Goal: Task Accomplishment & Management: Manage account settings

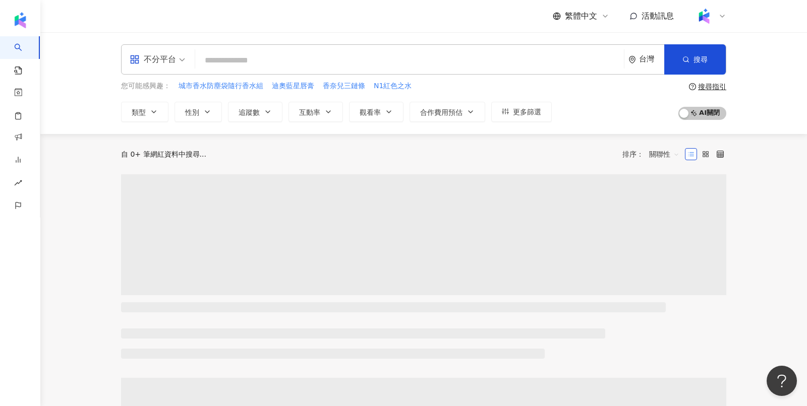
click at [722, 18] on icon at bounding box center [722, 16] width 8 height 8
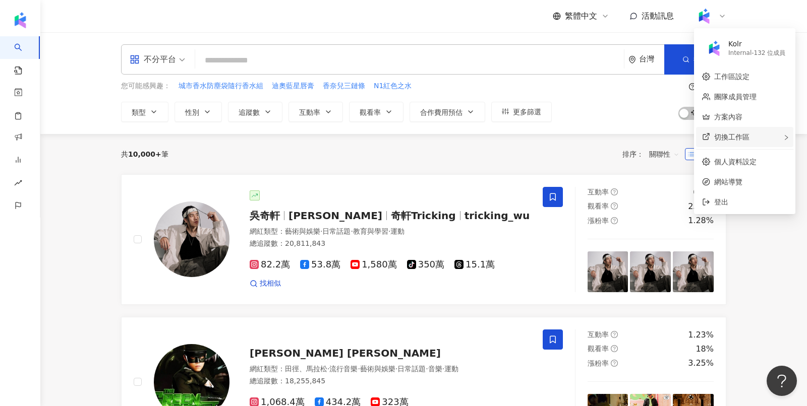
click at [768, 136] on div "切換工作區" at bounding box center [744, 137] width 97 height 20
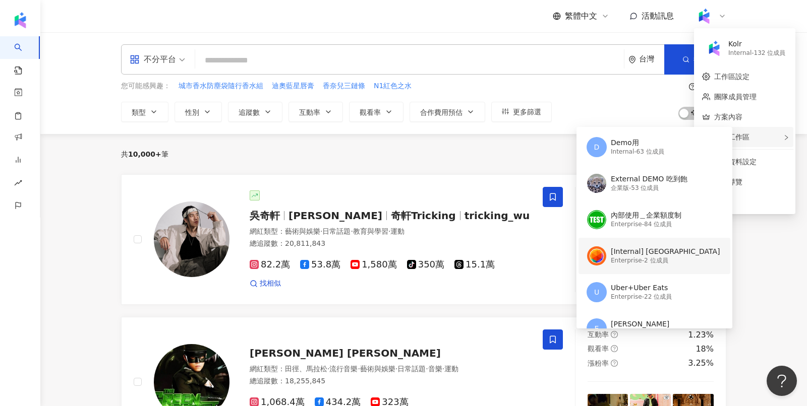
click at [649, 252] on div "[Internal] 台灣大哥大" at bounding box center [664, 252] width 109 height 10
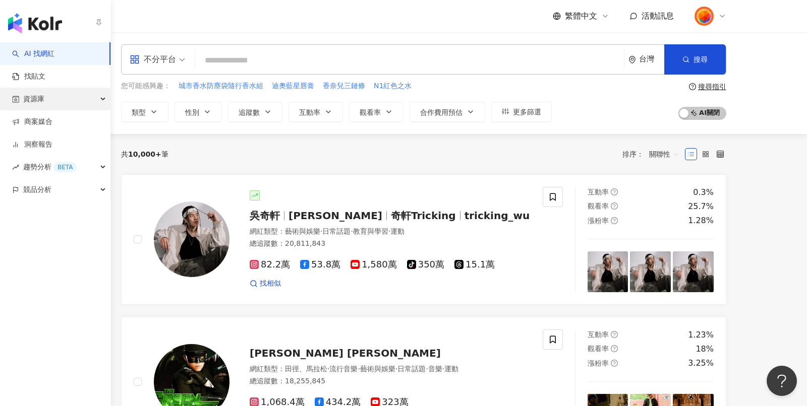
click at [37, 104] on span "資源庫" at bounding box center [33, 99] width 21 height 23
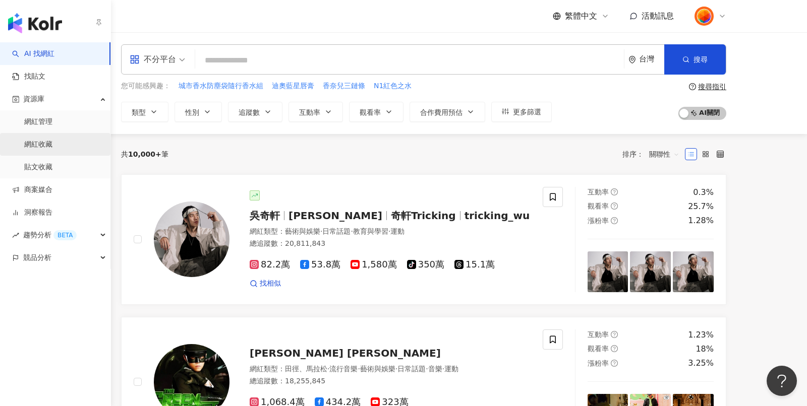
click at [52, 143] on link "網紅收藏" at bounding box center [38, 145] width 28 height 10
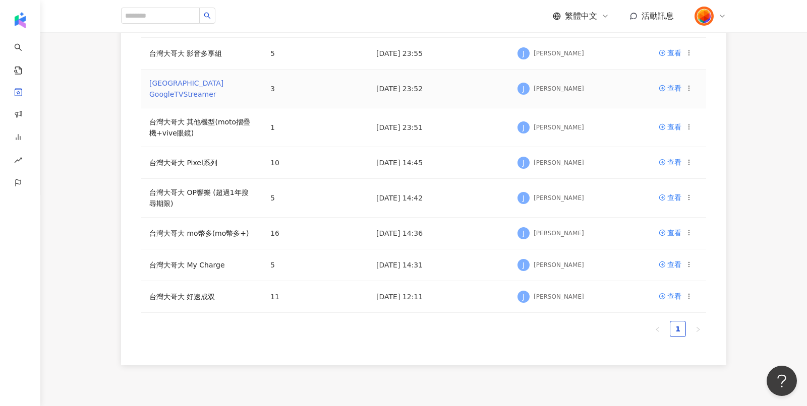
scroll to position [233, 0]
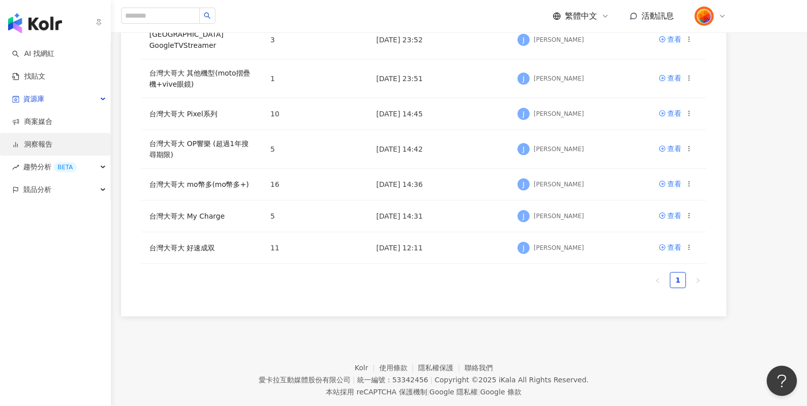
click at [26, 142] on link "洞察報告" at bounding box center [32, 145] width 40 height 10
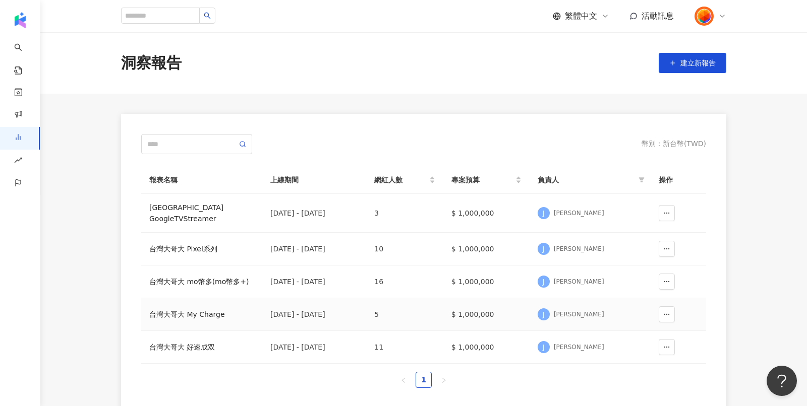
click at [180, 309] on div "台灣大哥大 My Charge" at bounding box center [201, 314] width 105 height 11
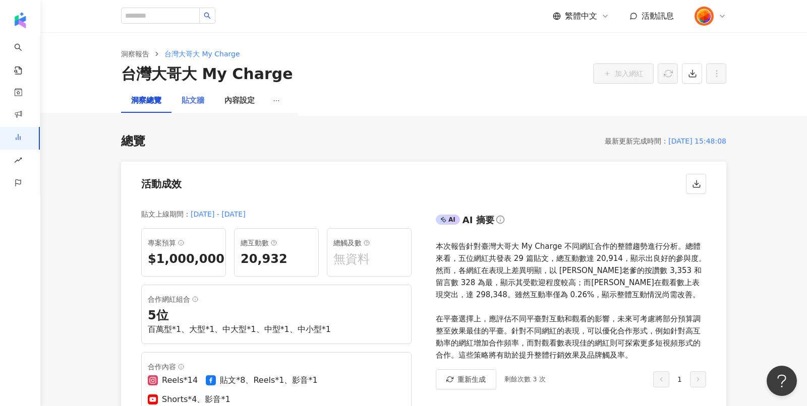
click at [209, 98] on div "貼文牆" at bounding box center [192, 101] width 43 height 24
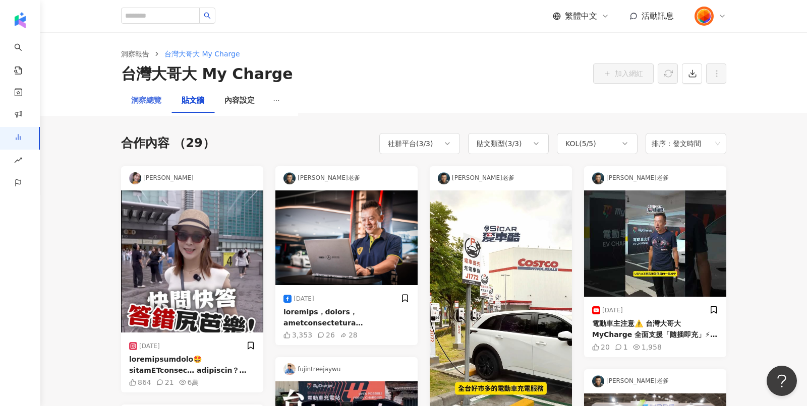
click at [146, 109] on div "洞察總覽" at bounding box center [146, 101] width 50 height 24
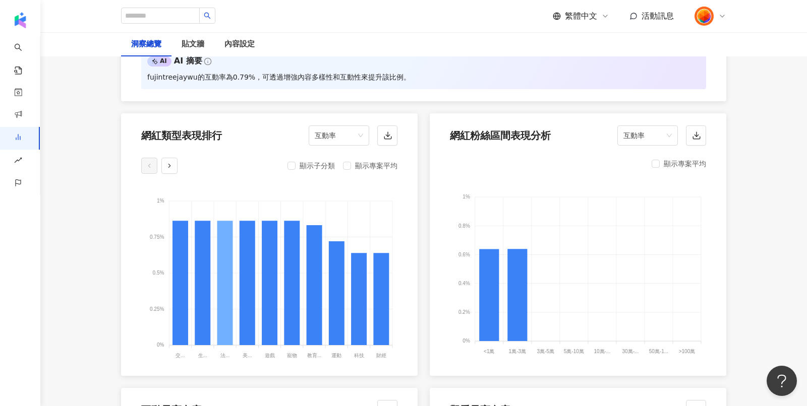
scroll to position [1058, 0]
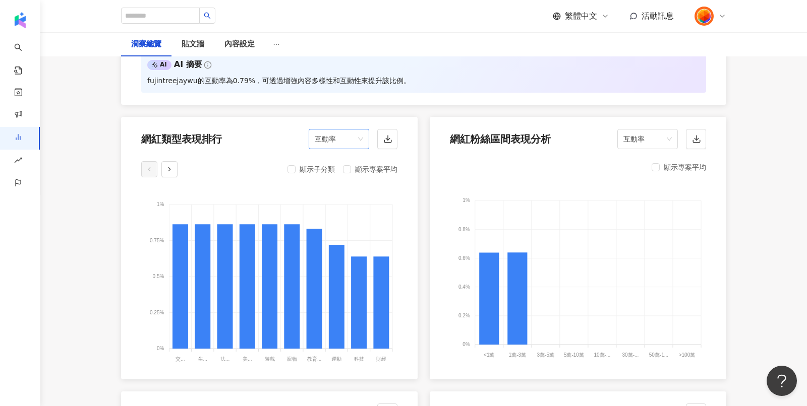
click at [343, 130] on span "互動率" at bounding box center [339, 139] width 48 height 19
click at [346, 221] on div "觀看率" at bounding box center [339, 225] width 44 height 11
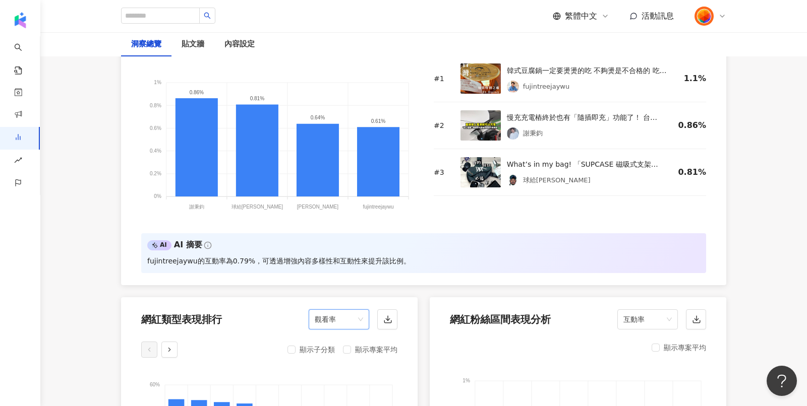
scroll to position [853, 0]
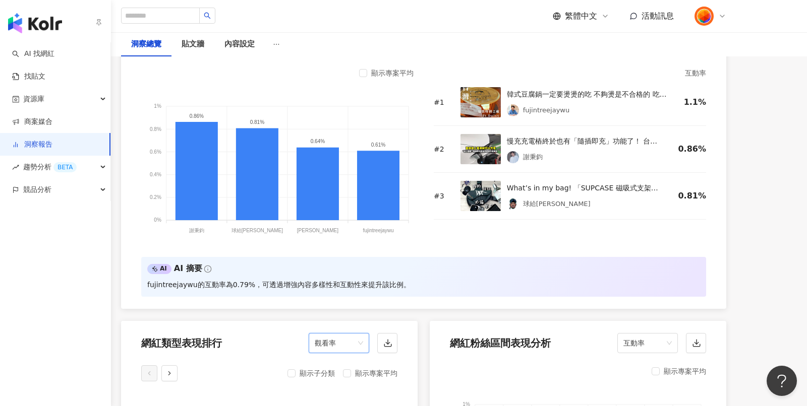
click at [48, 143] on link "洞察報告" at bounding box center [32, 145] width 40 height 10
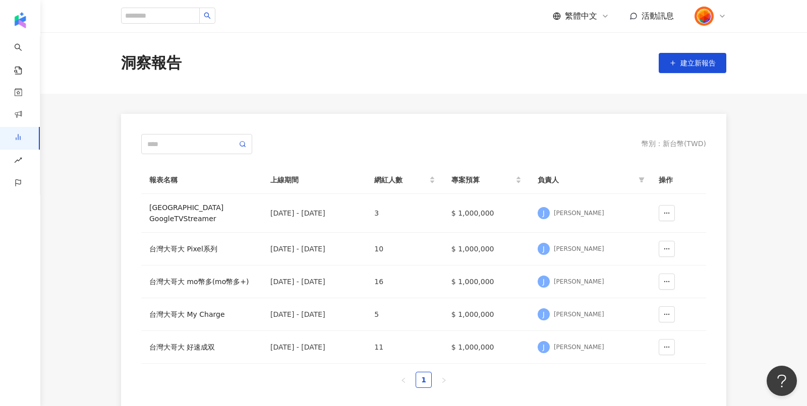
click at [723, 15] on icon at bounding box center [722, 16] width 8 height 8
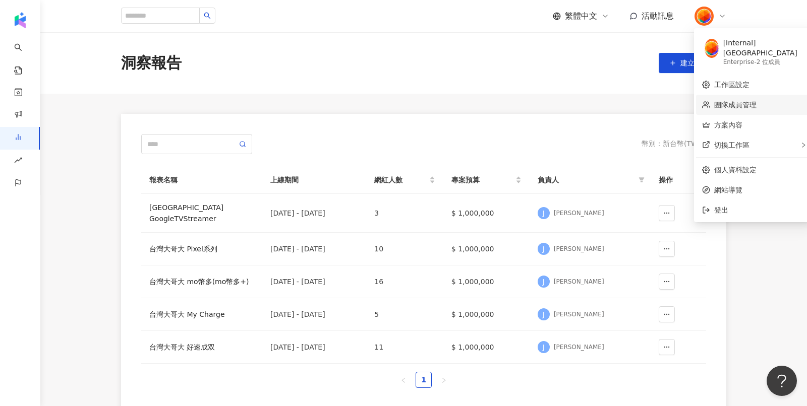
click at [726, 101] on link "團隊成員管理" at bounding box center [735, 105] width 42 height 8
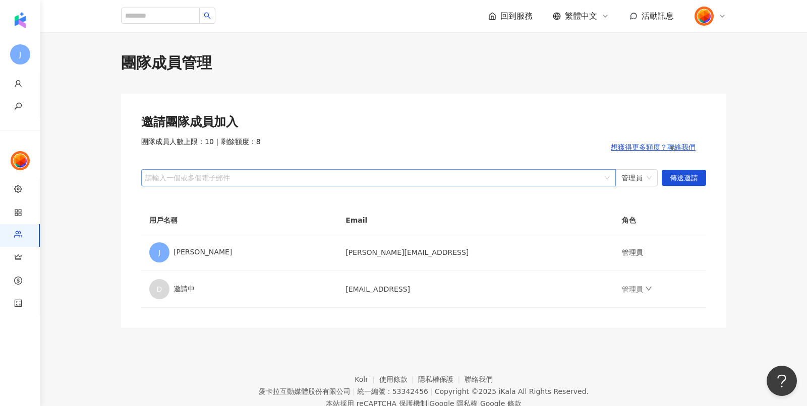
click at [202, 171] on div "請輸入一個或多個電子郵件" at bounding box center [378, 177] width 474 height 17
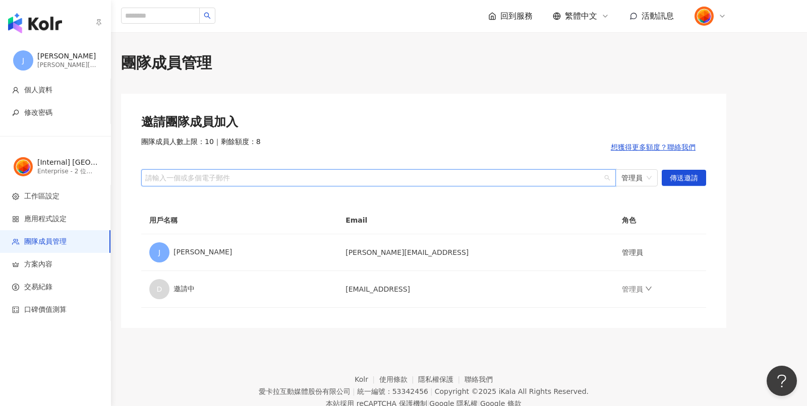
click at [27, 29] on img "button" at bounding box center [35, 23] width 54 height 20
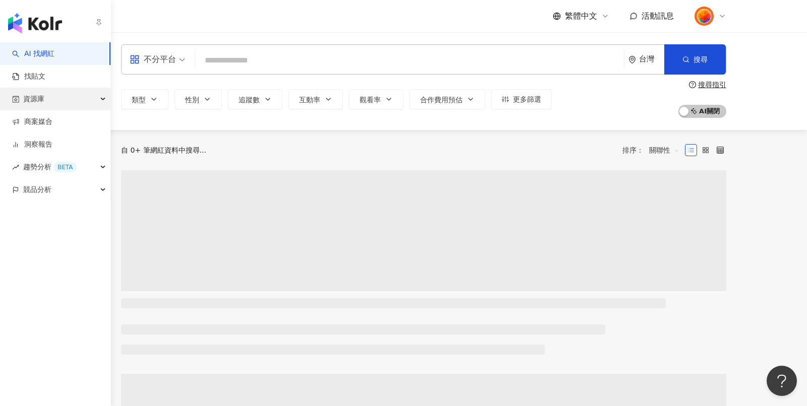
click at [37, 104] on span "資源庫" at bounding box center [33, 99] width 21 height 23
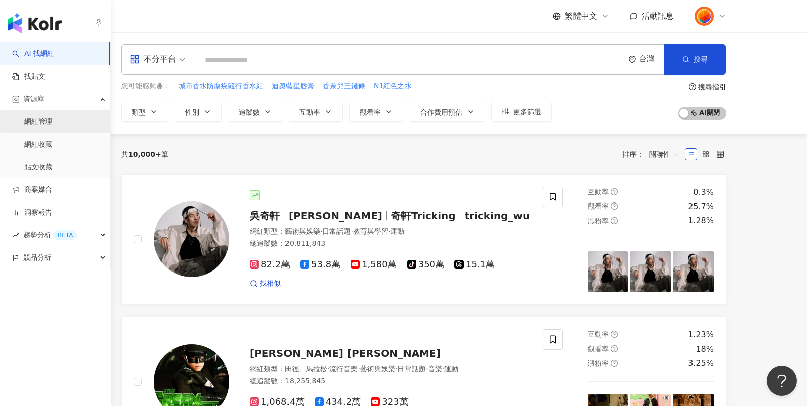
click at [52, 127] on link "網紅管理" at bounding box center [38, 122] width 28 height 10
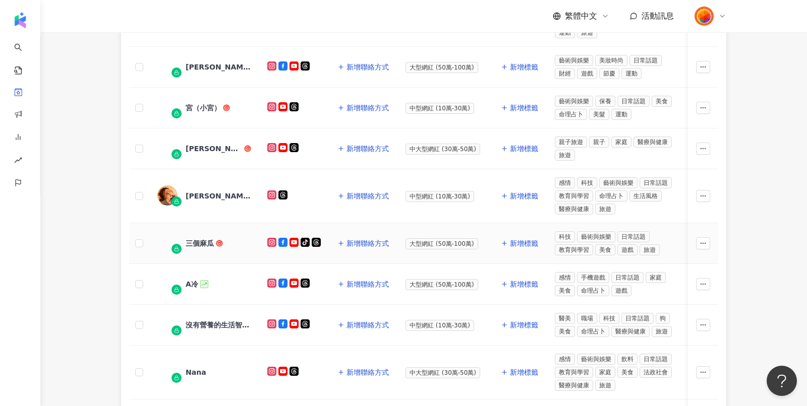
scroll to position [513, 0]
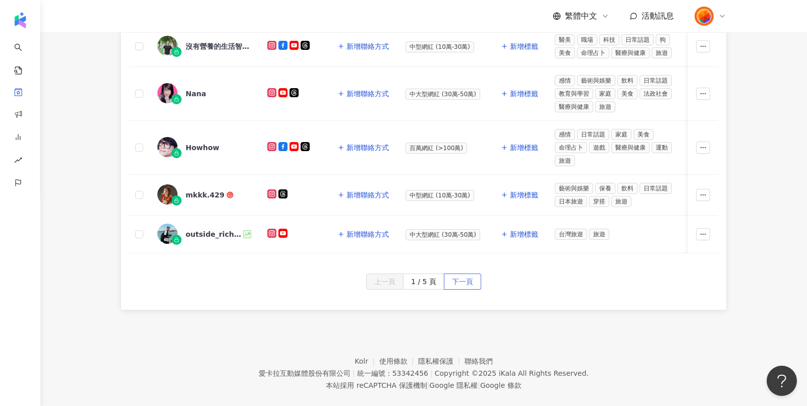
click at [461, 274] on span "下一頁" at bounding box center [462, 282] width 21 height 16
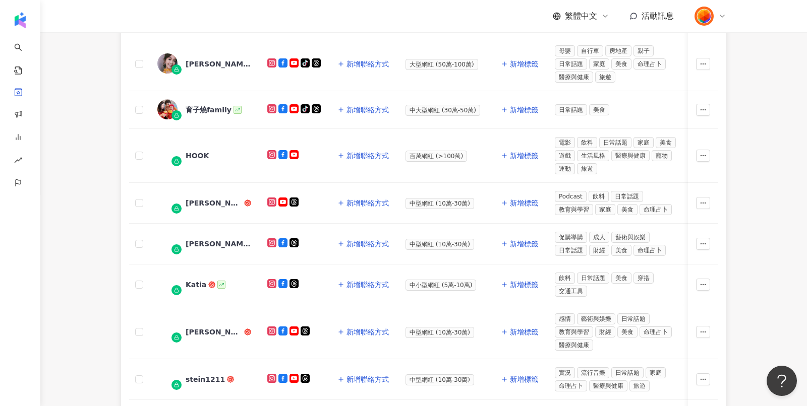
scroll to position [286, 0]
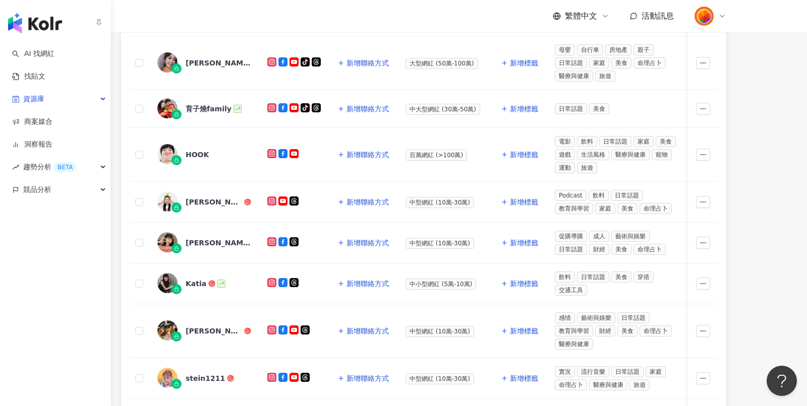
click at [34, 20] on img "button" at bounding box center [35, 23] width 54 height 20
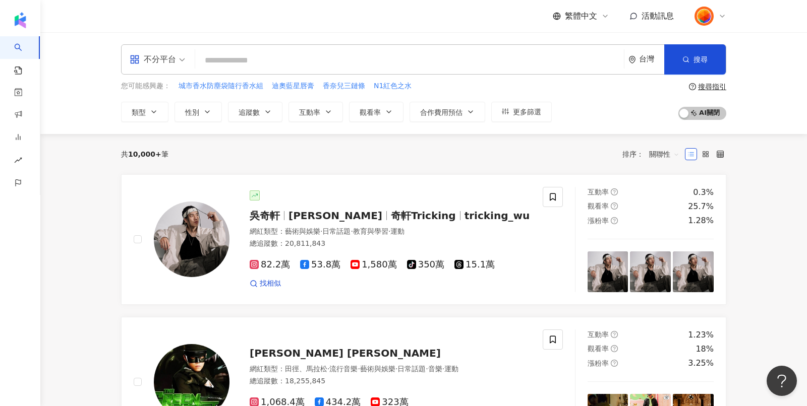
click at [722, 13] on icon at bounding box center [722, 16] width 8 height 8
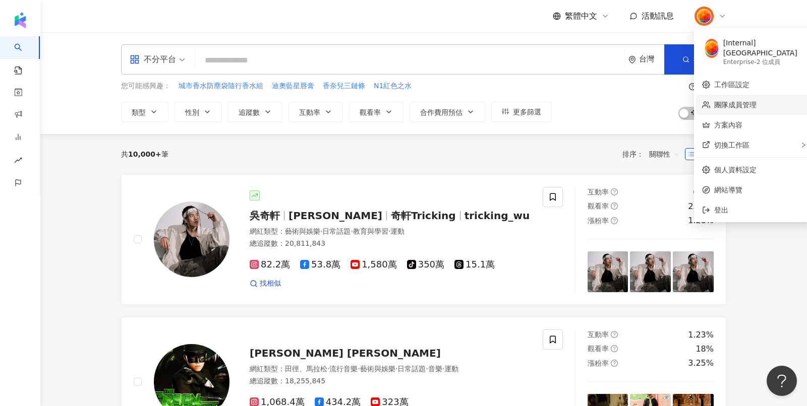
click at [756, 101] on link "團隊成員管理" at bounding box center [735, 105] width 42 height 8
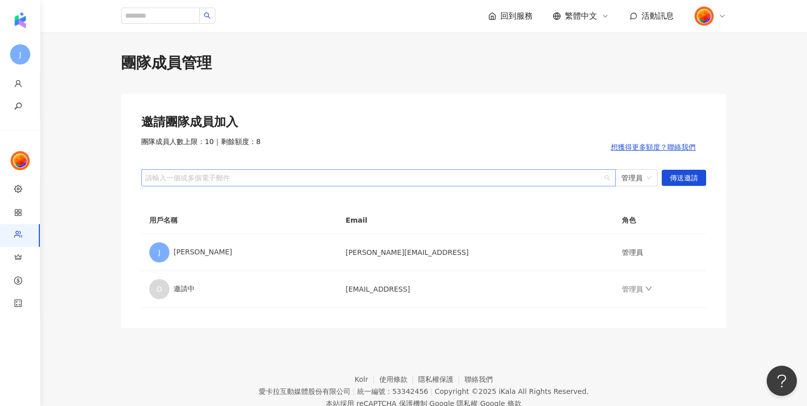
click at [376, 179] on div at bounding box center [373, 178] width 460 height 8
paste input "**********"
type input "**********"
click at [691, 177] on span "傳送邀請" at bounding box center [683, 178] width 28 height 16
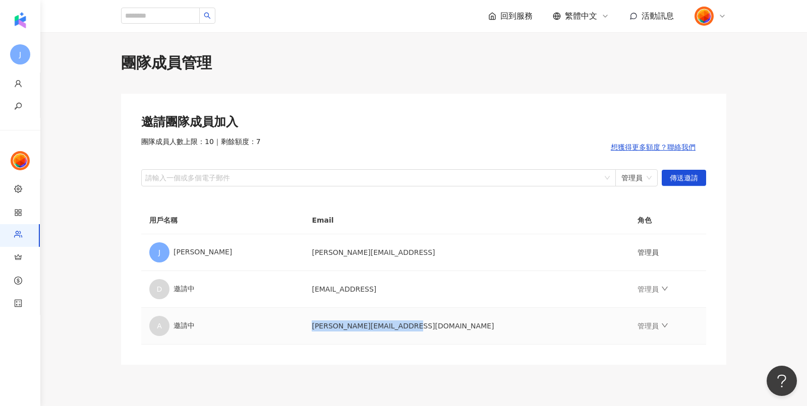
drag, startPoint x: 308, startPoint y: 325, endPoint x: 411, endPoint y: 326, distance: 103.3
click at [411, 326] on td "alexthwu@taiwanmobile.com" at bounding box center [466, 326] width 326 height 37
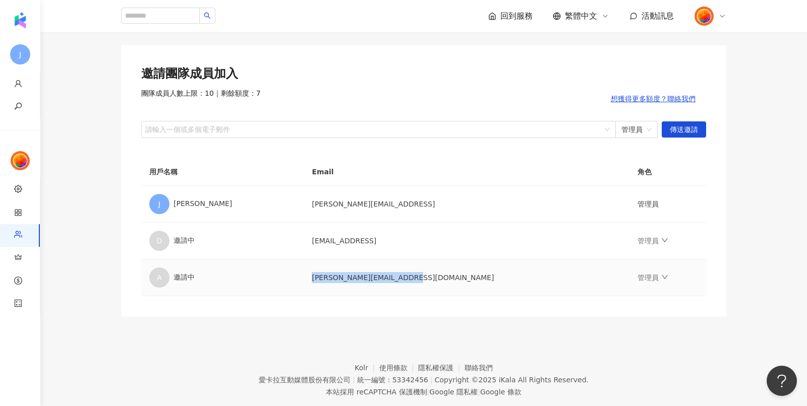
scroll to position [49, 0]
click at [363, 284] on td "alexthwu@taiwanmobile.com" at bounding box center [466, 277] width 326 height 37
drag, startPoint x: 307, startPoint y: 273, endPoint x: 442, endPoint y: 275, distance: 135.1
click at [442, 275] on td "alexthwu@taiwanmobile.com" at bounding box center [466, 277] width 326 height 37
click at [322, 92] on div "團隊成員人數上限：10 ｜ 剩餘額度：7 想獲得更多額度？聯絡我們" at bounding box center [423, 98] width 565 height 20
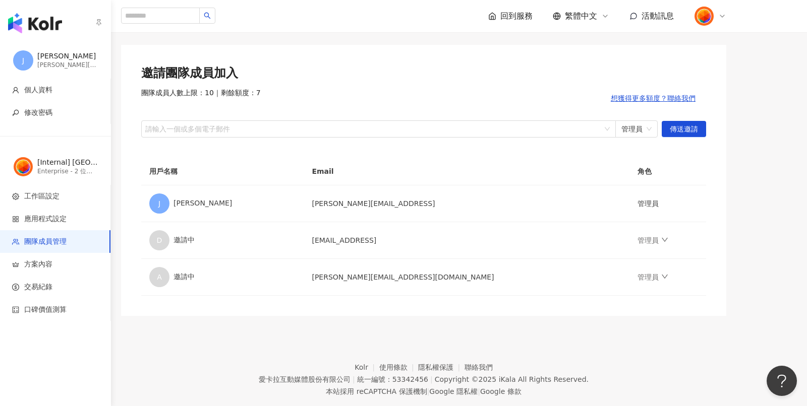
click at [26, 25] on img "button" at bounding box center [35, 23] width 54 height 20
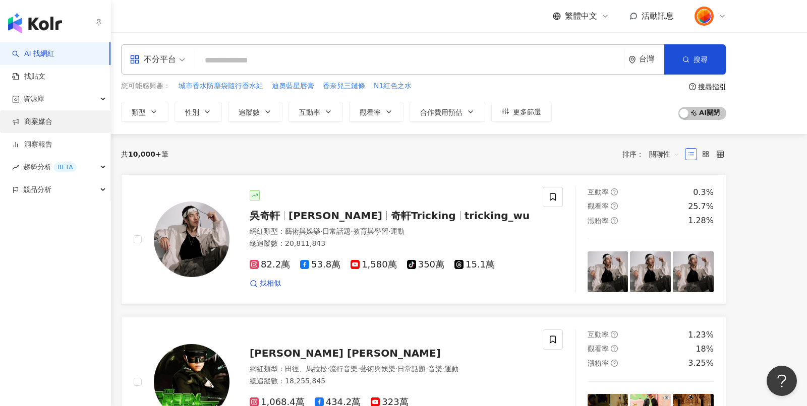
click at [29, 117] on link "商案媒合" at bounding box center [32, 122] width 40 height 10
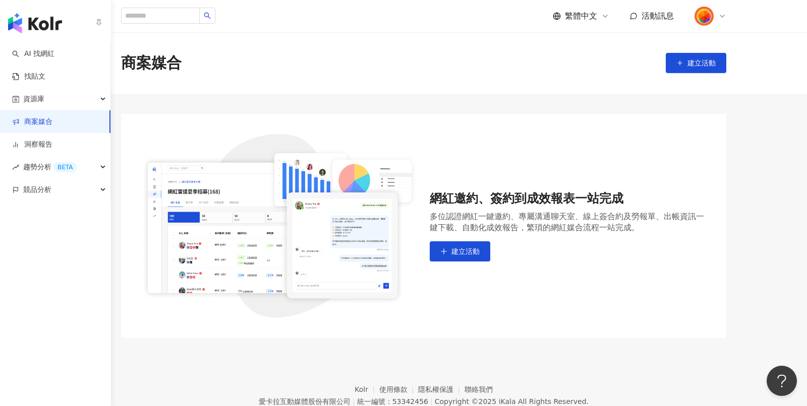
click at [34, 19] on img "button" at bounding box center [35, 23] width 54 height 20
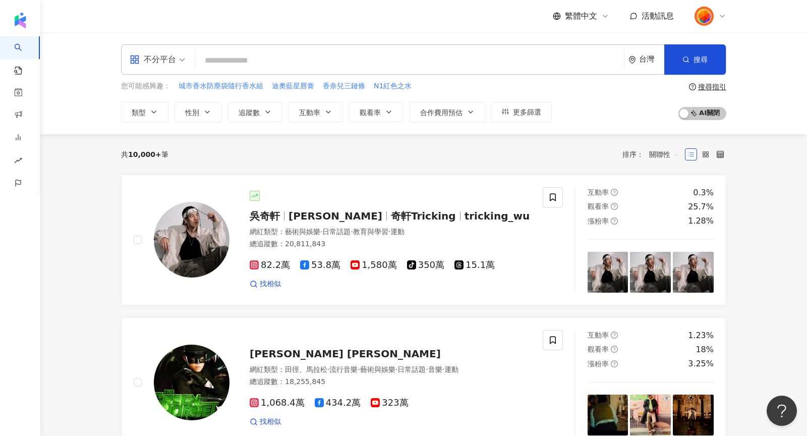
click at [720, 14] on icon at bounding box center [722, 16] width 8 height 8
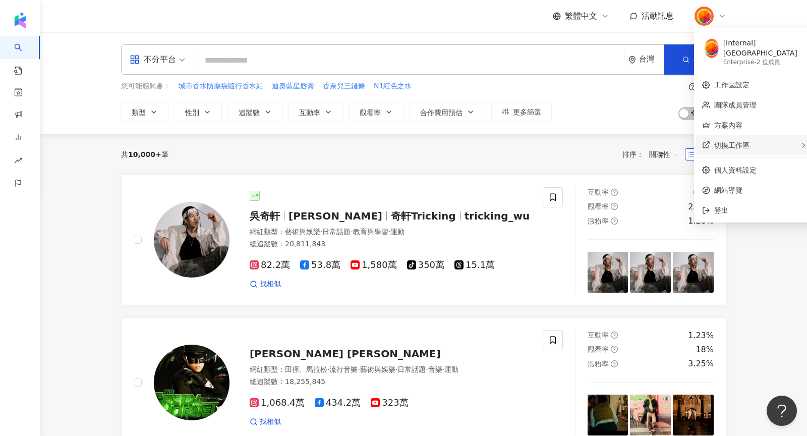
click at [755, 135] on div "切換工作區" at bounding box center [753, 145] width 114 height 20
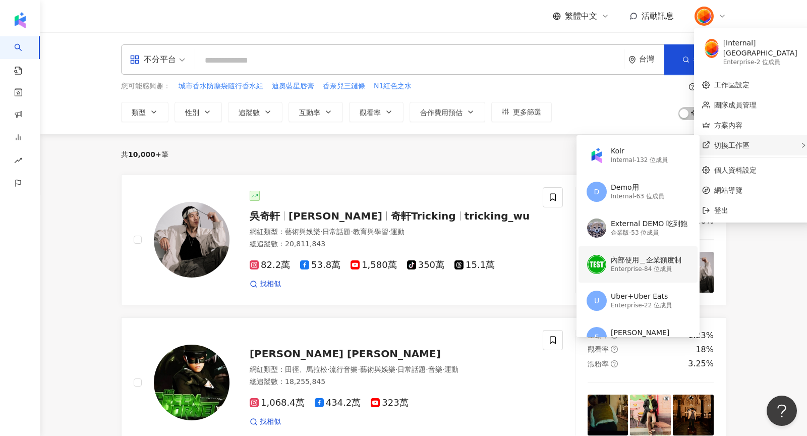
click at [630, 255] on div "內部使用＿企業額度制" at bounding box center [645, 260] width 71 height 10
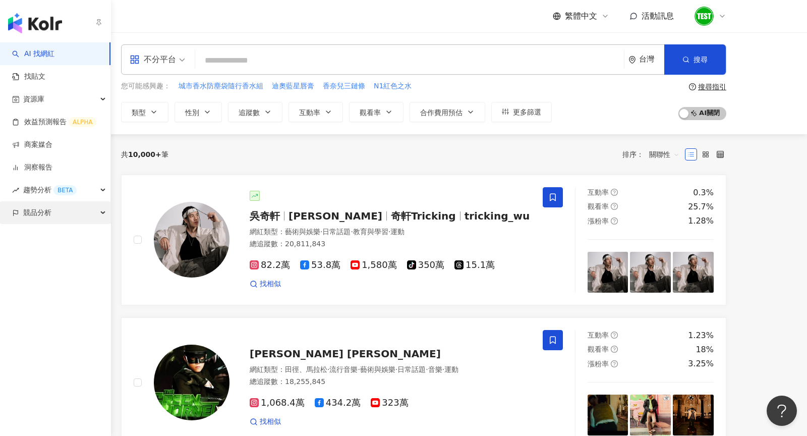
click at [30, 219] on span "競品分析" at bounding box center [37, 212] width 28 height 23
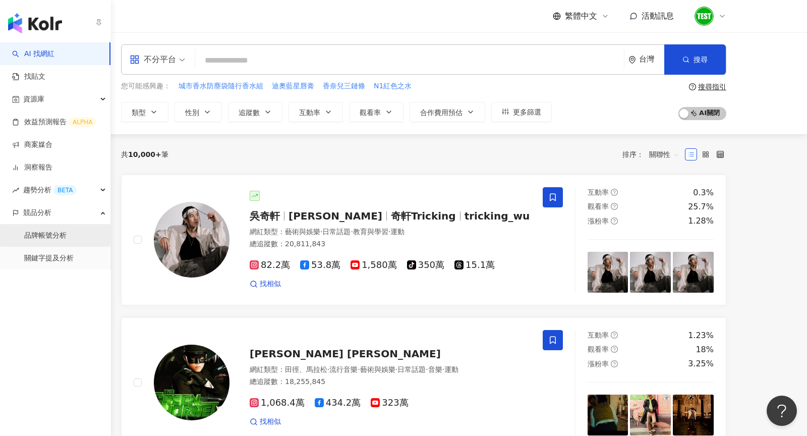
click at [37, 239] on link "品牌帳號分析" at bounding box center [45, 235] width 42 height 10
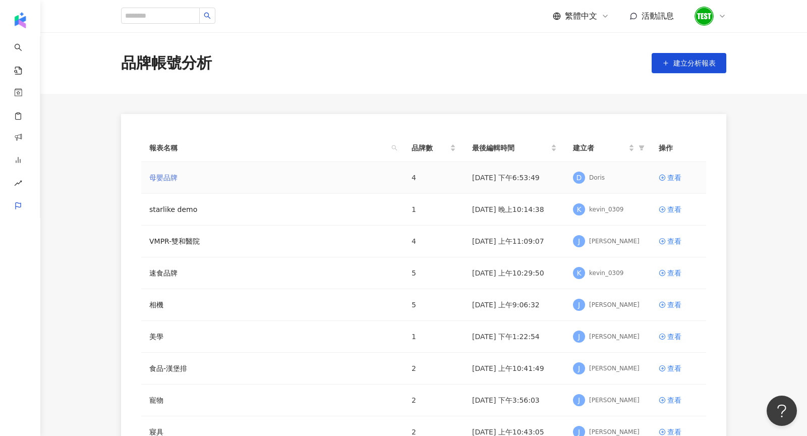
click at [157, 179] on link "母嬰品牌" at bounding box center [163, 177] width 28 height 11
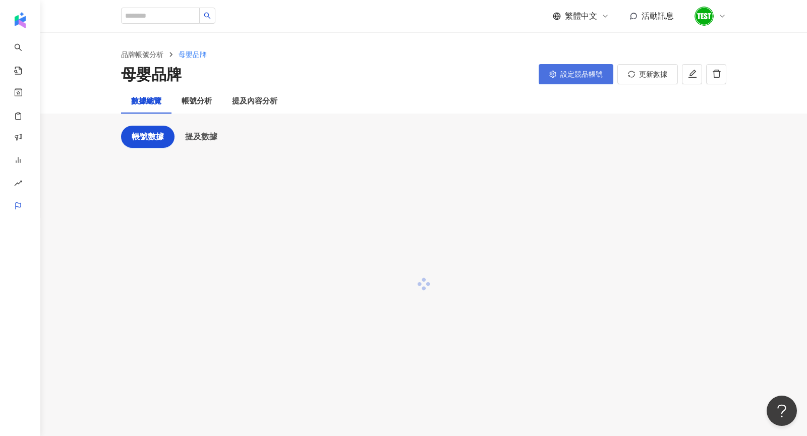
click at [606, 69] on button "設定競品帳號" at bounding box center [575, 74] width 75 height 20
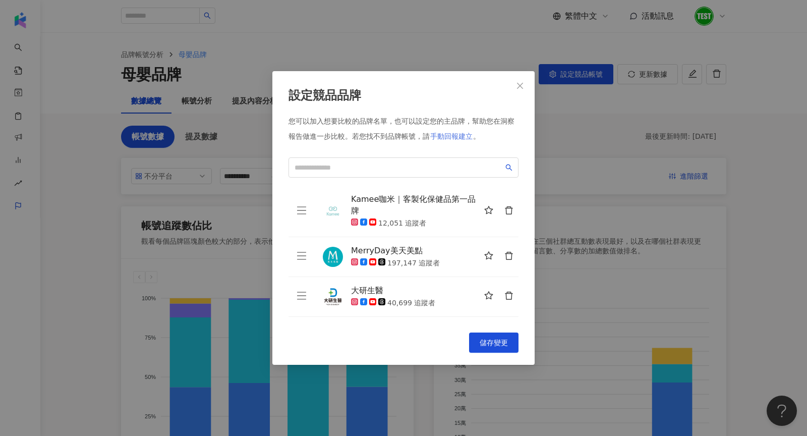
click at [447, 135] on span "手動回報建立" at bounding box center [451, 136] width 42 height 8
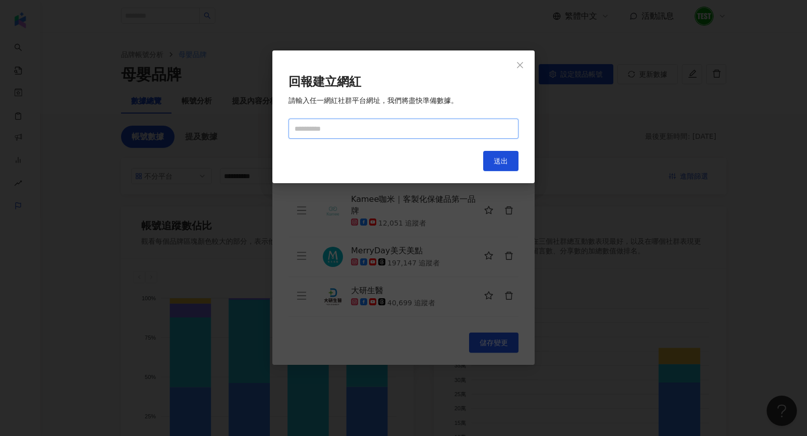
click at [373, 132] on input "text" at bounding box center [403, 128] width 230 height 20
paste input "**********"
type input "**********"
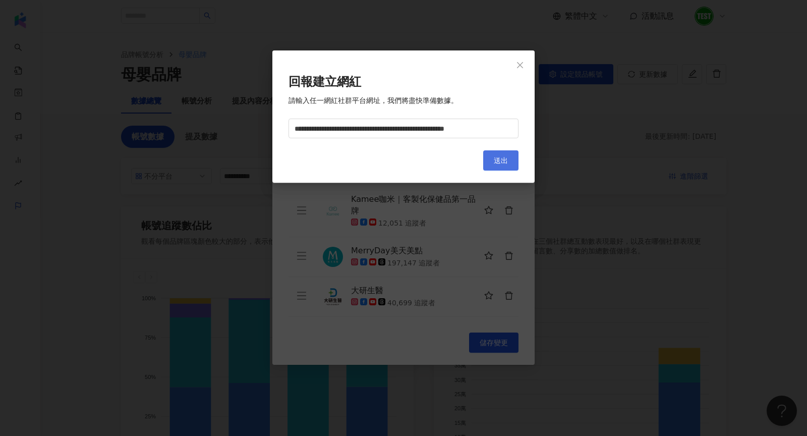
click at [503, 159] on span "送出" at bounding box center [501, 160] width 14 height 8
click at [518, 63] on icon "close" at bounding box center [520, 65] width 6 height 6
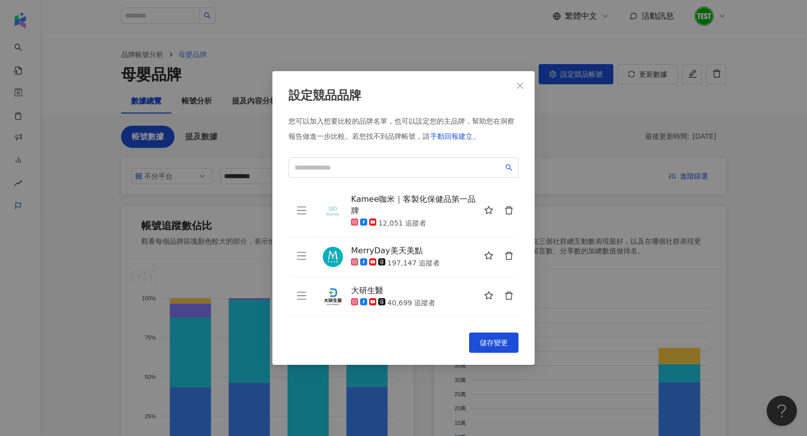
click at [105, 159] on div "設定競品品牌 您可以加入想要比較的品牌名單，也可以設定您的主品牌，幫助您在洞察報告做進一步比較。 若您找不到品牌帳號，請 手動回報建立 。 Kamee咖米｜客…" at bounding box center [403, 218] width 807 height 436
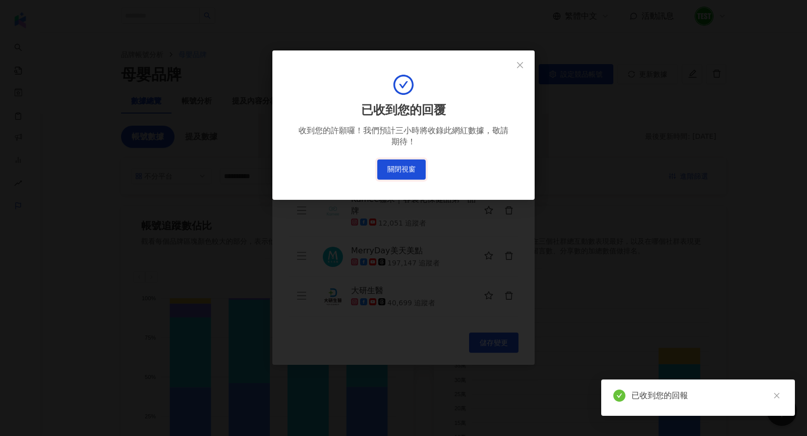
click at [398, 164] on button "關閉視窗" at bounding box center [401, 169] width 48 height 20
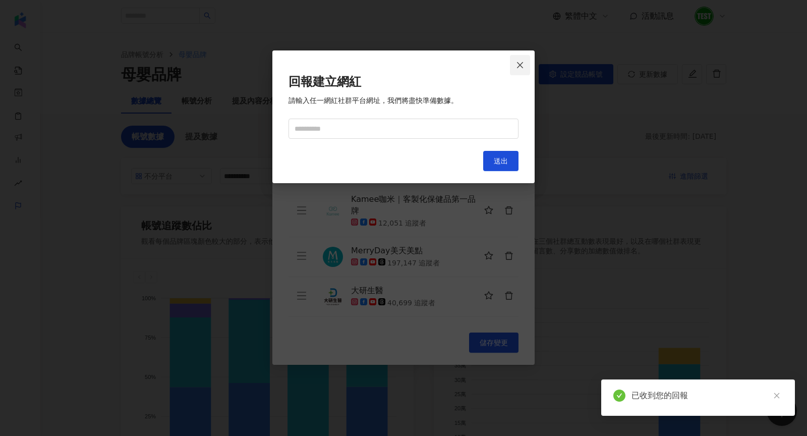
click at [512, 67] on span "Close" at bounding box center [520, 65] width 20 height 8
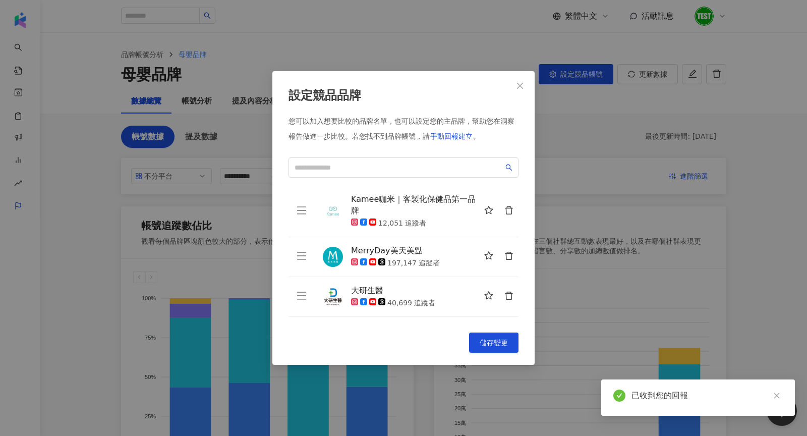
scroll to position [35, 0]
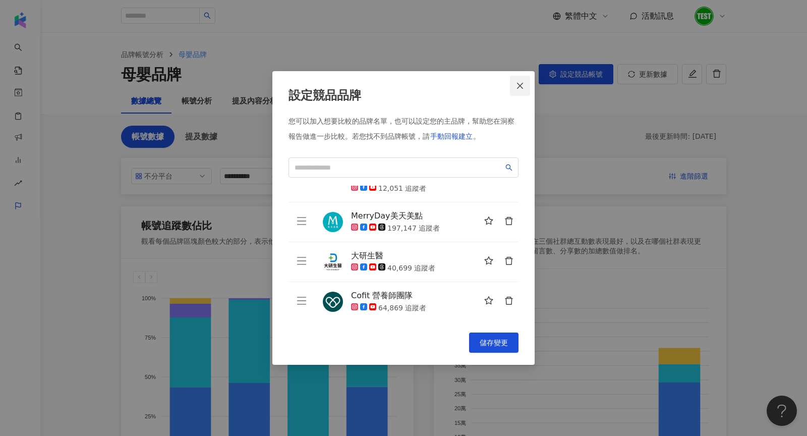
click at [516, 85] on icon "close" at bounding box center [520, 86] width 8 height 8
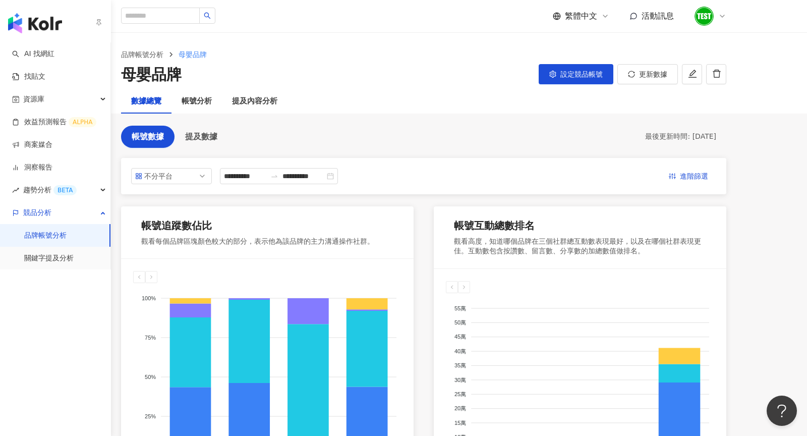
click at [44, 240] on link "品牌帳號分析" at bounding box center [45, 235] width 42 height 10
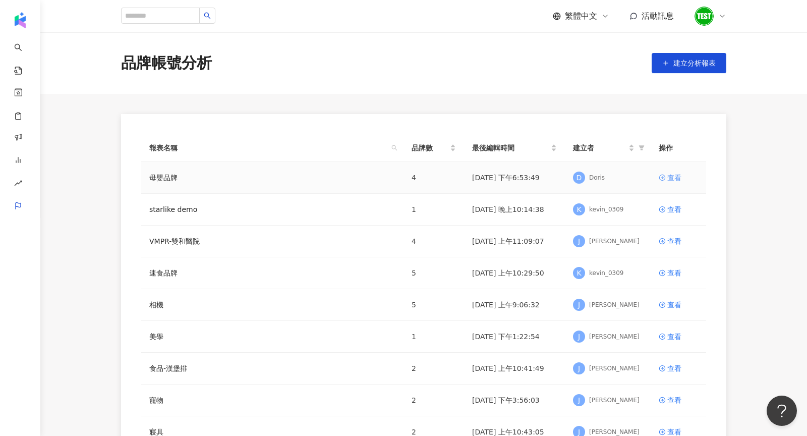
click at [668, 174] on div "查看" at bounding box center [674, 177] width 14 height 11
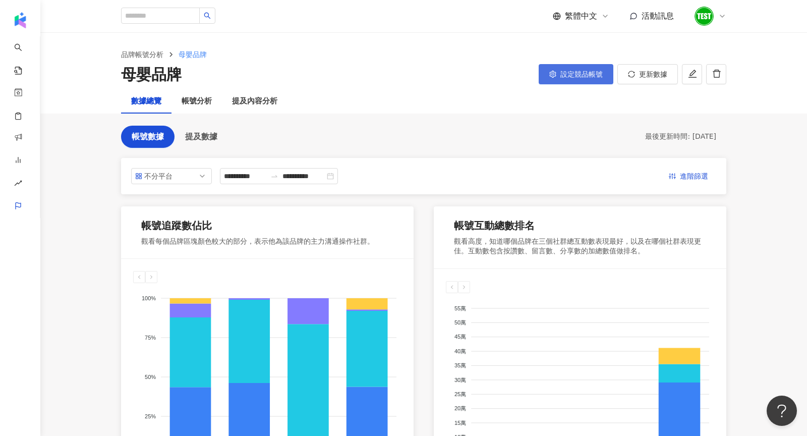
click at [568, 82] on button "設定競品帳號" at bounding box center [575, 74] width 75 height 20
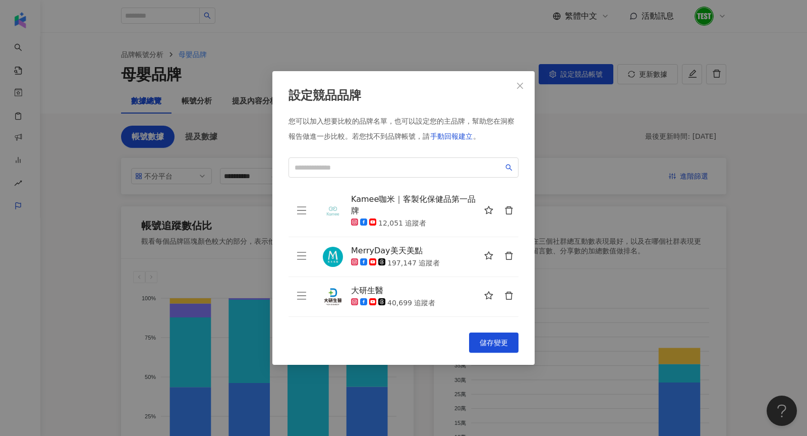
scroll to position [35, 0]
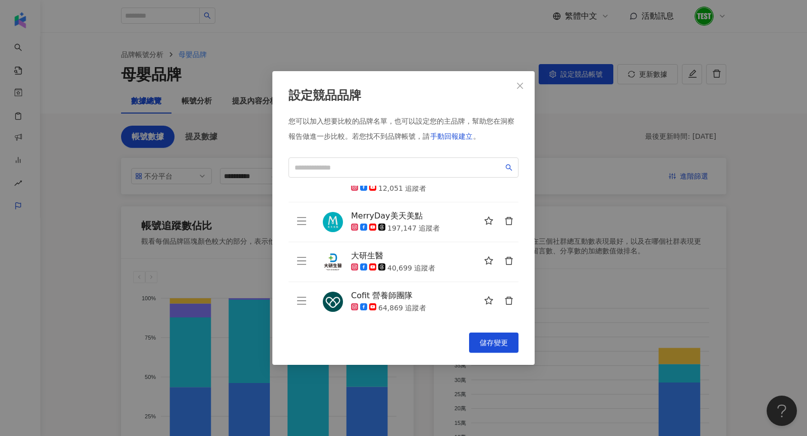
click at [623, 140] on div "設定競品品牌 您可以加入想要比較的品牌名單，也可以設定您的主品牌，幫助您在洞察報告做進一步比較。 若您找不到品牌帳號，請 手動回報建立 。 Kamee咖米｜客…" at bounding box center [403, 218] width 807 height 436
click at [522, 88] on icon "close" at bounding box center [520, 86] width 8 height 8
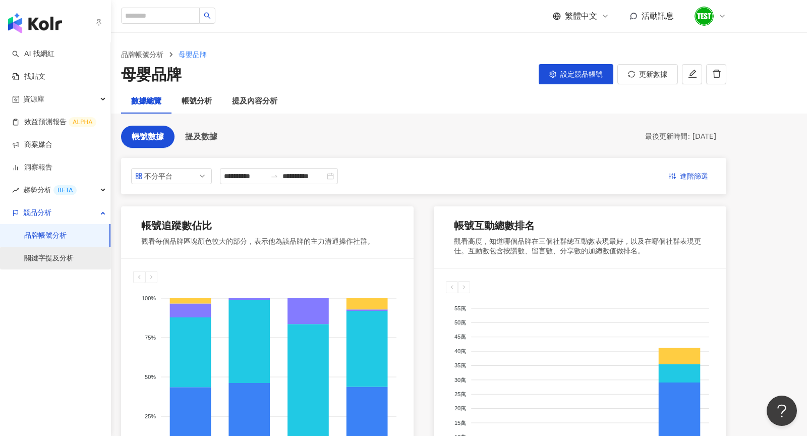
click at [46, 256] on link "關鍵字提及分析" at bounding box center [48, 258] width 49 height 10
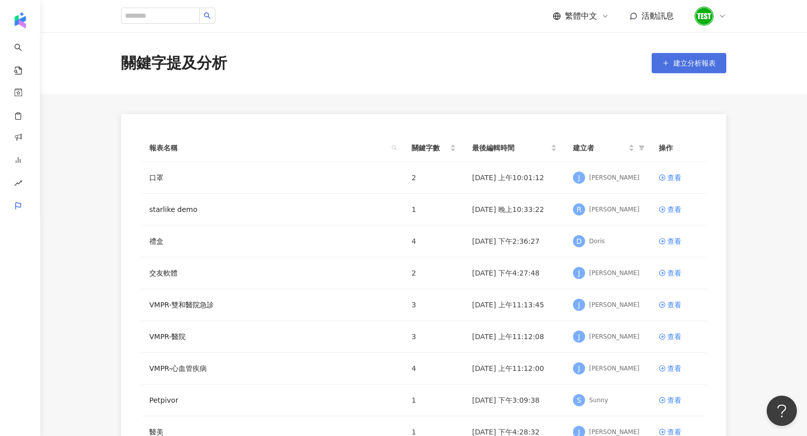
click at [679, 60] on span "建立分析報表" at bounding box center [694, 63] width 42 height 8
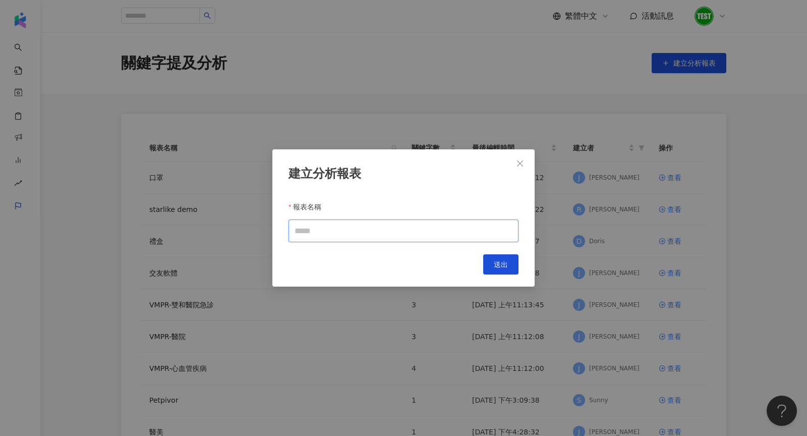
click at [330, 232] on input "報表名稱" at bounding box center [403, 230] width 230 height 23
type input "*"
type input "**"
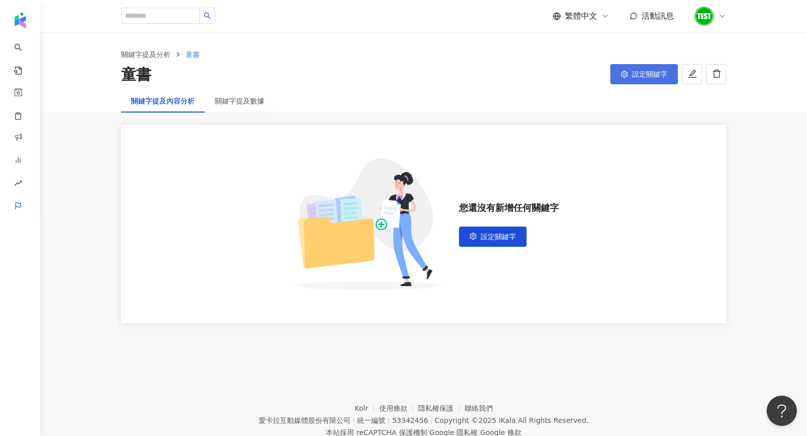
click at [634, 74] on span "設定關鍵字" at bounding box center [649, 74] width 35 height 8
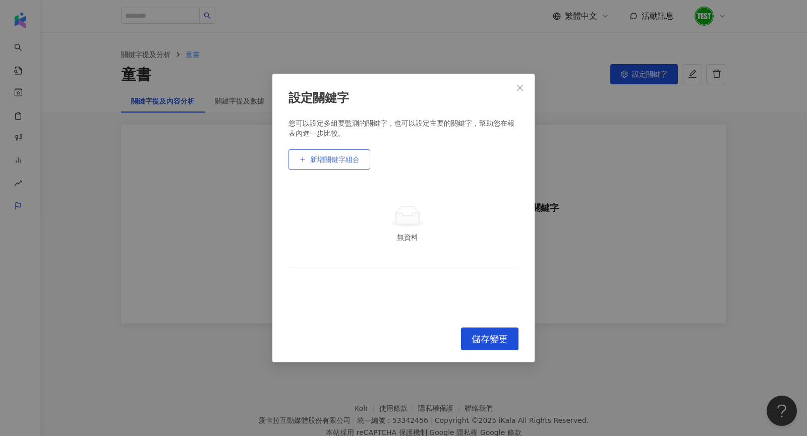
click at [306, 168] on button "新增關鍵字組合" at bounding box center [329, 159] width 82 height 20
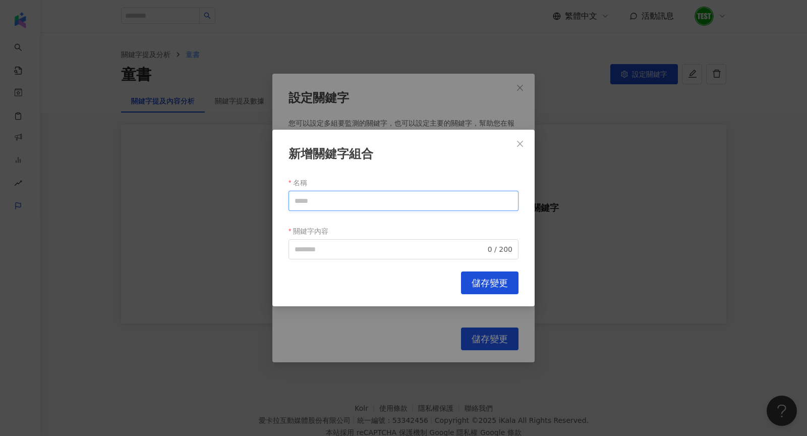
click at [331, 195] on input "名稱" at bounding box center [403, 201] width 230 height 20
drag, startPoint x: 316, startPoint y: 202, endPoint x: 252, endPoint y: 201, distance: 64.5
click at [252, 201] on div "新增關鍵字組合 名稱 *** 關鍵字內容 0 / 200 Cancel 儲存變更" at bounding box center [403, 218] width 807 height 436
type input "***"
click at [341, 243] on input "關鍵字內容" at bounding box center [389, 248] width 191 height 11
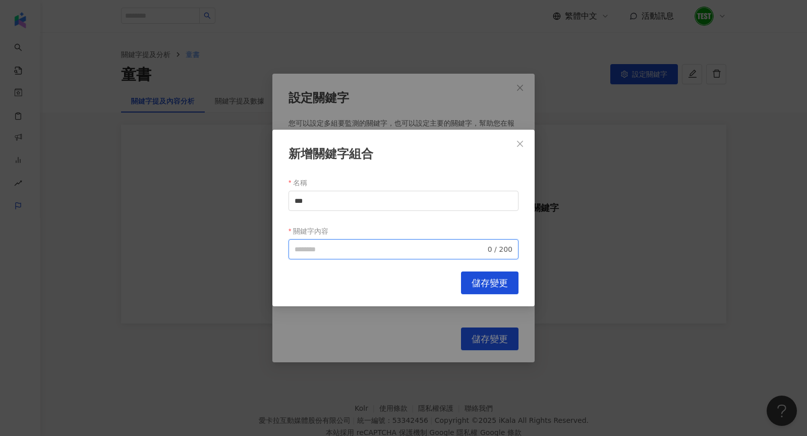
paste input "***"
type input "*********"
click at [483, 278] on span "儲存變更" at bounding box center [489, 282] width 36 height 11
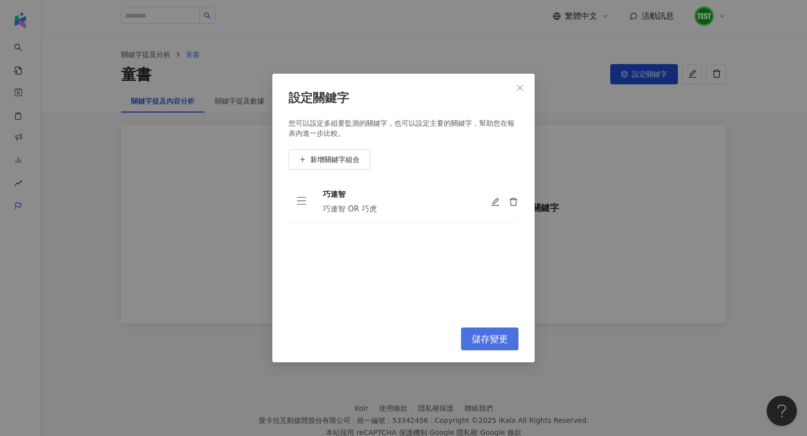
click at [497, 343] on span "儲存變更" at bounding box center [489, 338] width 36 height 11
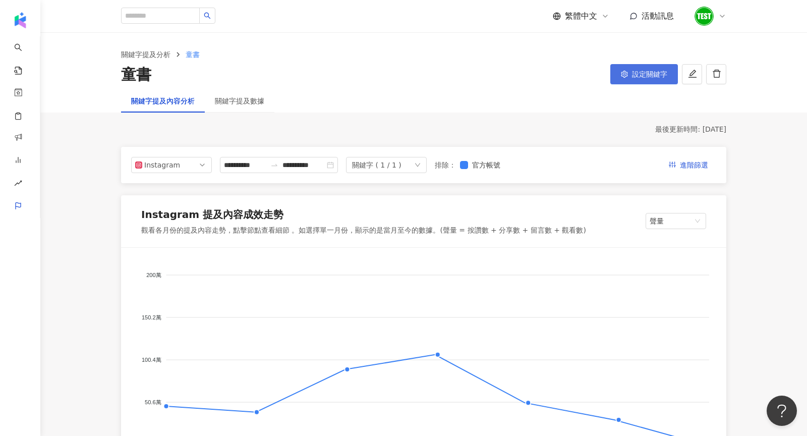
click at [632, 73] on span "設定關鍵字" at bounding box center [649, 74] width 35 height 8
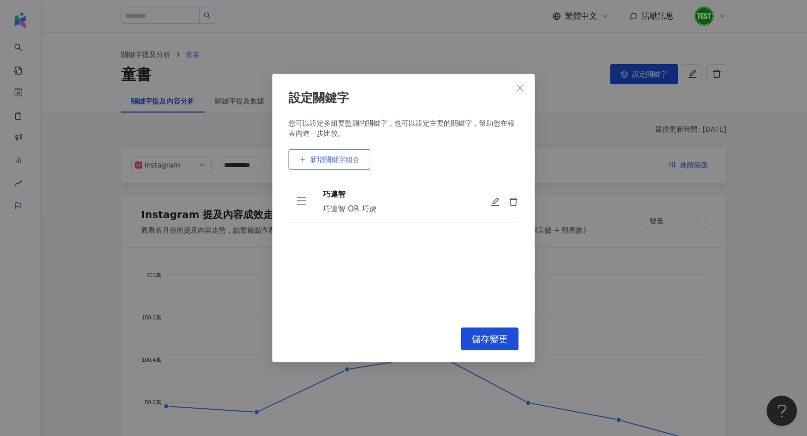
click at [345, 166] on button "新增關鍵字組合" at bounding box center [329, 159] width 82 height 20
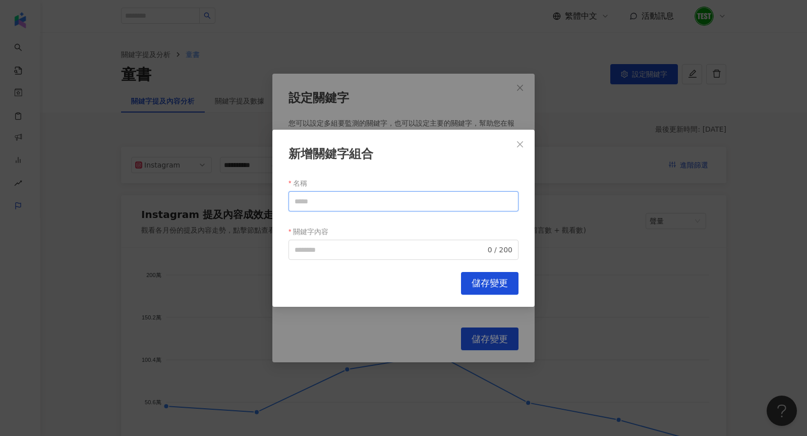
click at [348, 193] on input "名稱" at bounding box center [403, 201] width 230 height 20
paste input "***"
type input "***"
click at [337, 251] on input "關鍵字內容" at bounding box center [389, 248] width 191 height 11
paste input "***"
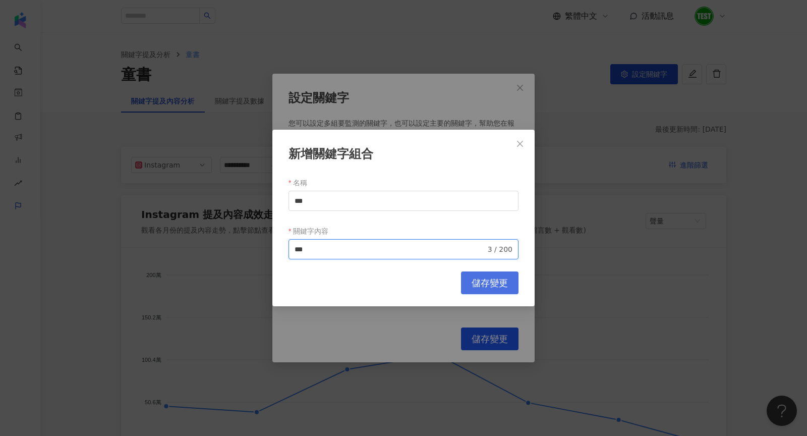
type input "***"
click at [504, 280] on span "儲存變更" at bounding box center [489, 282] width 36 height 11
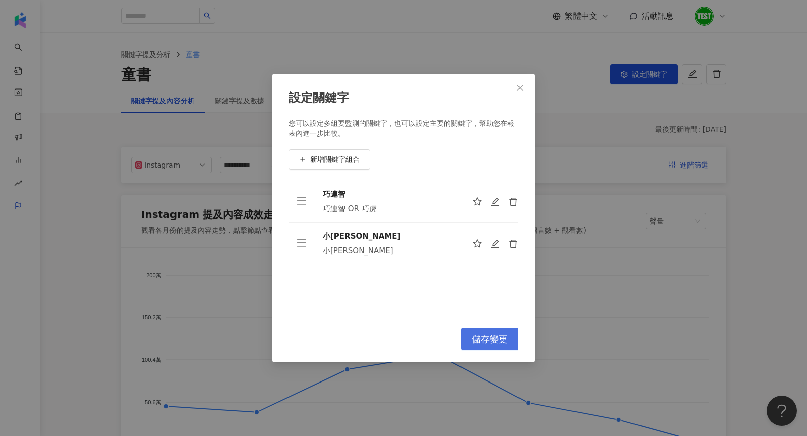
click at [490, 336] on span "儲存變更" at bounding box center [489, 338] width 36 height 11
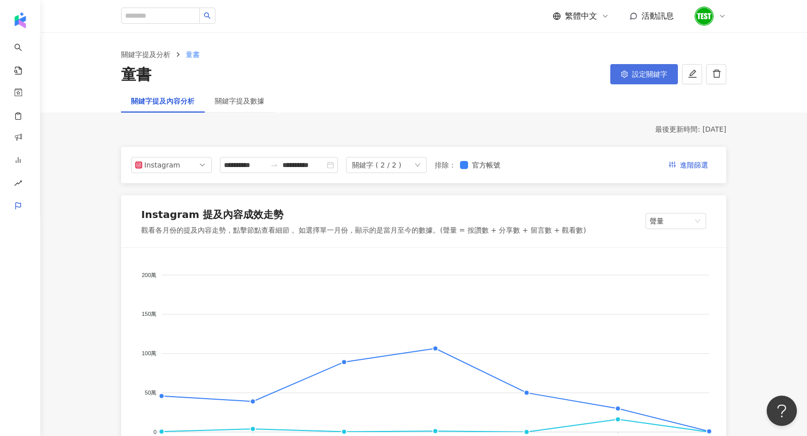
click at [637, 77] on span "設定關鍵字" at bounding box center [649, 74] width 35 height 8
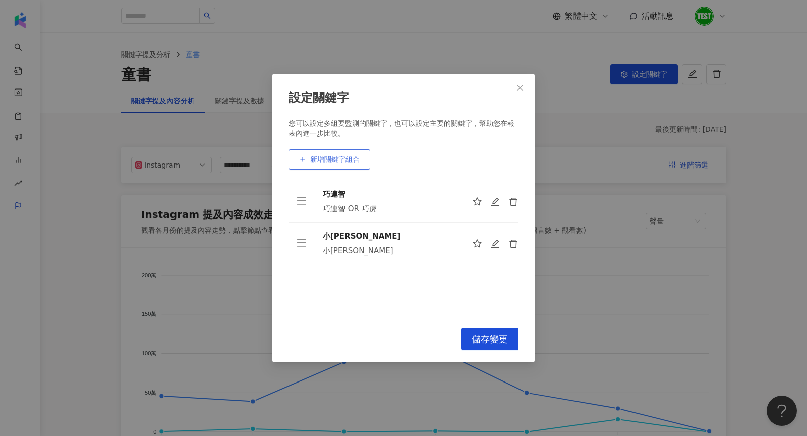
click at [346, 155] on span "新增關鍵字組合" at bounding box center [334, 159] width 49 height 8
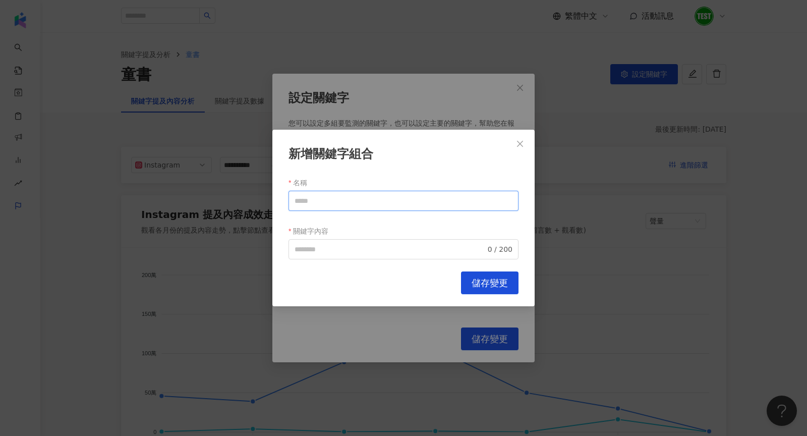
click at [352, 202] on input "名稱" at bounding box center [403, 201] width 230 height 20
paste input "***"
type input "***"
click at [343, 248] on input "關鍵字內容" at bounding box center [389, 248] width 191 height 11
paste input "***"
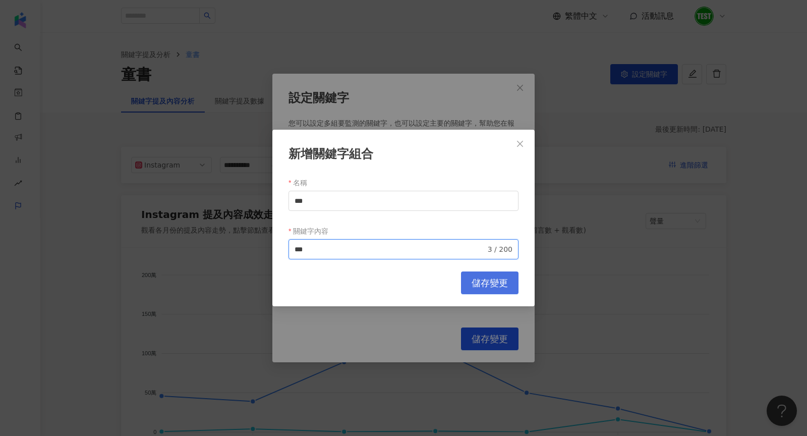
type input "***"
click at [498, 293] on button "儲存變更" at bounding box center [489, 282] width 57 height 23
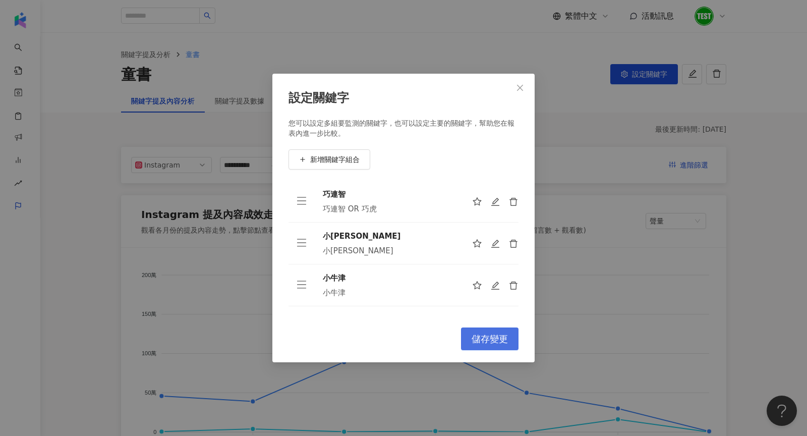
click at [498, 341] on span "儲存變更" at bounding box center [489, 338] width 36 height 11
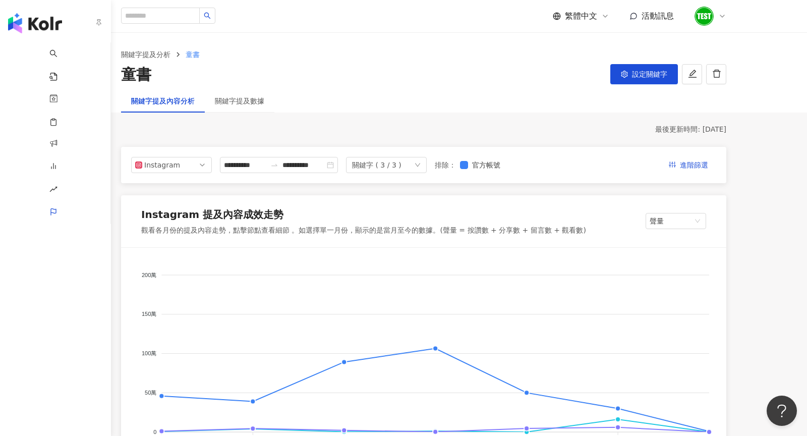
click at [31, 20] on img "button" at bounding box center [35, 23] width 54 height 20
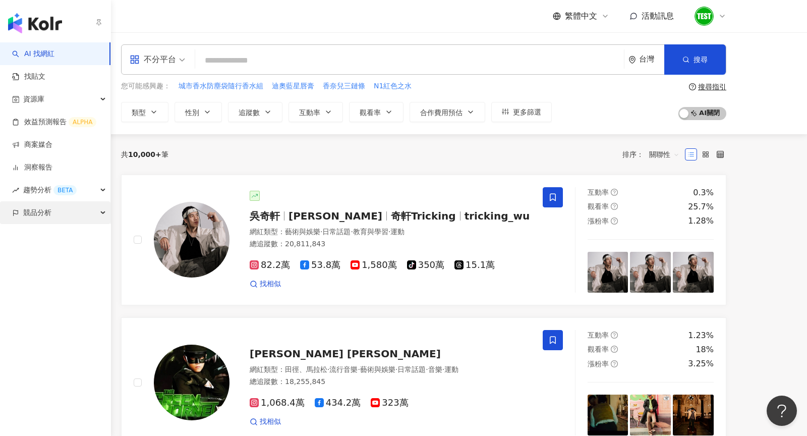
click at [31, 221] on span "競品分析" at bounding box center [37, 212] width 28 height 23
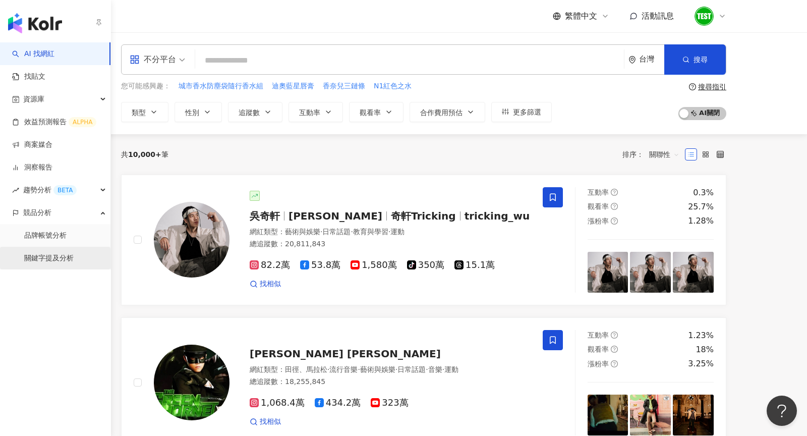
click at [50, 255] on link "關鍵字提及分析" at bounding box center [48, 258] width 49 height 10
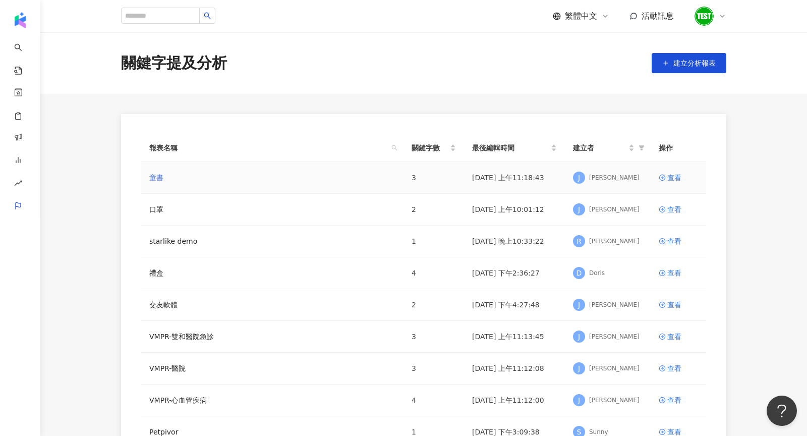
click at [152, 177] on link "童書" at bounding box center [156, 177] width 14 height 11
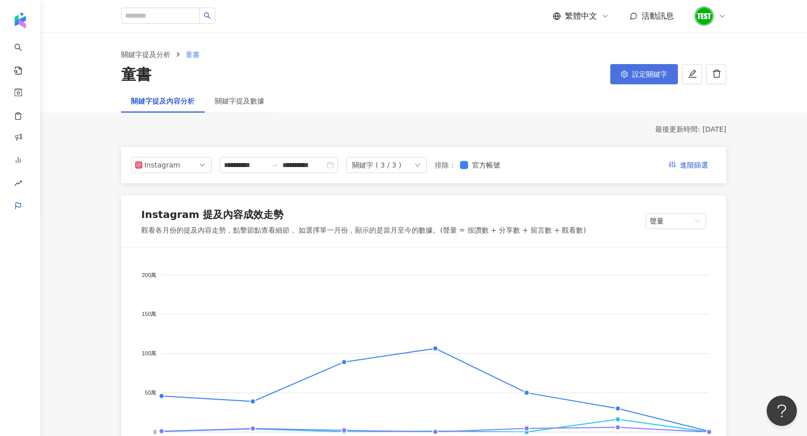
click at [636, 76] on span "設定關鍵字" at bounding box center [649, 74] width 35 height 8
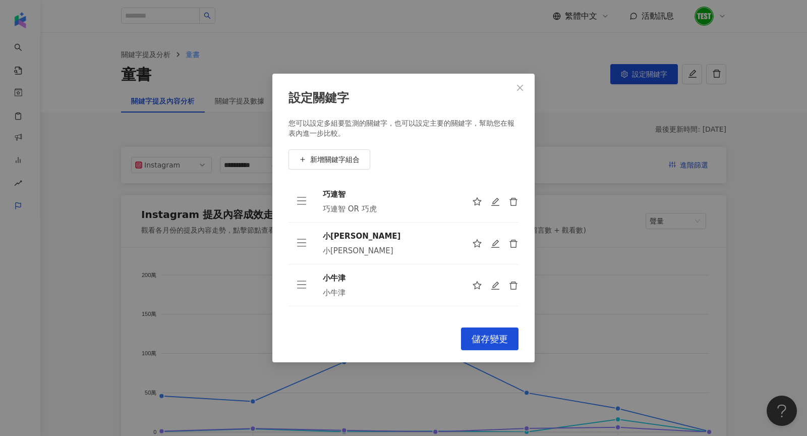
click at [573, 102] on div "設定關鍵字 您可以設定多組要監測的關鍵字，也可以設定主要的關鍵字，幫助您在報表內進一步比較。 新增關鍵字組合 巧連智 巧連智 OR 巧虎 小康軒 小康軒 小牛…" at bounding box center [403, 218] width 807 height 436
click at [36, 194] on div "設定關鍵字 您可以設定多組要監測的關鍵字，也可以設定主要的關鍵字，幫助您在報表內進一步比較。 新增關鍵字組合 巧連智 巧連智 OR 巧虎 小康軒 小康軒 小牛…" at bounding box center [403, 218] width 807 height 436
click at [513, 85] on span "Close" at bounding box center [520, 88] width 20 height 8
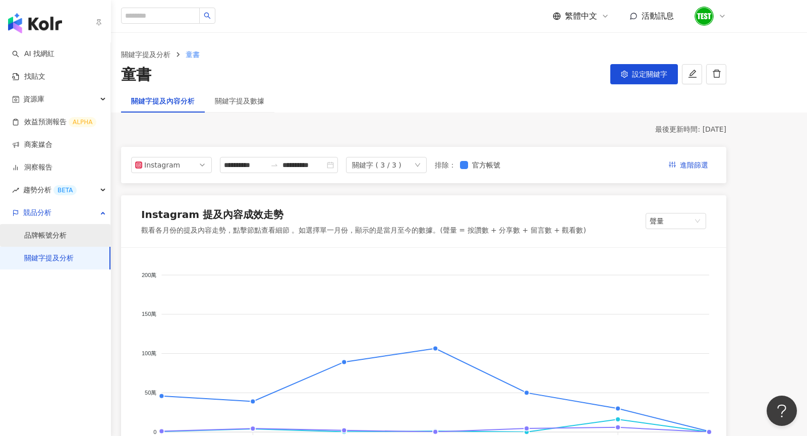
click at [40, 236] on link "品牌帳號分析" at bounding box center [45, 235] width 42 height 10
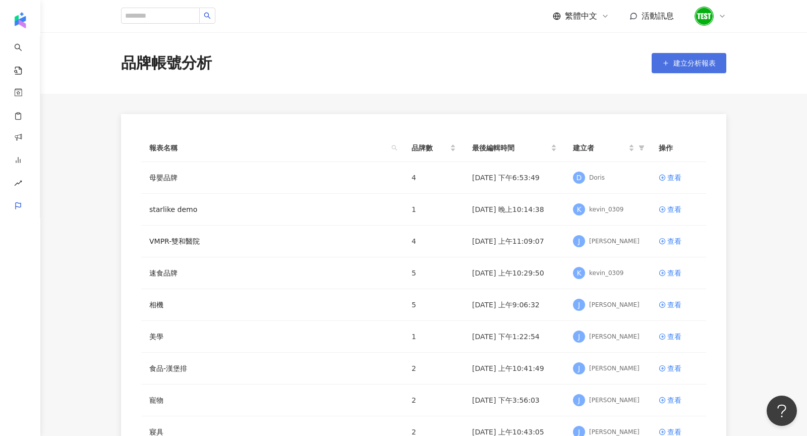
click at [666, 62] on icon "button" at bounding box center [665, 62] width 7 height 7
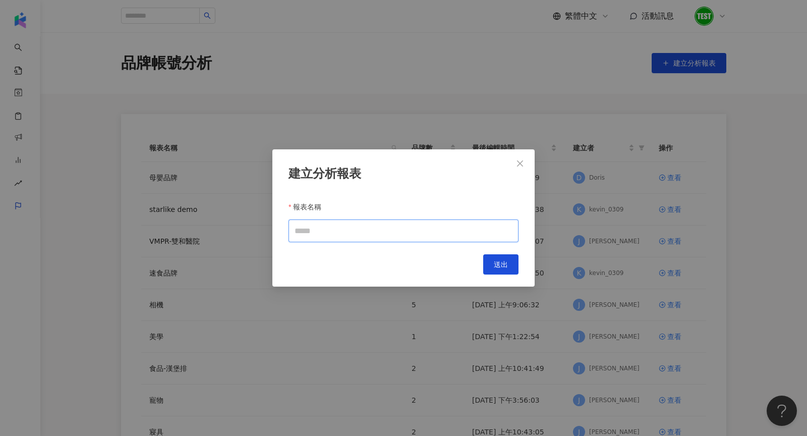
click at [385, 230] on input "報表名稱" at bounding box center [403, 230] width 230 height 23
type input "*"
type input "**"
click at [504, 267] on span "送出" at bounding box center [501, 264] width 14 height 8
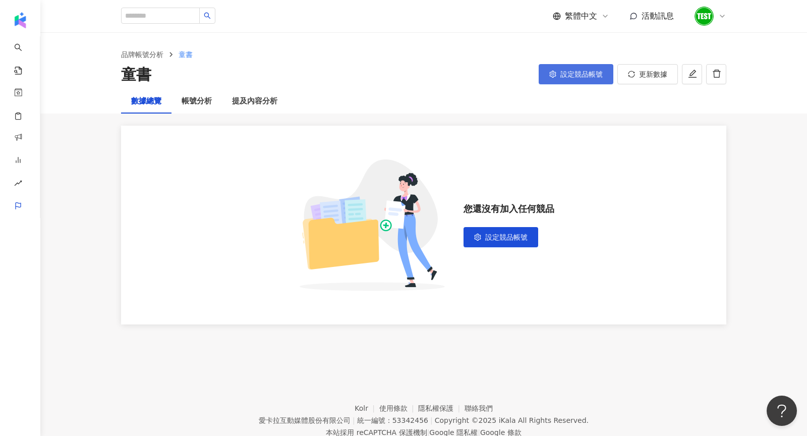
click at [547, 81] on button "設定競品帳號" at bounding box center [575, 74] width 75 height 20
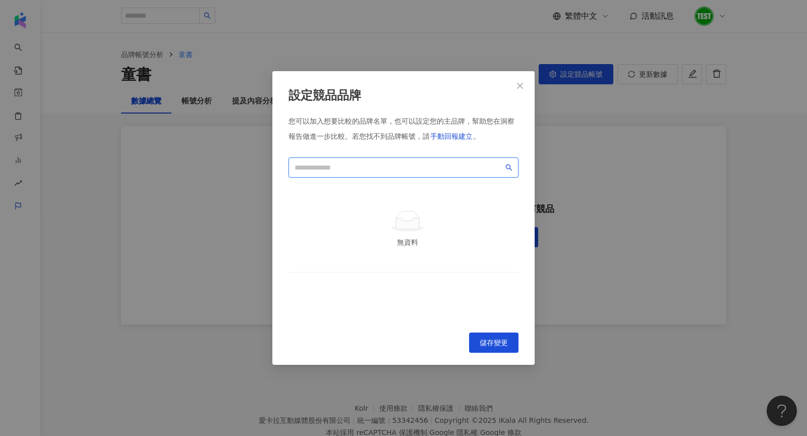
click at [367, 165] on input "search" at bounding box center [398, 167] width 209 height 11
type input "***"
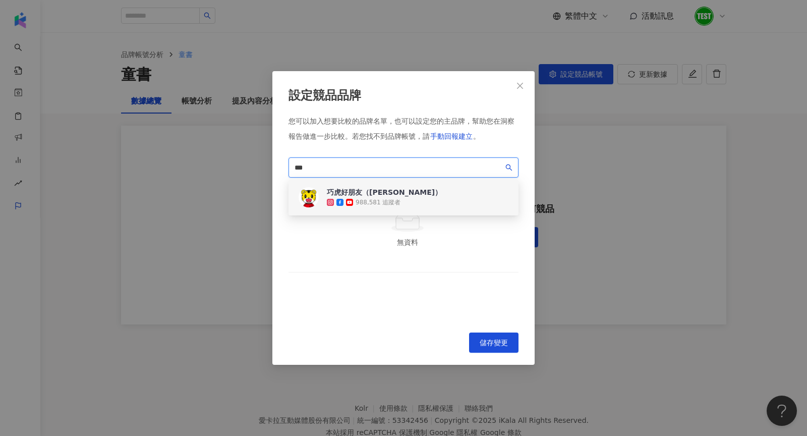
click at [410, 193] on div "巧虎好朋友（巧連智） 988,581 追蹤者" at bounding box center [403, 197] width 230 height 36
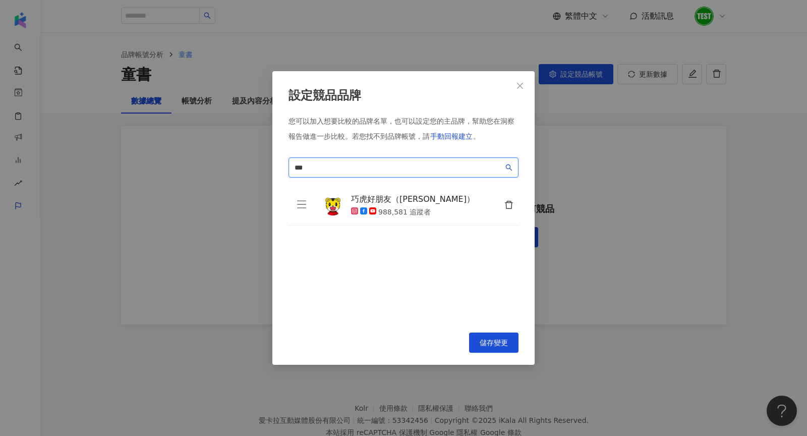
click at [356, 172] on input "***" at bounding box center [398, 167] width 209 height 11
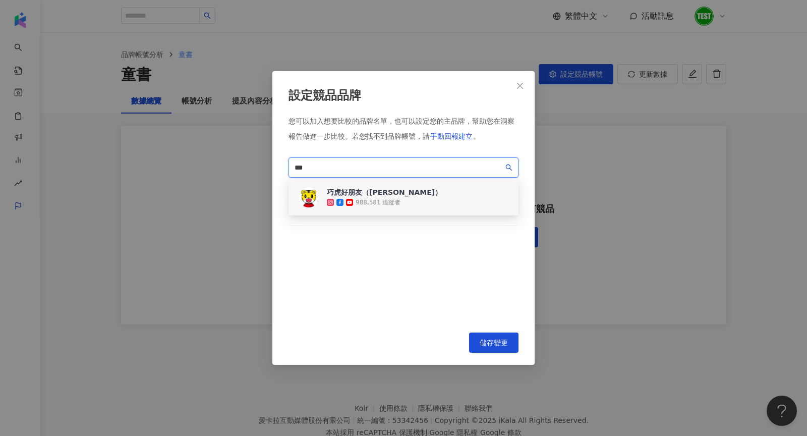
drag, startPoint x: 353, startPoint y: 171, endPoint x: 213, endPoint y: 171, distance: 139.6
click at [213, 171] on div "設定競品品牌 您可以加入想要比較的品牌名單，也可以設定您的主品牌，幫助您在洞察報告做進一步比較。 若您找不到品牌帳號，請 手動回報建立 。 *** 03aa9…" at bounding box center [403, 218] width 807 height 436
click at [367, 199] on div "4,495 追蹤者" at bounding box center [364, 202] width 37 height 9
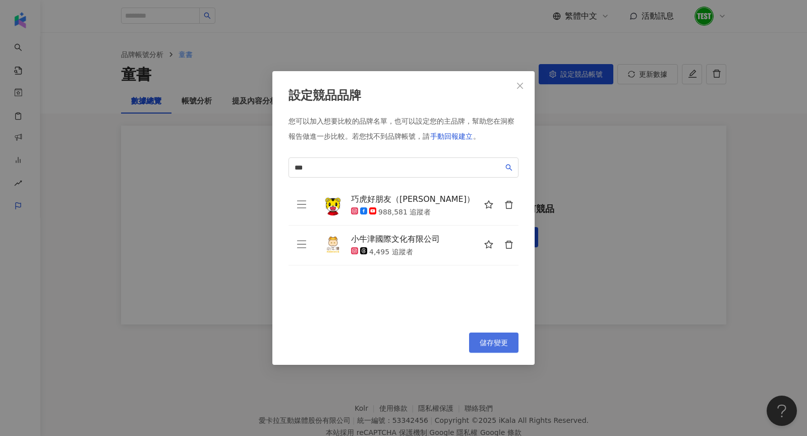
click at [499, 350] on button "儲存變更" at bounding box center [493, 342] width 49 height 20
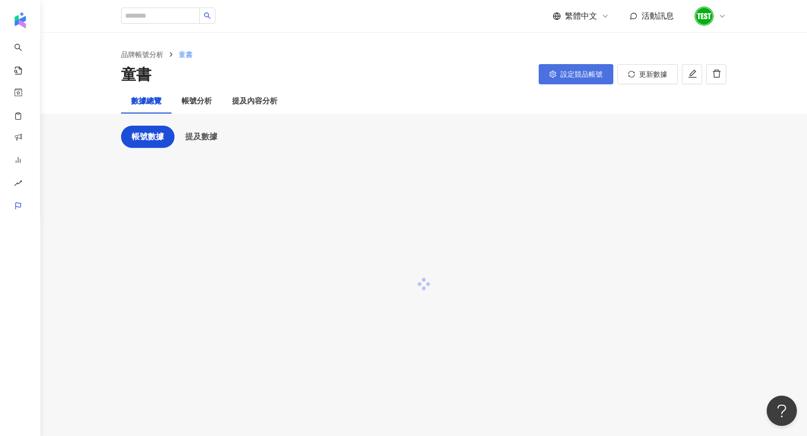
click at [580, 71] on span "設定競品帳號" at bounding box center [581, 74] width 42 height 8
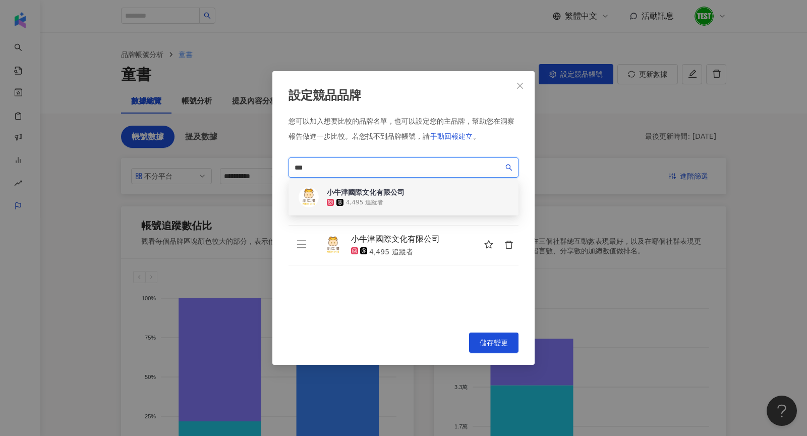
click at [375, 172] on input "***" at bounding box center [398, 167] width 209 height 11
type input "*"
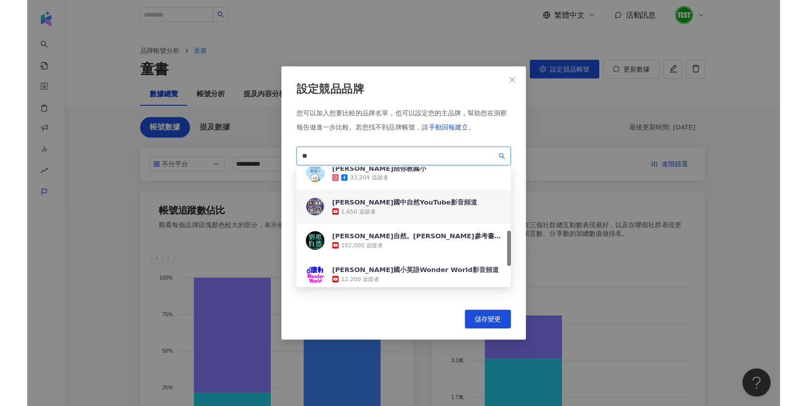
scroll to position [228, 0]
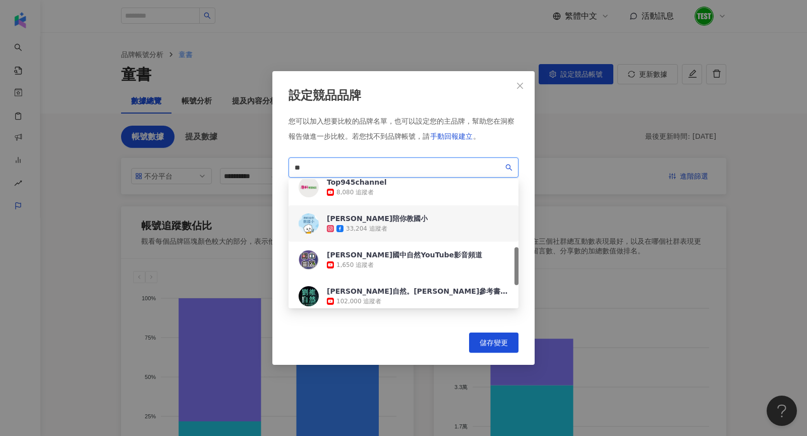
click at [376, 220] on div "康軒陪你教國小" at bounding box center [377, 218] width 101 height 10
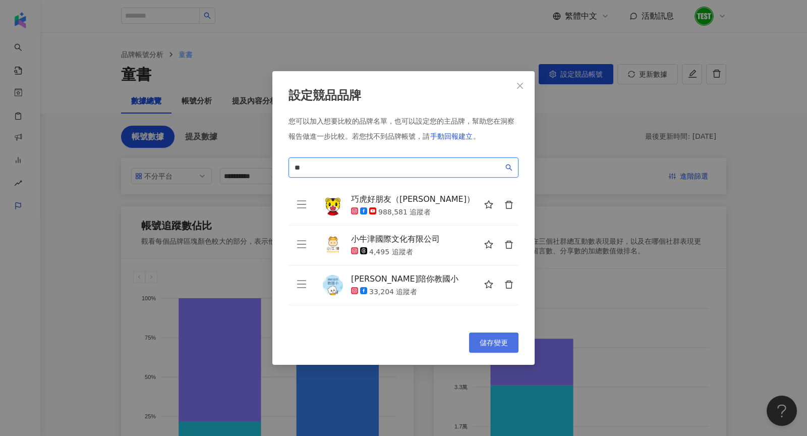
type input "**"
click at [504, 352] on button "儲存變更" at bounding box center [493, 342] width 49 height 20
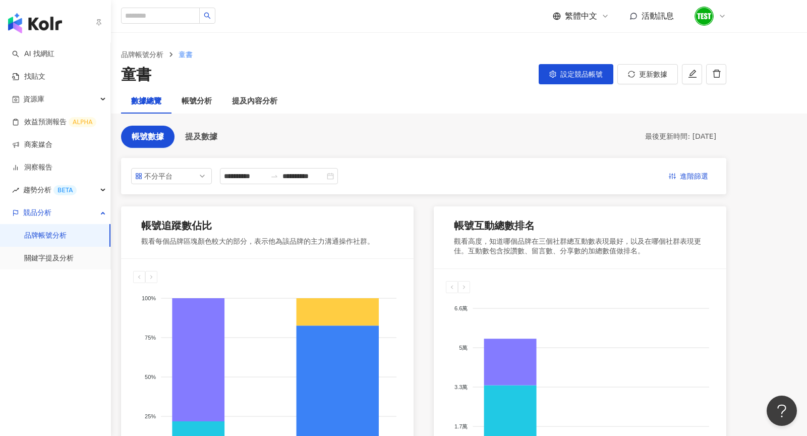
click at [41, 33] on img "button" at bounding box center [35, 23] width 54 height 20
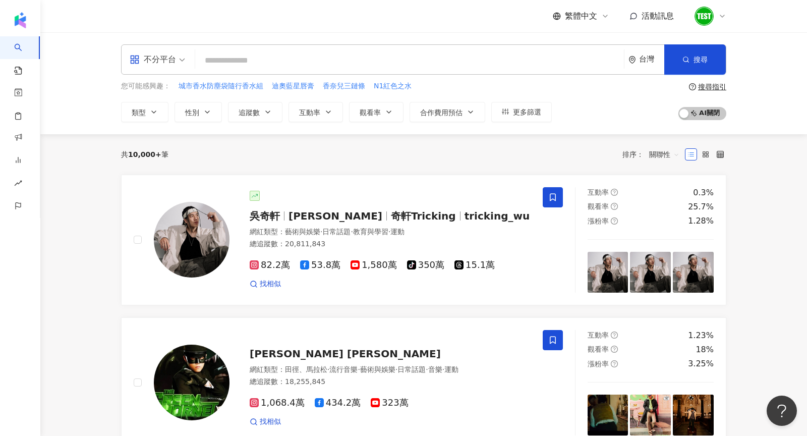
click at [251, 52] on input "search" at bounding box center [409, 60] width 420 height 19
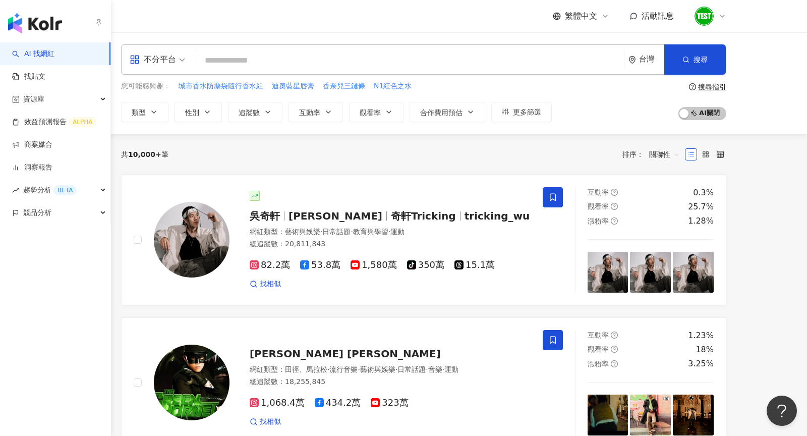
click at [18, 22] on img "button" at bounding box center [35, 23] width 54 height 20
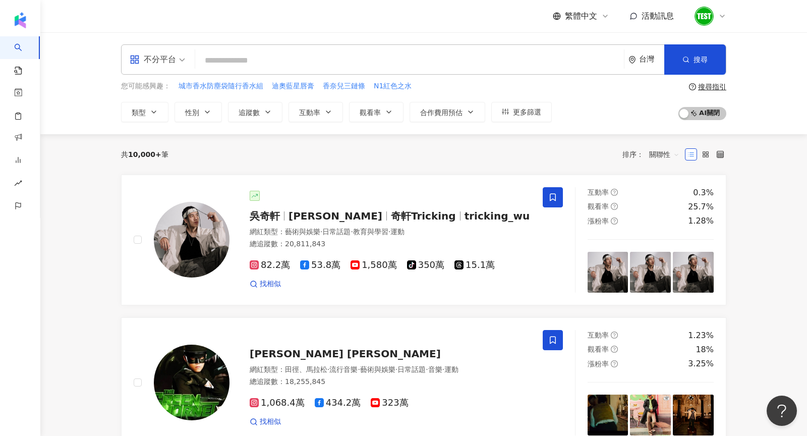
click at [210, 75] on div "不分平台 台灣 搜尋 您可能感興趣： 城市香水防塵袋隨行香水組 迪奧藍星唇膏 香奈兒三鏈條 N1紅色之水 類型 性別 追蹤數 互動率 觀看率 合作費用預估 更…" at bounding box center [423, 83] width 645 height 78
click at [210, 65] on input "search" at bounding box center [409, 60] width 420 height 19
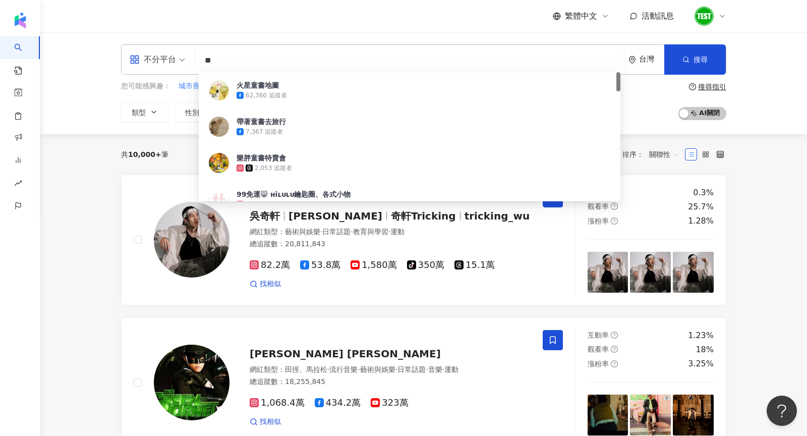
type input "*"
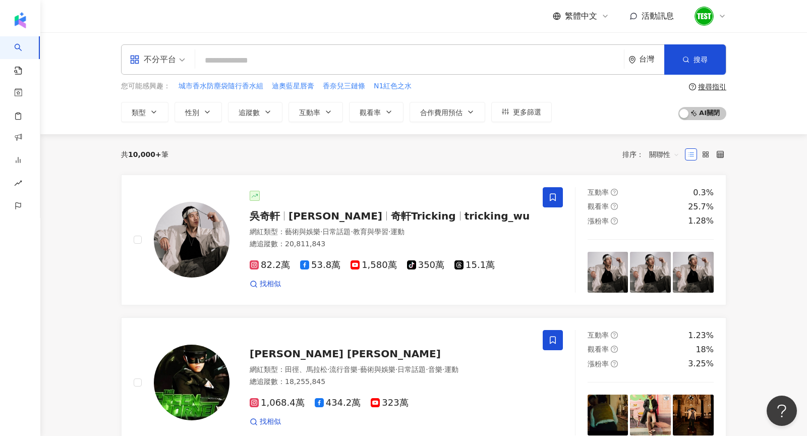
click at [235, 26] on div "繁體中文 活動訊息" at bounding box center [423, 16] width 605 height 32
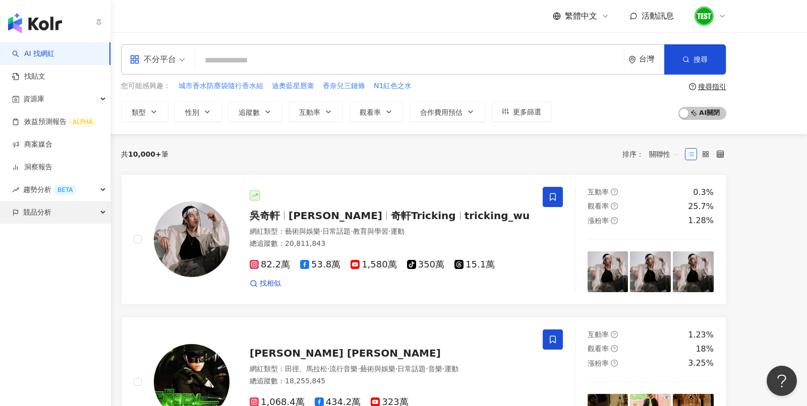
click at [24, 212] on span "競品分析" at bounding box center [37, 212] width 28 height 23
click at [32, 230] on link "品牌帳號分析" at bounding box center [45, 235] width 42 height 10
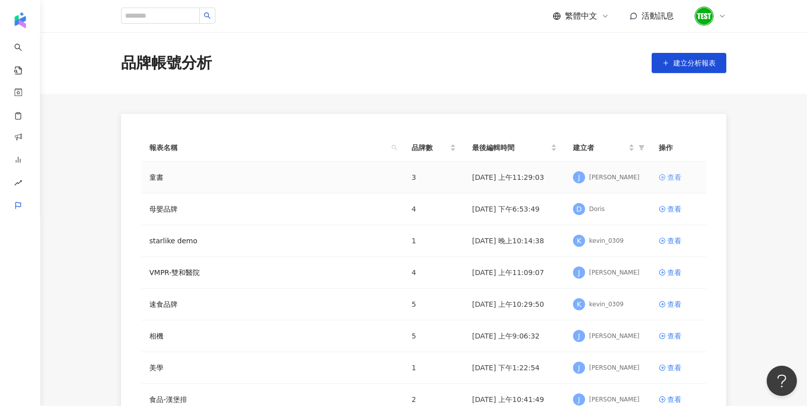
click at [671, 177] on div "查看" at bounding box center [674, 177] width 14 height 11
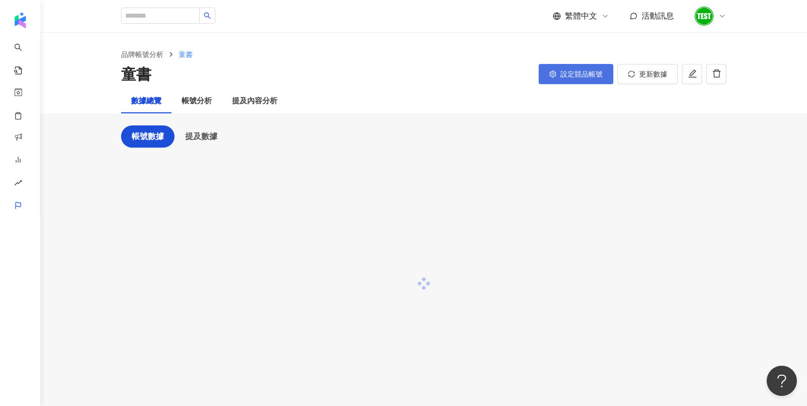
click at [571, 66] on button "設定競品帳號" at bounding box center [575, 74] width 75 height 20
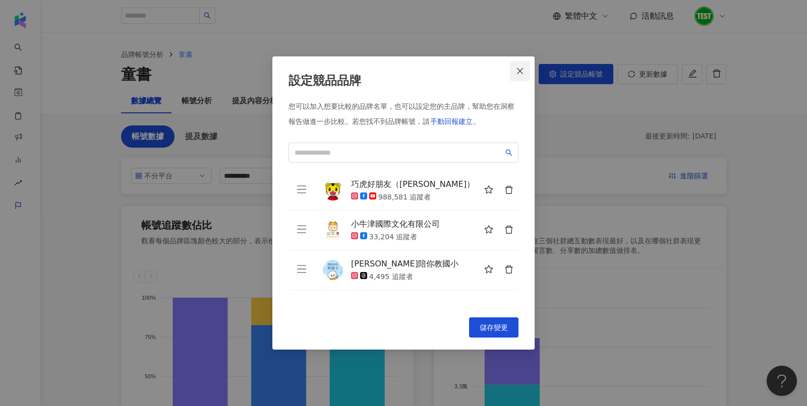
click at [518, 67] on button "Close" at bounding box center [520, 71] width 20 height 20
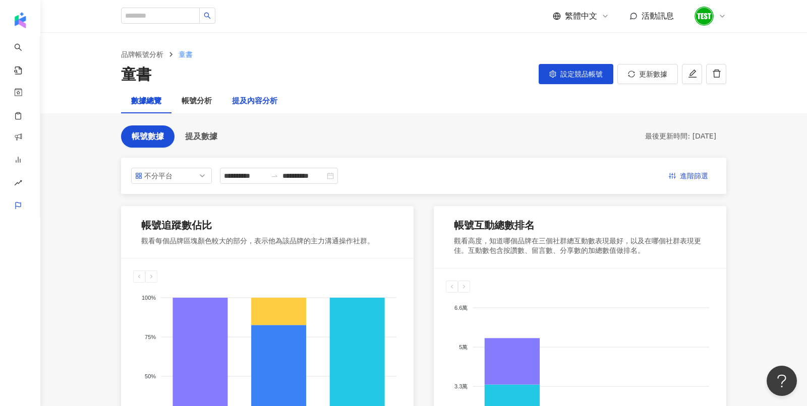
click at [264, 104] on div "提及內容分析" at bounding box center [254, 101] width 45 height 12
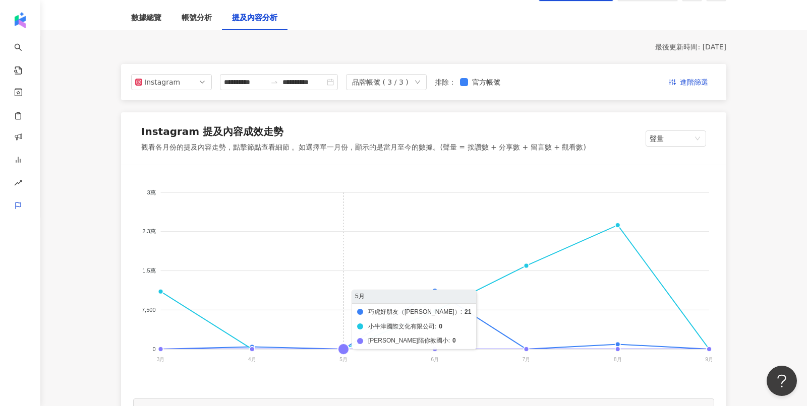
scroll to position [112, 0]
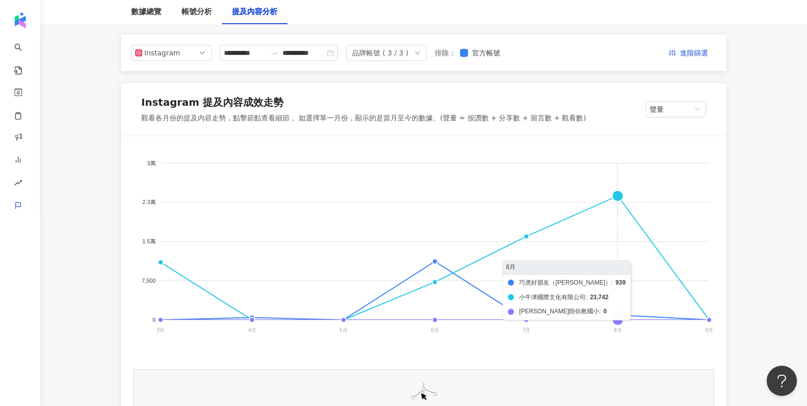
click at [620, 195] on foreignobject "巧虎好朋友（巧連智） 小牛津國際文化有限公司 康軒陪你教國小" at bounding box center [423, 249] width 581 height 202
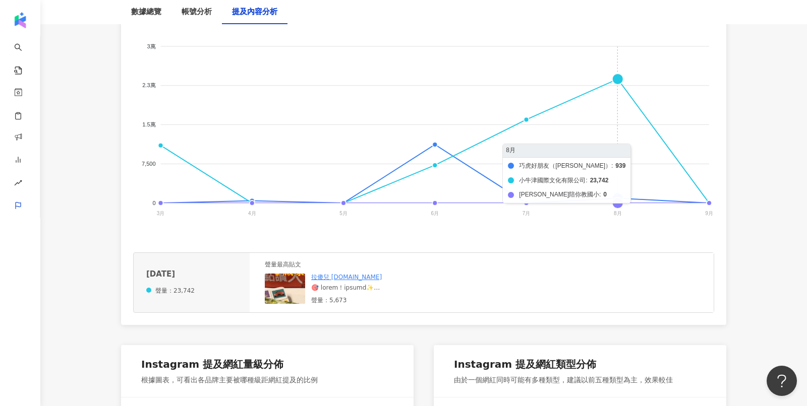
scroll to position [246, 0]
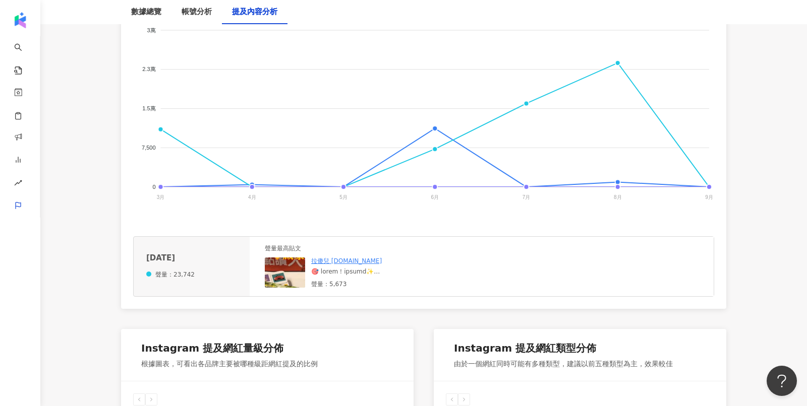
click at [282, 262] on img at bounding box center [315, 308] width 101 height 101
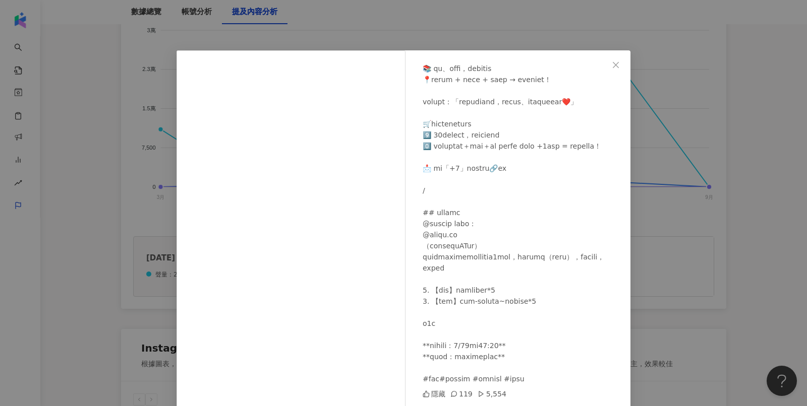
scroll to position [34, 0]
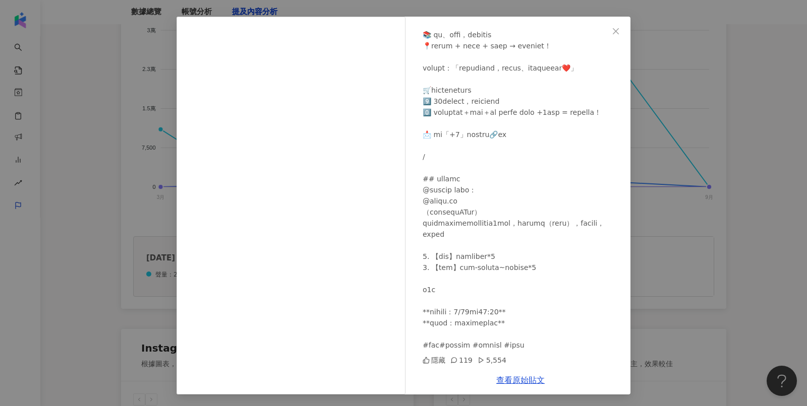
click at [734, 185] on div "拉傻兒 Lasha.tw 2025/8/11 隱藏 119 5,554 查看原始貼文" at bounding box center [403, 203] width 807 height 406
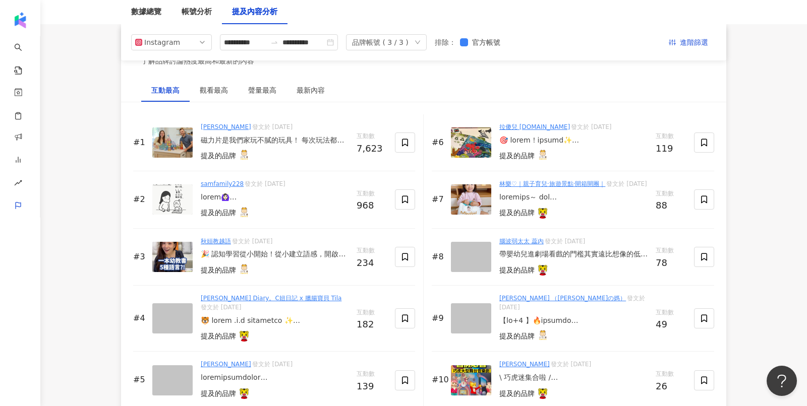
scroll to position [1517, 0]
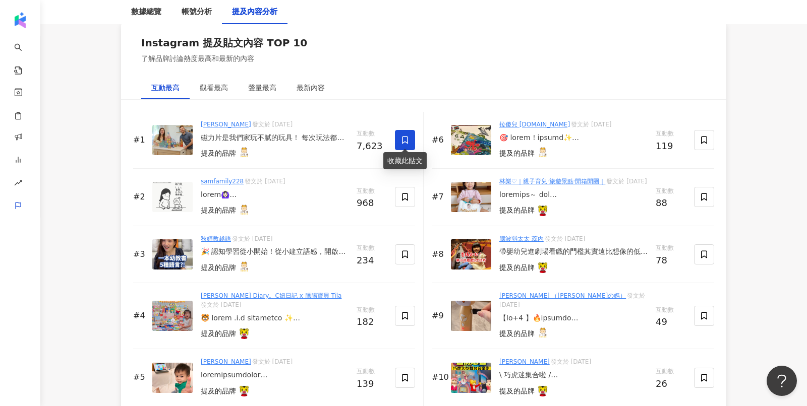
click at [405, 139] on icon at bounding box center [404, 140] width 9 height 9
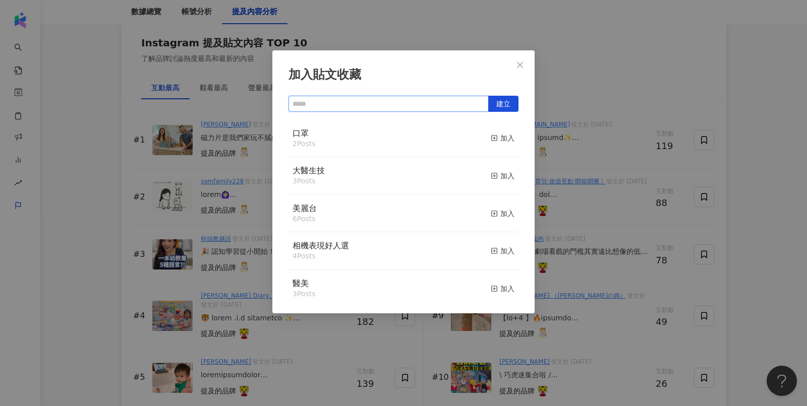
click at [372, 108] on input "text" at bounding box center [388, 104] width 200 height 16
type input "**"
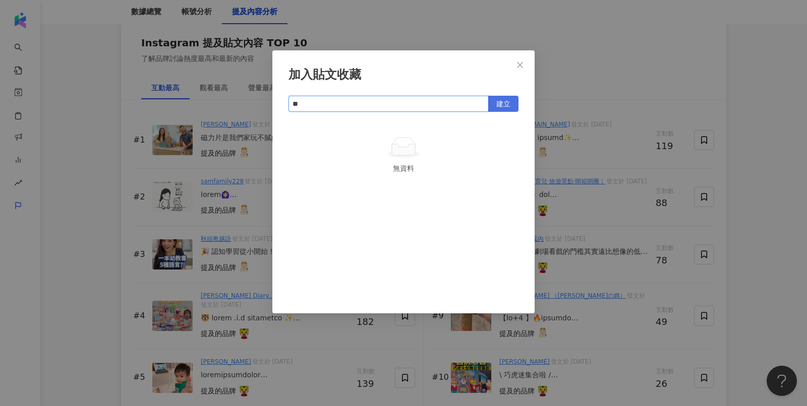
click at [506, 104] on span "建立" at bounding box center [503, 104] width 14 height 16
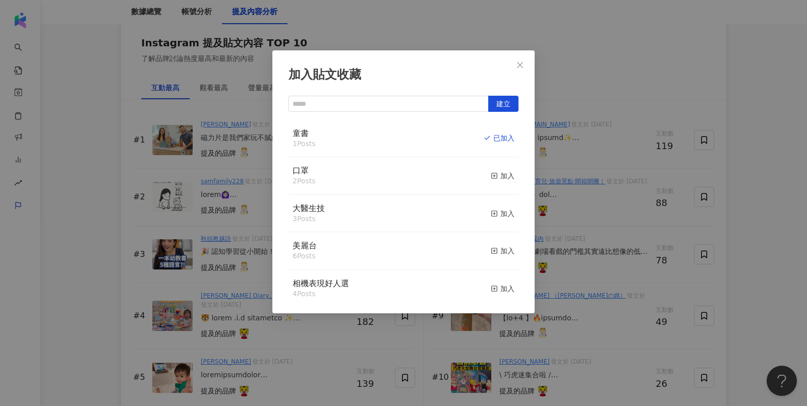
click at [601, 89] on div "加入貼文收藏 建立 童書 1 Posts 已加入 口罩 2 Posts 加入 大醫生技 3 Posts 加入 美麗台 6 Posts 加入 相機表現好人選 4…" at bounding box center [403, 203] width 807 height 406
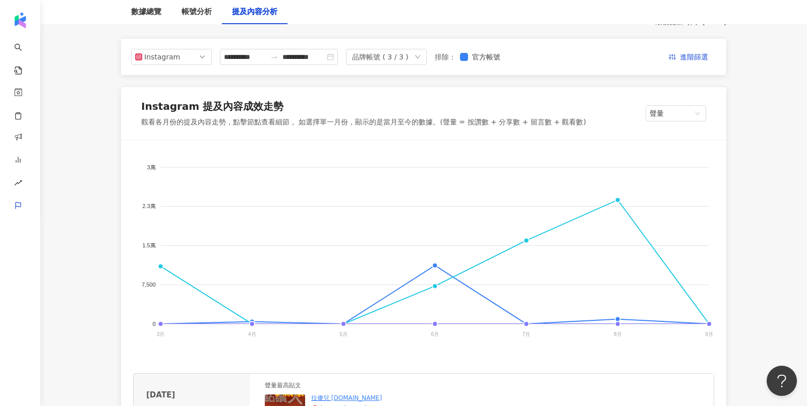
scroll to position [0, 0]
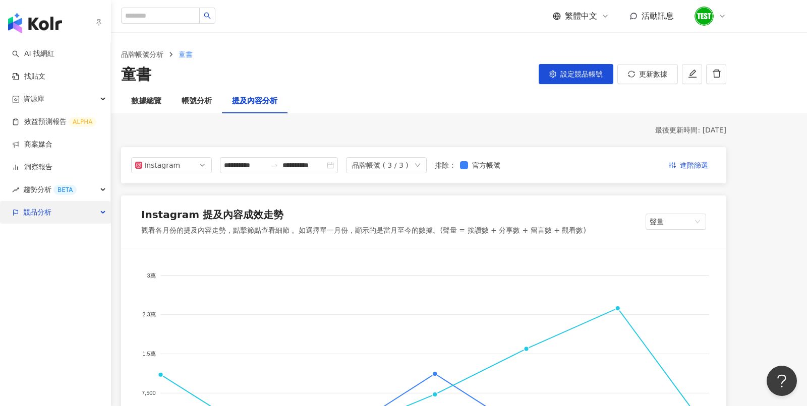
click at [52, 208] on div "競品分析" at bounding box center [55, 212] width 110 height 23
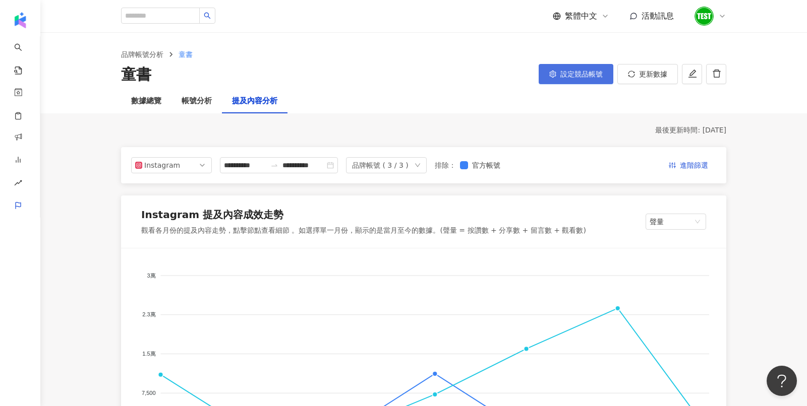
click at [591, 79] on button "設定競品帳號" at bounding box center [575, 74] width 75 height 20
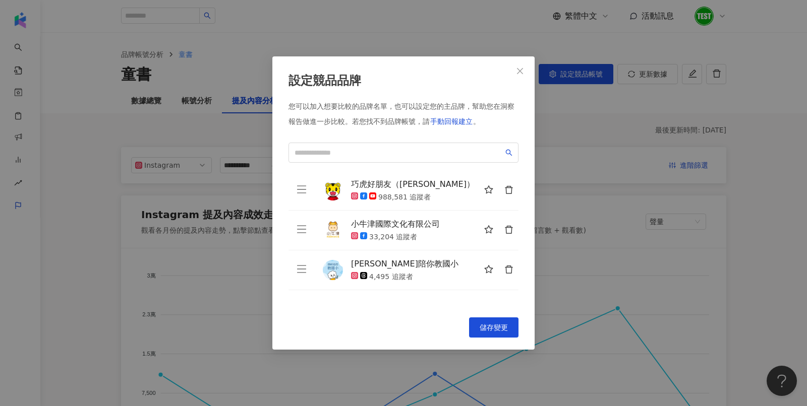
click at [621, 113] on div "設定競品品牌 您可以加入想要比較的品牌名單，也可以設定您的主品牌，幫助您在洞察報告做進一步比較。 若您找不到品牌帳號，請 手動回報建立 。 巧虎好朋友（巧連智…" at bounding box center [403, 203] width 807 height 406
click at [79, 209] on div "設定競品品牌 您可以加入想要比較的品牌名單，也可以設定您的主品牌，幫助您在洞察報告做進一步比較。 若您找不到品牌帳號，請 手動回報建立 。 巧虎好朋友（巧連智…" at bounding box center [403, 203] width 807 height 406
click at [521, 69] on icon "close" at bounding box center [520, 71] width 8 height 8
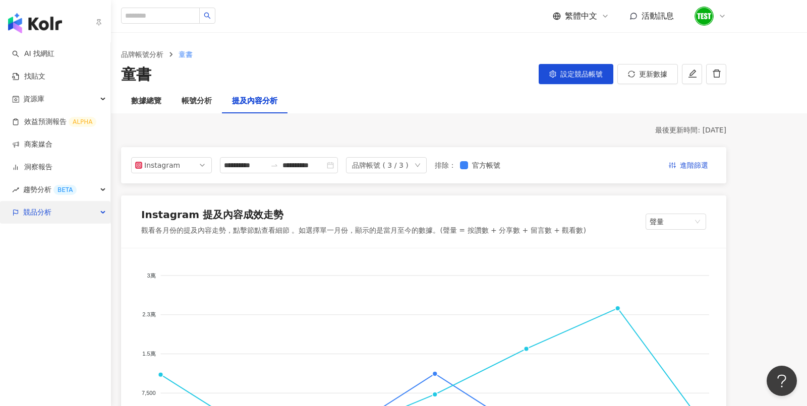
click at [42, 206] on span "競品分析" at bounding box center [37, 212] width 28 height 23
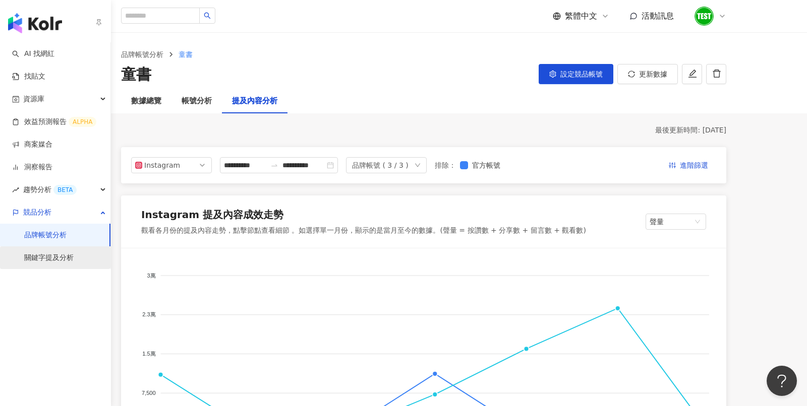
click at [67, 254] on link "關鍵字提及分析" at bounding box center [48, 258] width 49 height 10
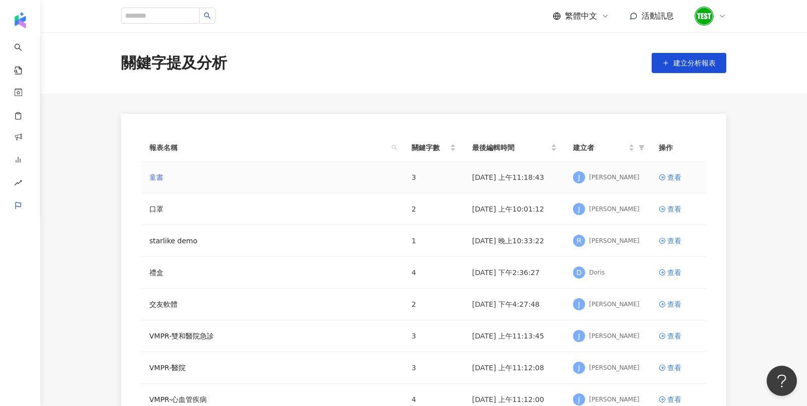
click at [160, 178] on link "童書" at bounding box center [156, 177] width 14 height 11
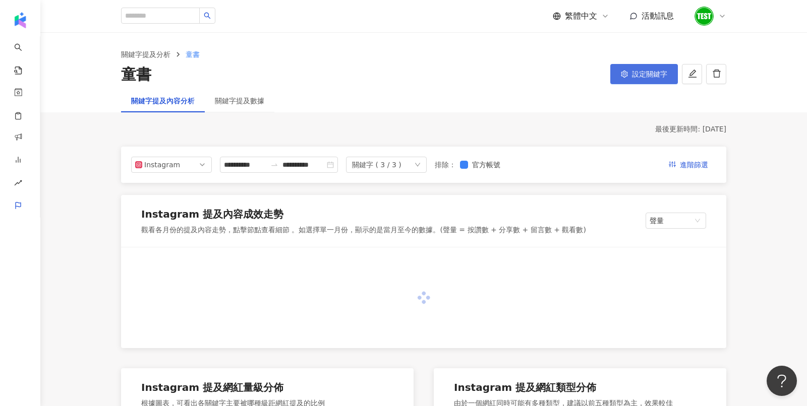
click at [634, 82] on button "設定關鍵字" at bounding box center [644, 74] width 68 height 20
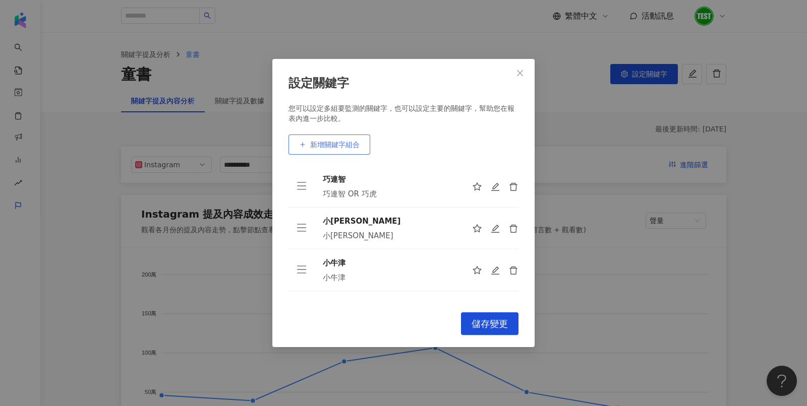
click at [348, 140] on button "新增關鍵字組合" at bounding box center [329, 145] width 82 height 20
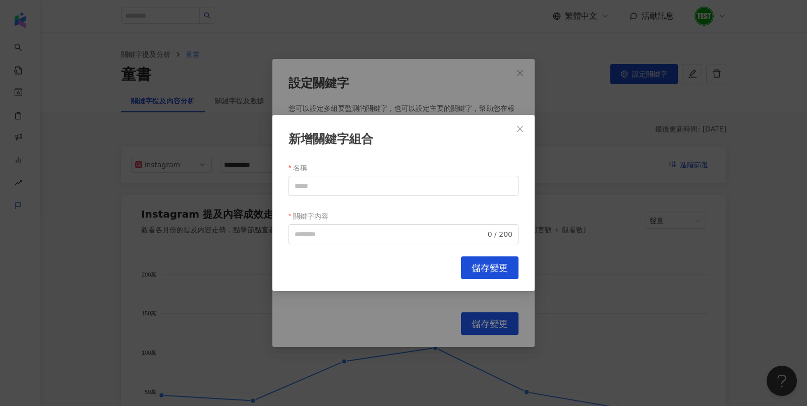
click at [307, 222] on label "關鍵字內容" at bounding box center [311, 216] width 47 height 16
click at [307, 229] on input "關鍵字內容" at bounding box center [389, 234] width 191 height 11
click at [305, 181] on input "名稱" at bounding box center [403, 186] width 230 height 20
paste input "*****"
type input "*****"
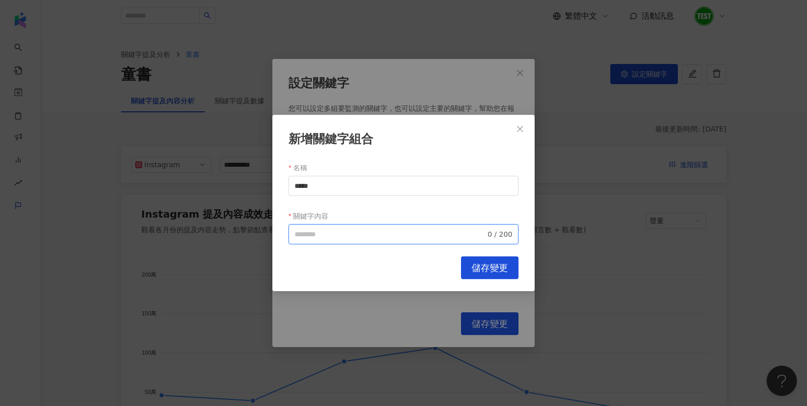
click at [313, 229] on input "關鍵字內容" at bounding box center [389, 234] width 191 height 11
paste input "*****"
type input "*****"
click at [493, 269] on span "儲存變更" at bounding box center [489, 268] width 36 height 11
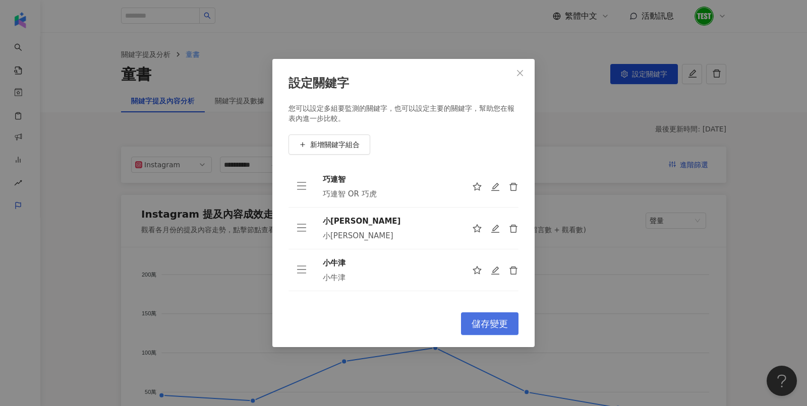
click at [509, 319] on button "儲存變更" at bounding box center [489, 324] width 57 height 23
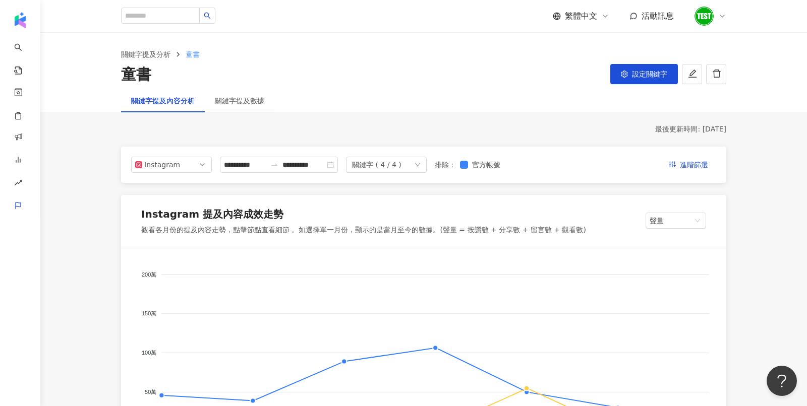
scroll to position [118, 0]
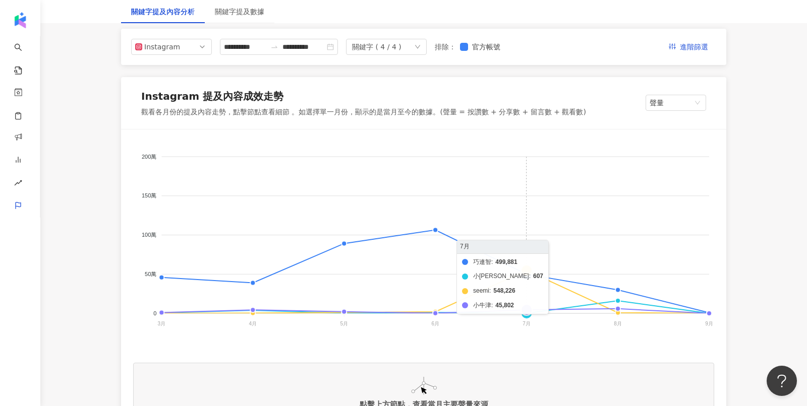
click at [528, 272] on foreignobject "巧連智 小康軒 seemi 小牛津" at bounding box center [423, 243] width 581 height 202
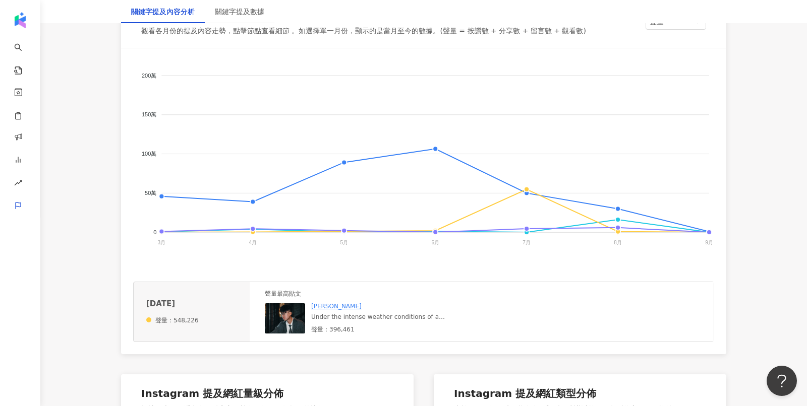
scroll to position [200, 0]
click at [287, 328] on img at bounding box center [285, 318] width 40 height 30
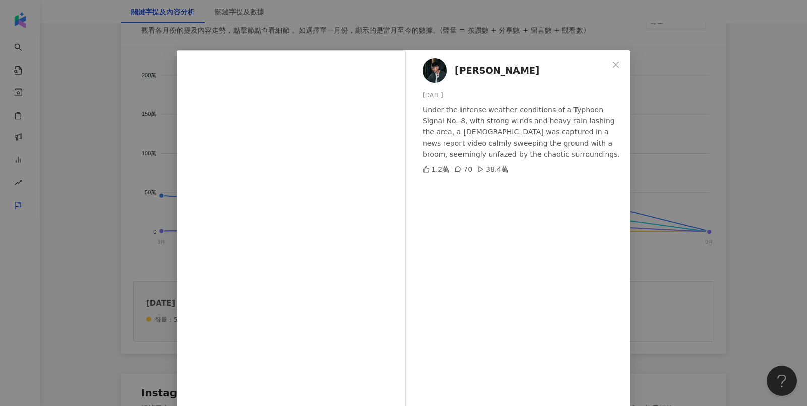
click at [688, 128] on div "Louis Lam 2025/7/19 Under the intense weather conditions of a Typhoon Signal No…" at bounding box center [403, 203] width 807 height 406
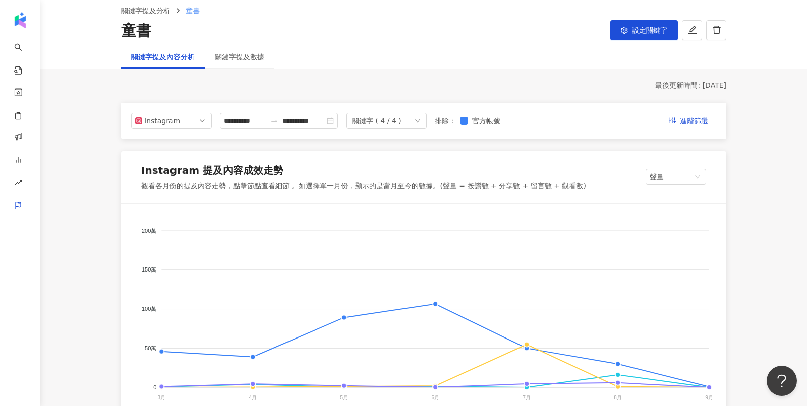
scroll to position [0, 0]
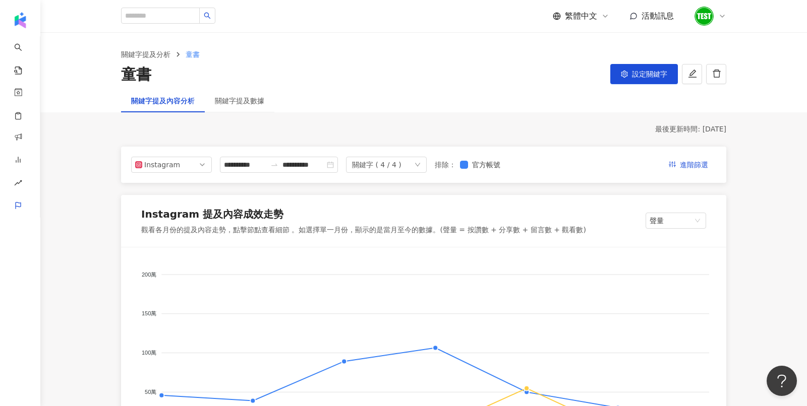
click at [630, 87] on div "關鍵字提及分析 童書 童書 設定關鍵字" at bounding box center [423, 61] width 766 height 56
click at [630, 70] on button "設定關鍵字" at bounding box center [644, 74] width 68 height 20
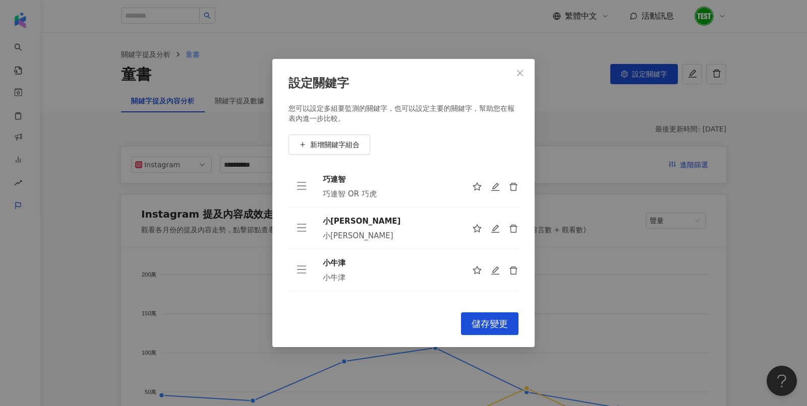
scroll to position [31, 0]
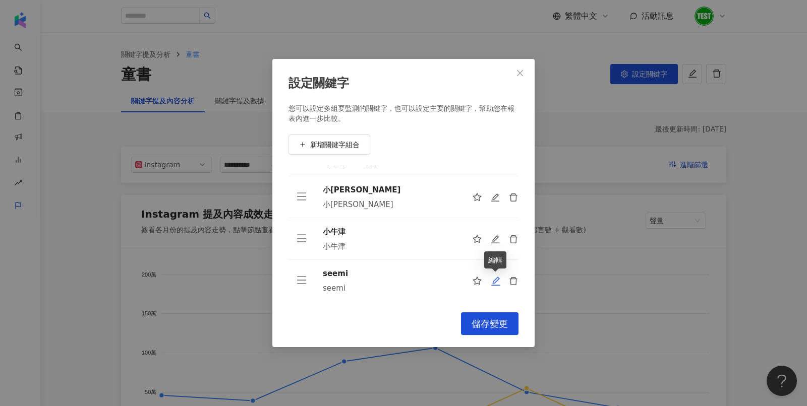
click at [493, 279] on icon "edit" at bounding box center [495, 281] width 10 height 10
type input "*****"
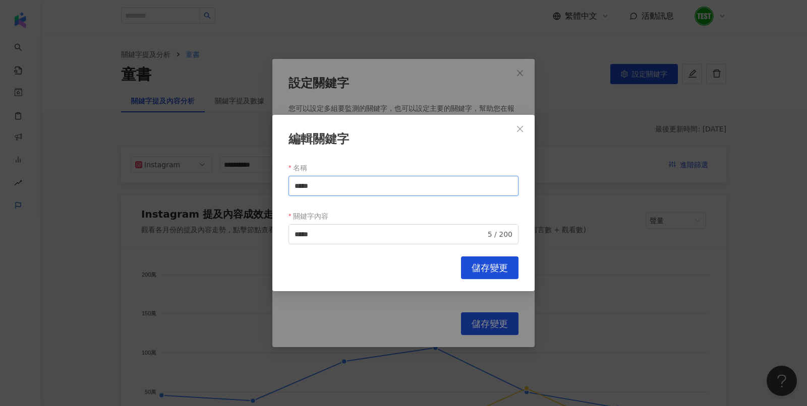
click at [332, 192] on input "*****" at bounding box center [403, 186] width 230 height 20
click at [342, 233] on input "*****" at bounding box center [389, 234] width 191 height 11
type input "**********"
click at [501, 264] on span "儲存變更" at bounding box center [489, 268] width 36 height 11
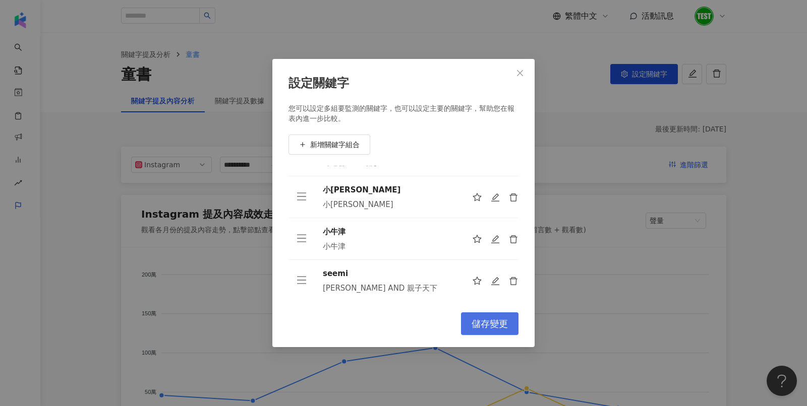
click at [500, 332] on button "儲存變更" at bounding box center [489, 324] width 57 height 23
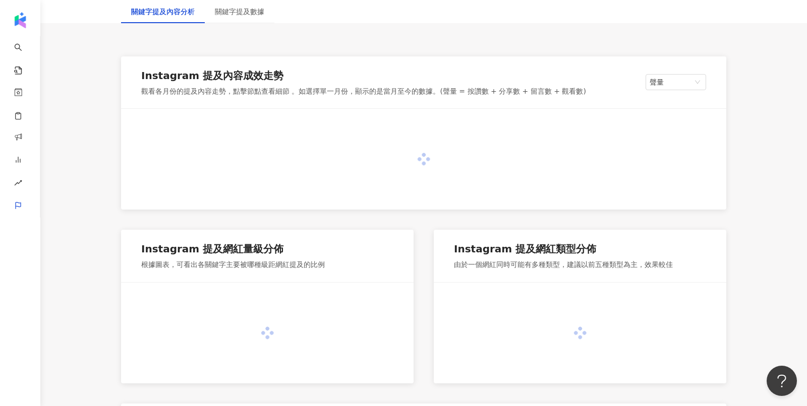
scroll to position [151, 0]
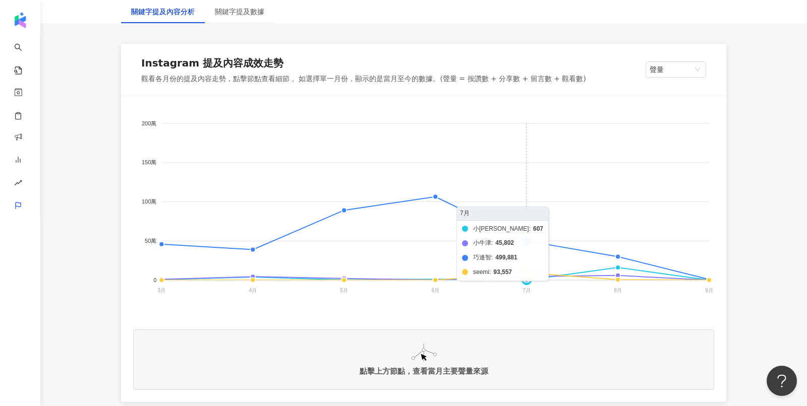
click at [526, 272] on foreignobject "小康軒 小牛津 巧連智 seemi" at bounding box center [423, 209] width 581 height 202
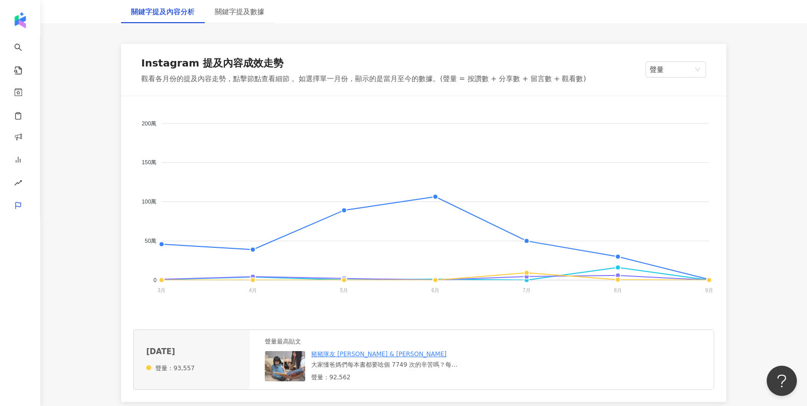
click at [287, 365] on img at bounding box center [285, 366] width 40 height 30
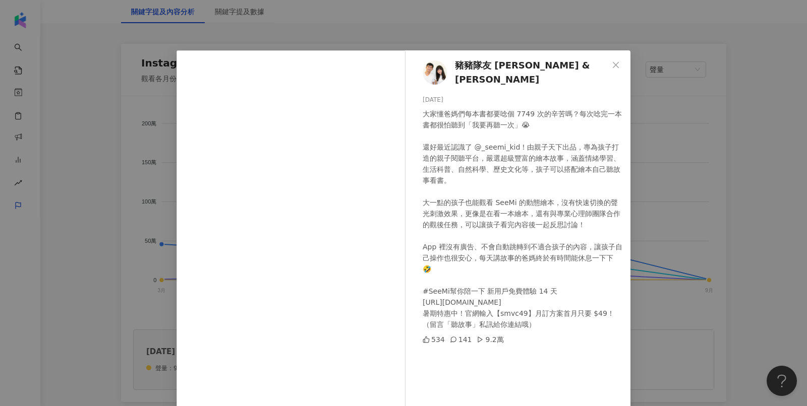
scroll to position [34, 0]
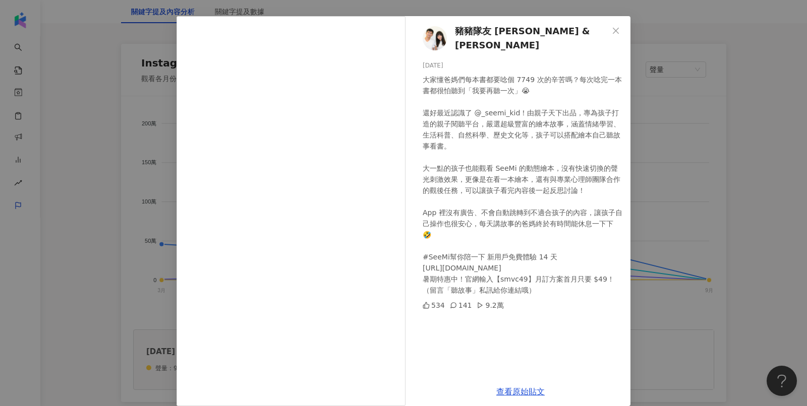
click at [673, 153] on div "豬豬隊友 Scott & Wendy 2025/7/31 534 141 9.2萬 查看原始貼文" at bounding box center [403, 203] width 807 height 406
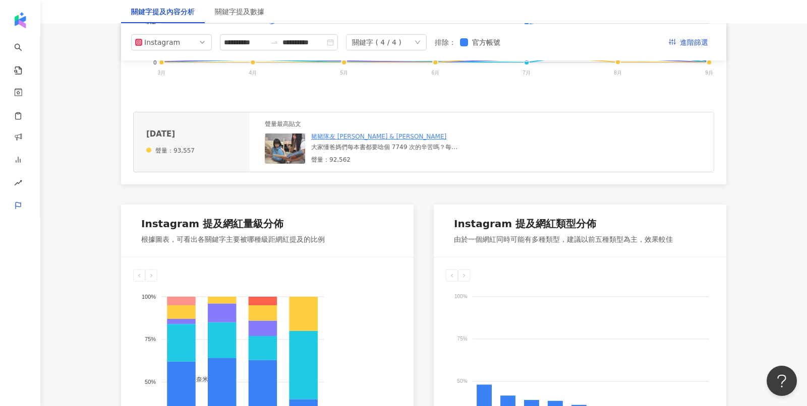
scroll to position [0, 0]
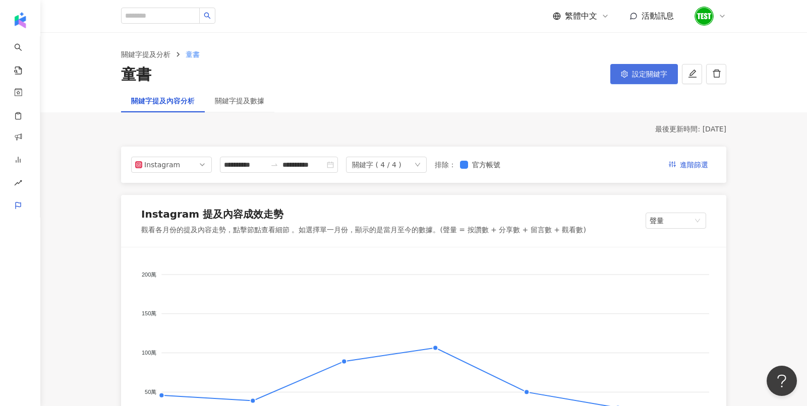
click at [665, 74] on span "設定關鍵字" at bounding box center [649, 74] width 35 height 8
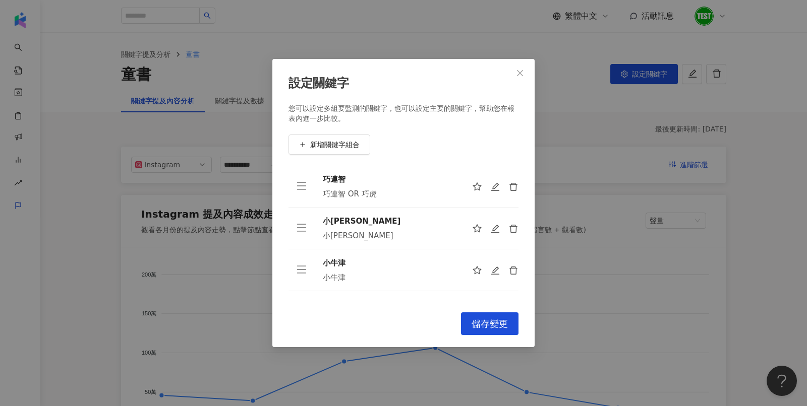
click at [152, 236] on div "設定關鍵字 您可以設定多組要監測的關鍵字，也可以設定主要的關鍵字，幫助您在報表內進一步比較。 新增關鍵字組合 巧連智 巧連智 OR 巧虎 小康軒 小康軒 小牛…" at bounding box center [403, 203] width 807 height 406
click at [515, 79] on button "Close" at bounding box center [520, 73] width 20 height 20
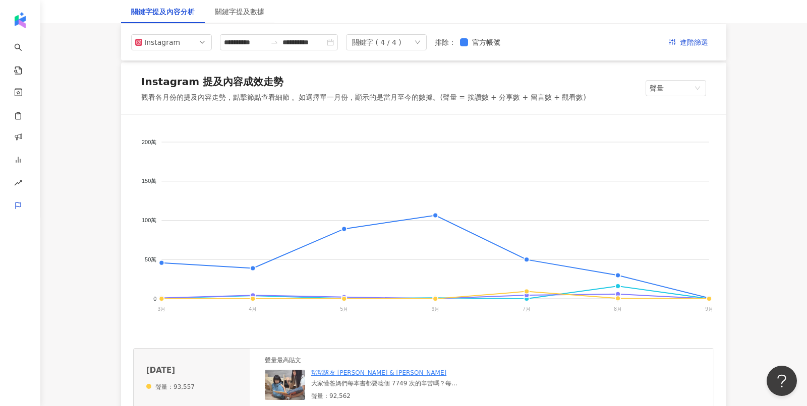
scroll to position [31, 0]
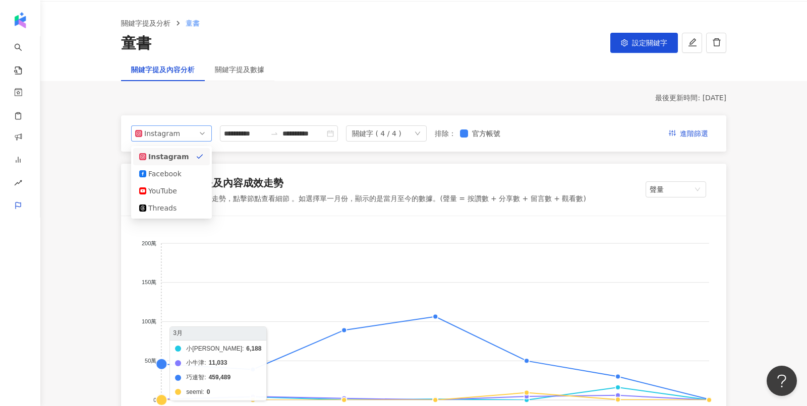
click at [148, 131] on div "Instagram" at bounding box center [160, 133] width 33 height 15
click at [162, 172] on div "Facebook" at bounding box center [164, 173] width 33 height 11
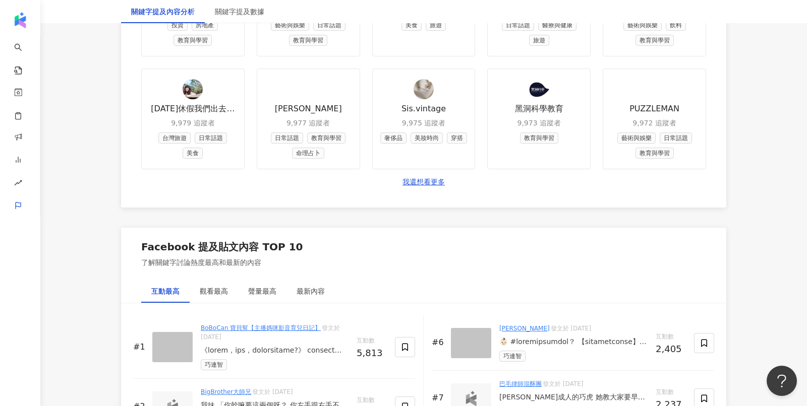
scroll to position [1455, 0]
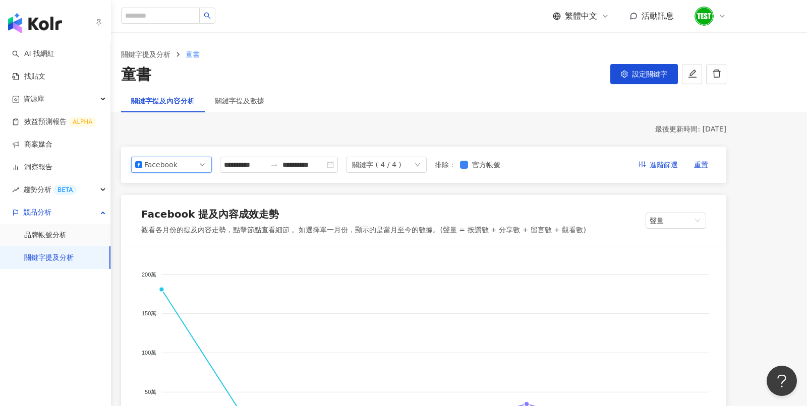
click at [26, 20] on img "button" at bounding box center [35, 23] width 54 height 20
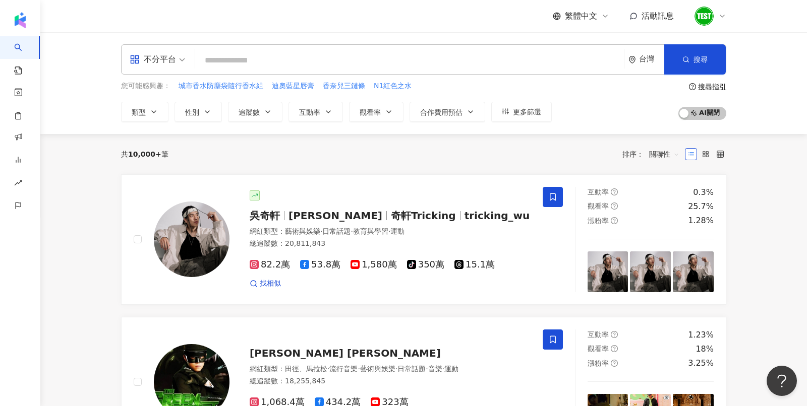
click at [161, 68] on span at bounding box center [157, 59] width 55 height 29
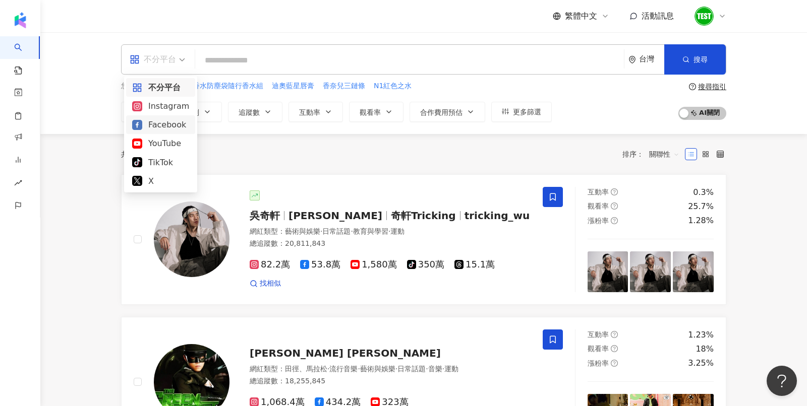
click at [158, 125] on div "Facebook" at bounding box center [160, 124] width 57 height 13
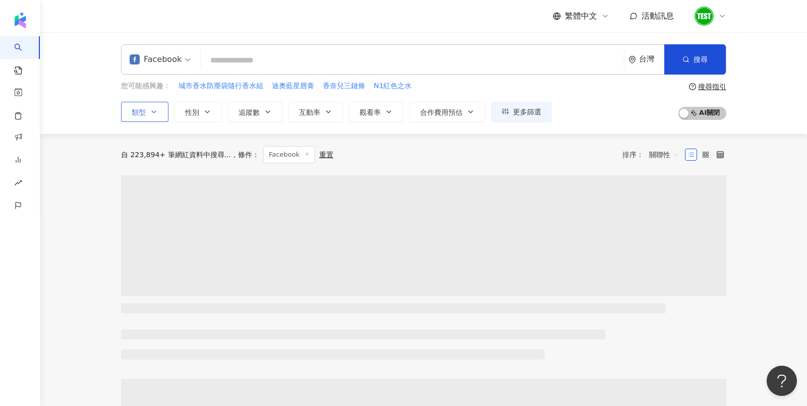
click at [152, 111] on icon "button" at bounding box center [154, 112] width 4 height 2
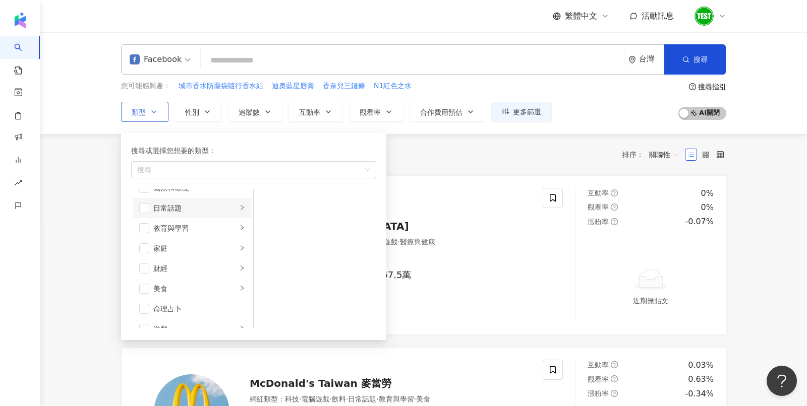
scroll to position [87, 0]
click at [142, 255] on span "button" at bounding box center [144, 256] width 10 height 10
click at [145, 215] on span "button" at bounding box center [144, 215] width 10 height 10
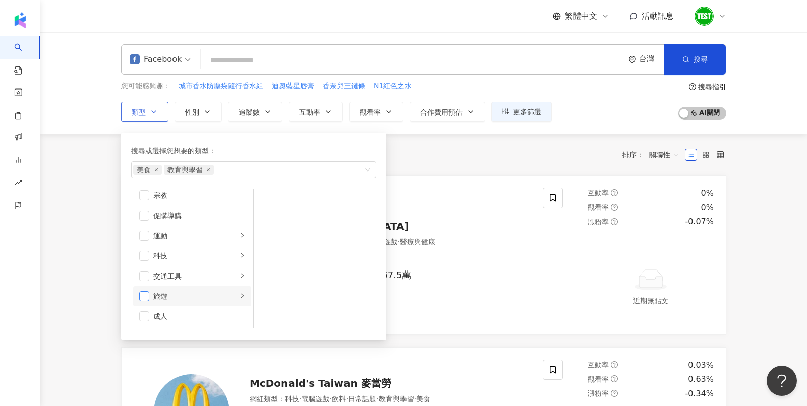
click at [144, 291] on span "button" at bounding box center [144, 296] width 10 height 10
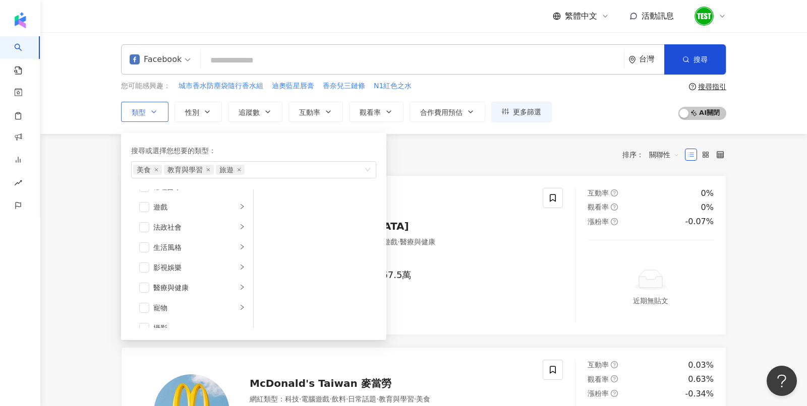
scroll to position [0, 0]
click at [449, 162] on div "共 10,000+ 筆 條件 ： Facebook 重置 排序： 關聯性" at bounding box center [423, 154] width 605 height 17
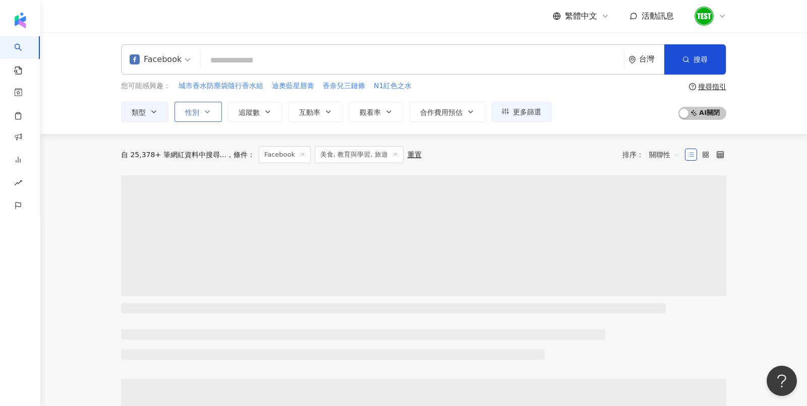
click at [198, 111] on span "性別" at bounding box center [192, 112] width 14 height 8
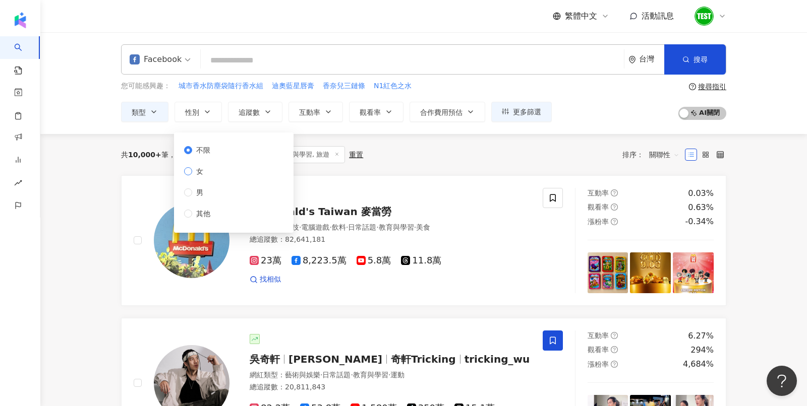
click at [198, 172] on span "女" at bounding box center [199, 171] width 15 height 11
click at [462, 149] on div "共 10,000+ 筆 條件 ： Facebook 美食, 教育與學習, 旅遊 重置 排序： 關聯性" at bounding box center [423, 154] width 605 height 17
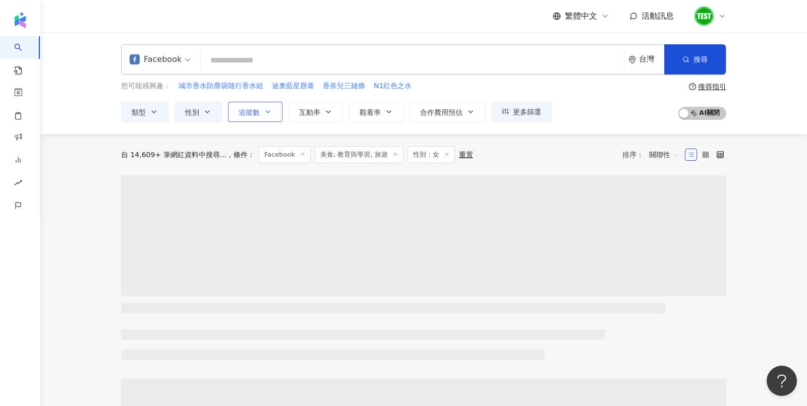
click at [259, 105] on button "追蹤數" at bounding box center [255, 112] width 54 height 20
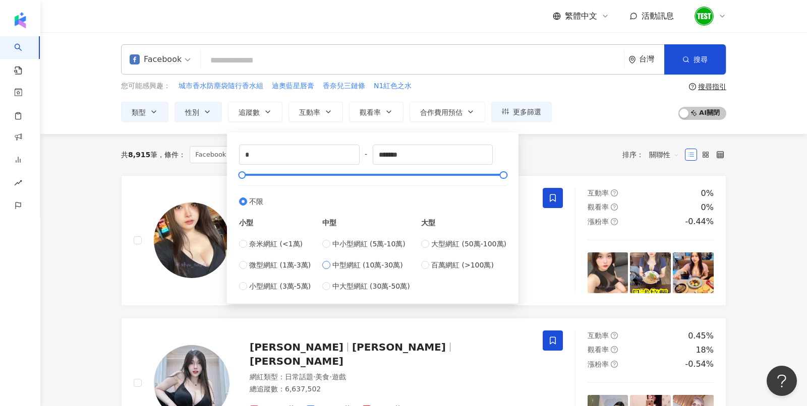
click at [375, 266] on span "中型網紅 (10萬-30萬)" at bounding box center [367, 265] width 71 height 11
type input "******"
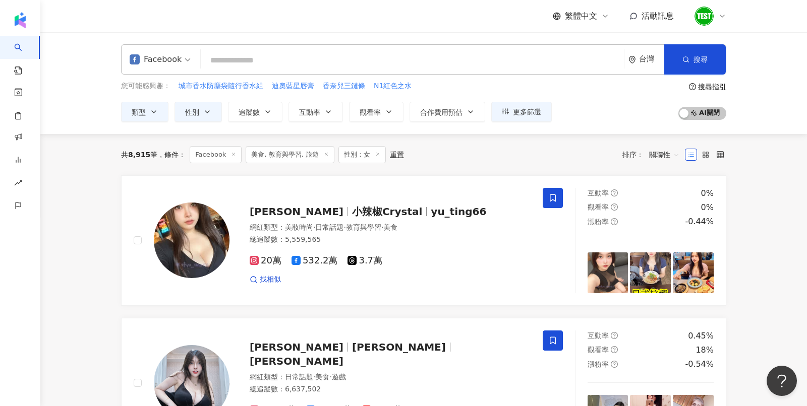
click at [547, 149] on div "共 8,915 筆 條件 ： Facebook 美食, 教育與學習, 旅遊 性別：女 重置 排序： 關聯性" at bounding box center [423, 154] width 605 height 17
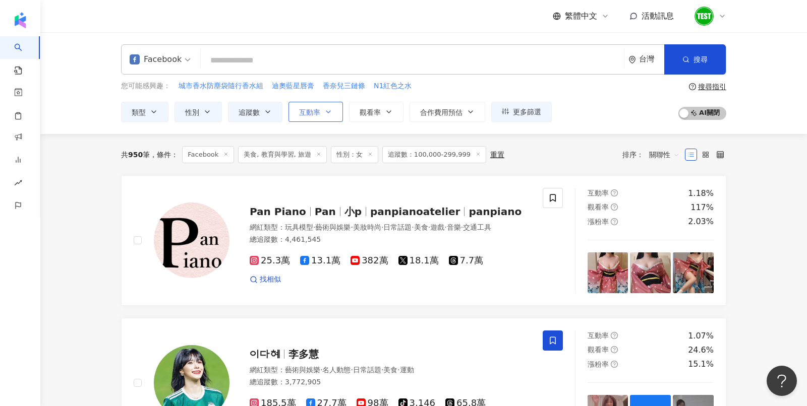
click at [321, 119] on button "互動率" at bounding box center [315, 112] width 54 height 20
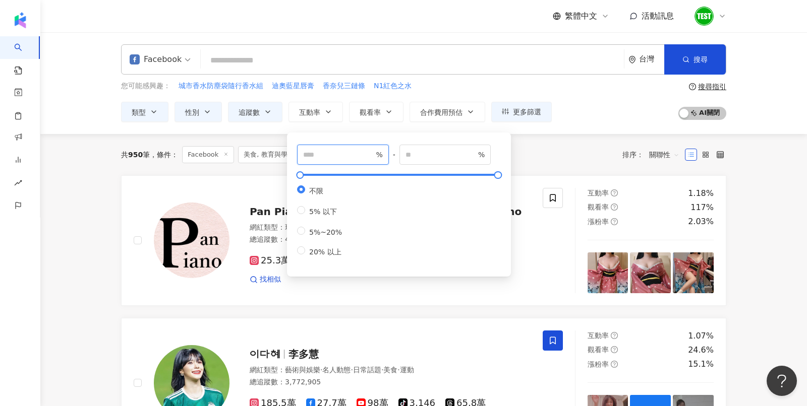
click at [335, 156] on input "number" at bounding box center [338, 154] width 71 height 11
type input "***"
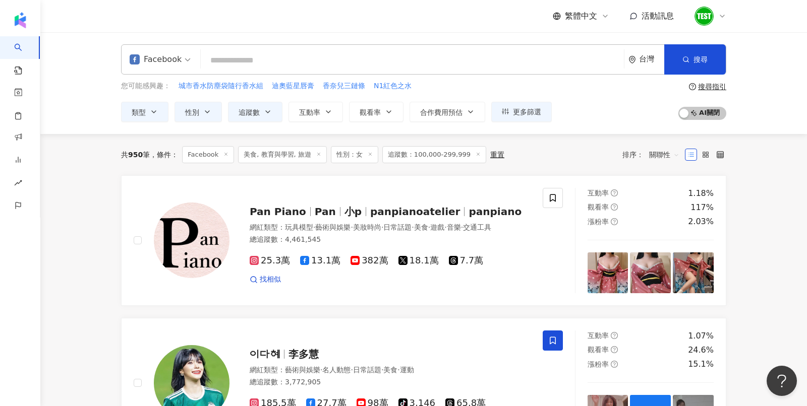
click at [554, 144] on div "共 950 筆 條件 ： Facebook 美食, 教育與學習, 旅遊 性別：女 追蹤數：100,000-299,999 重置 排序： 關聯性" at bounding box center [423, 154] width 605 height 41
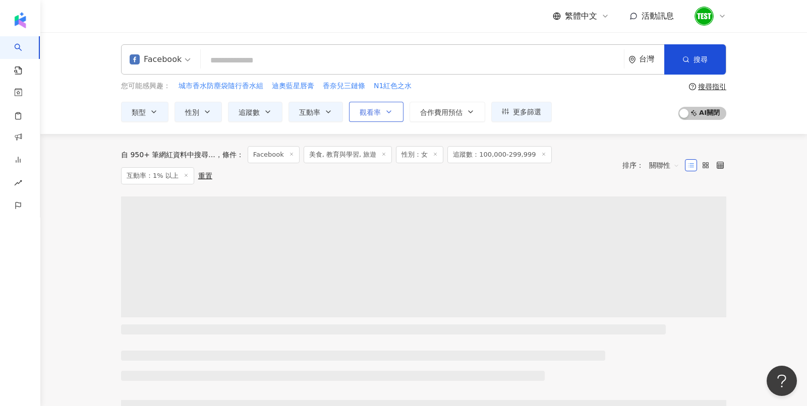
click at [381, 112] on button "觀看率" at bounding box center [376, 112] width 54 height 20
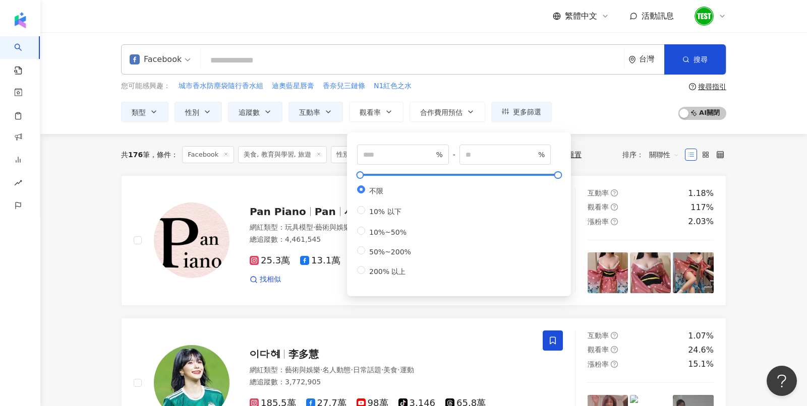
click at [602, 113] on div "您可能感興趣： 城市香水防塵袋隨行香水組 迪奧藍星唇膏 香奈兒三鏈條 N1紅色之水 類型 性別 追蹤數 互動率 觀看率 合作費用預估 更多篩選 不限 女 男 …" at bounding box center [423, 101] width 605 height 41
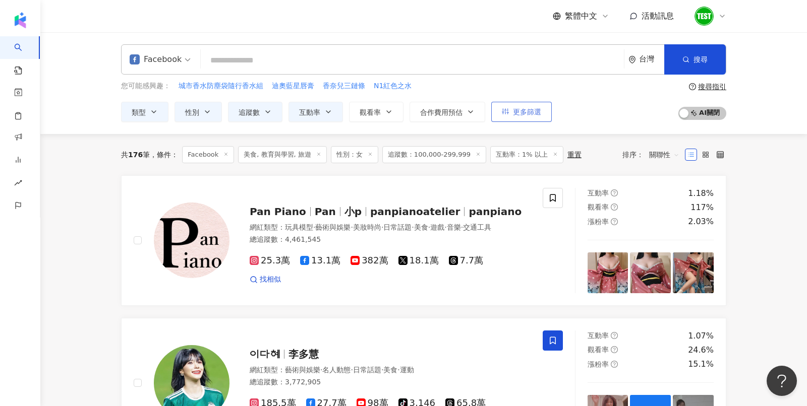
click at [540, 106] on button "更多篩選" at bounding box center [521, 112] width 60 height 20
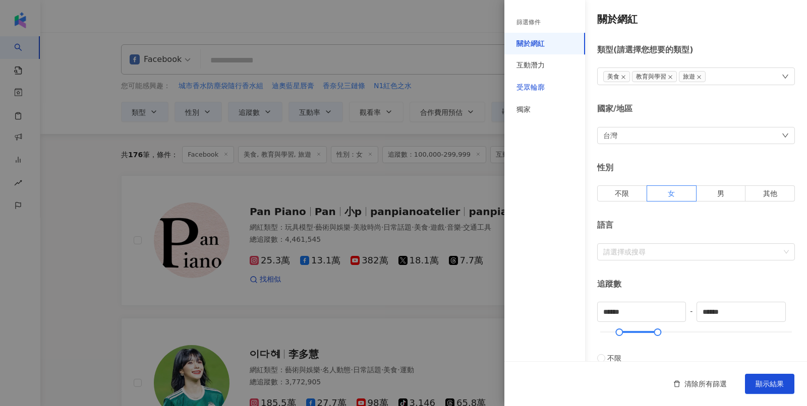
click at [521, 85] on div "受眾輪廓" at bounding box center [530, 88] width 28 height 10
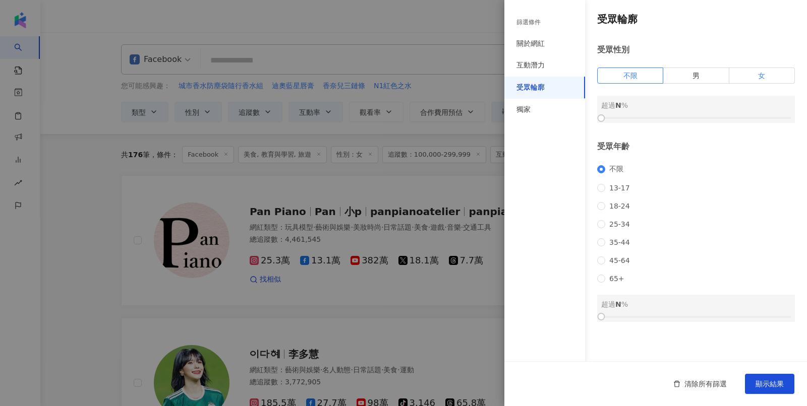
click at [768, 70] on label "女" at bounding box center [762, 76] width 66 height 16
drag, startPoint x: 601, startPoint y: 115, endPoint x: 685, endPoint y: 115, distance: 84.2
click at [685, 115] on div at bounding box center [685, 118] width 6 height 6
click at [609, 228] on span "25-34" at bounding box center [619, 224] width 29 height 8
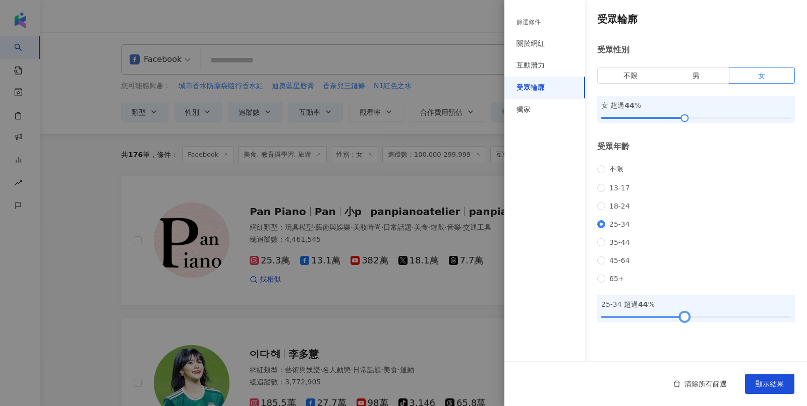
drag, startPoint x: 597, startPoint y: 335, endPoint x: 680, endPoint y: 338, distance: 82.7
click at [682, 320] on div at bounding box center [685, 317] width 6 height 6
click at [771, 388] on span "顯示結果" at bounding box center [769, 384] width 28 height 8
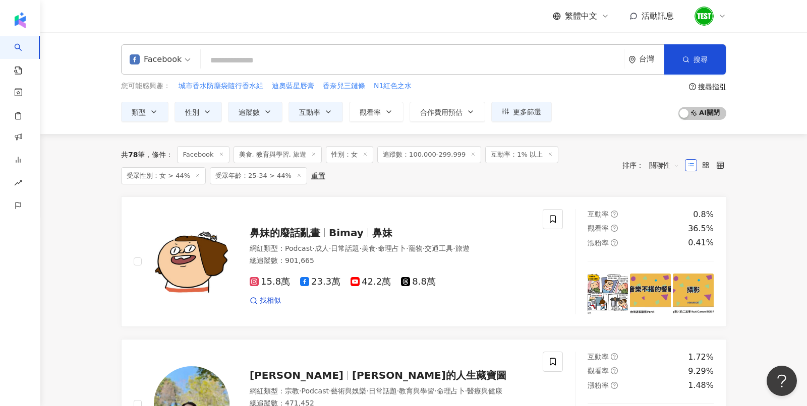
click at [311, 175] on div "重置" at bounding box center [318, 176] width 14 height 8
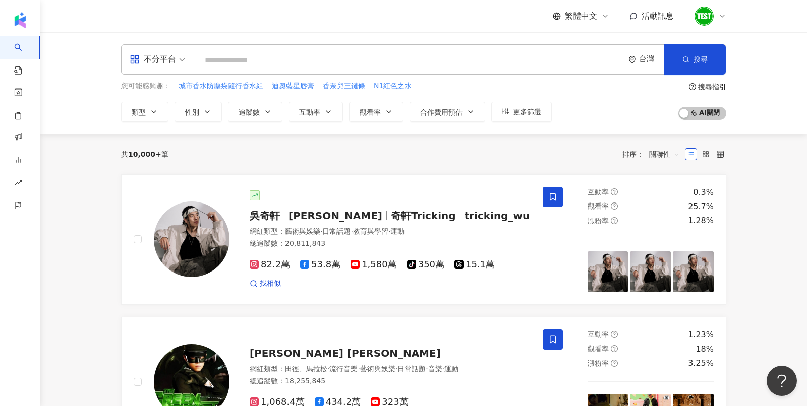
click at [151, 64] on div "不分平台" at bounding box center [153, 59] width 46 height 16
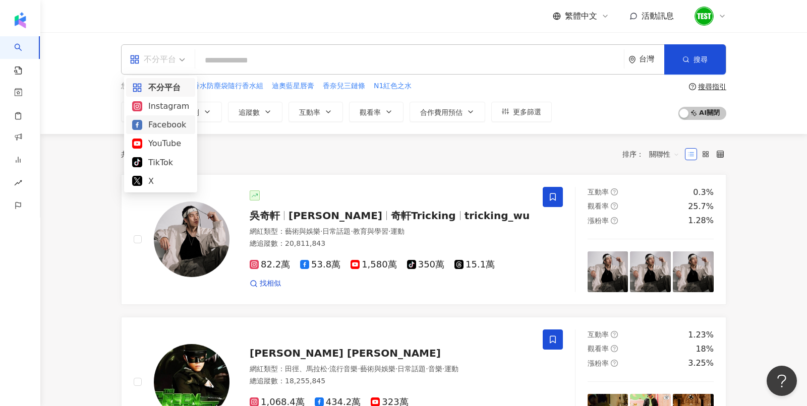
click at [171, 127] on div "Facebook" at bounding box center [160, 124] width 57 height 13
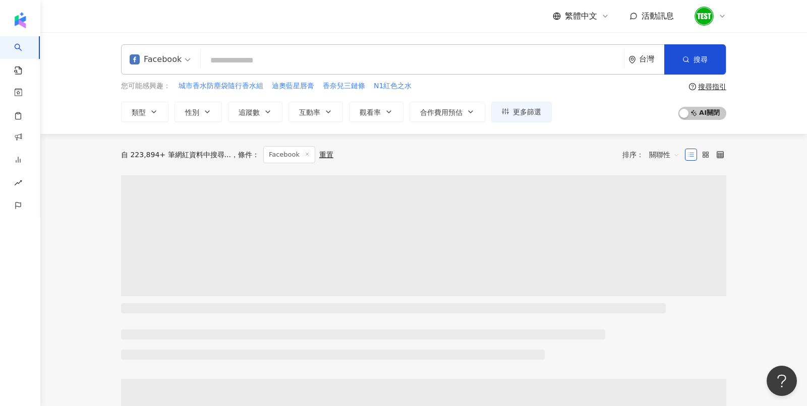
click at [256, 52] on input "search" at bounding box center [412, 60] width 415 height 19
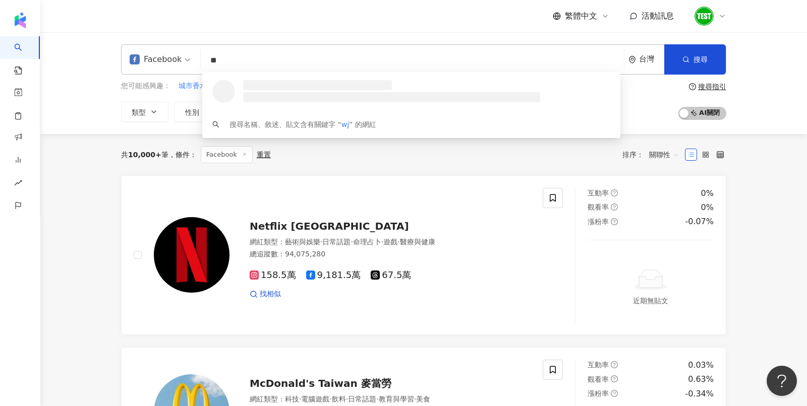
type input "*"
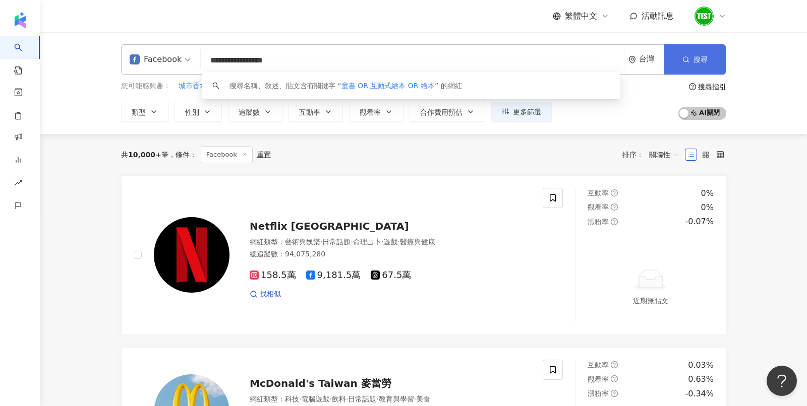
type input "**********"
click at [703, 65] on button "搜尋" at bounding box center [695, 59] width 62 height 30
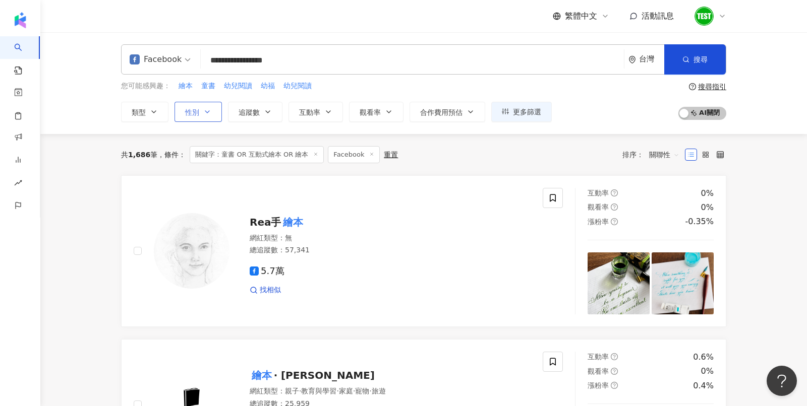
click at [199, 115] on button "性別" at bounding box center [197, 112] width 47 height 20
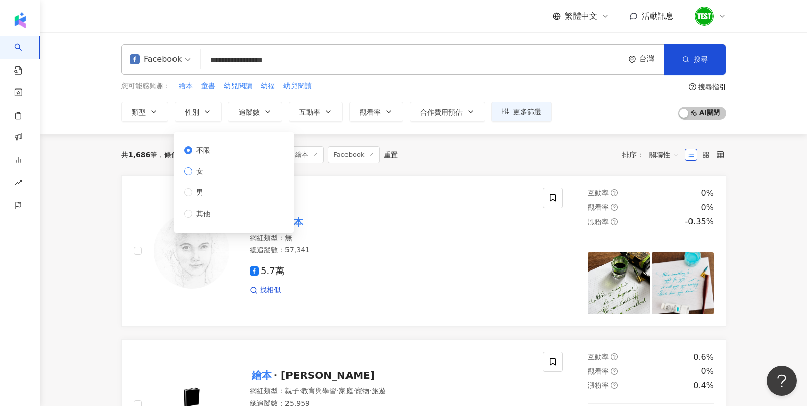
click at [201, 168] on span "女" at bounding box center [199, 171] width 15 height 11
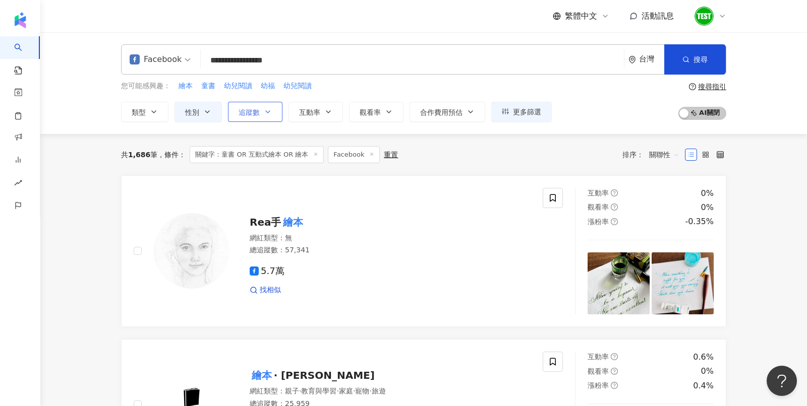
click at [247, 109] on span "追蹤數" at bounding box center [248, 112] width 21 height 8
type input "*"
type input "*******"
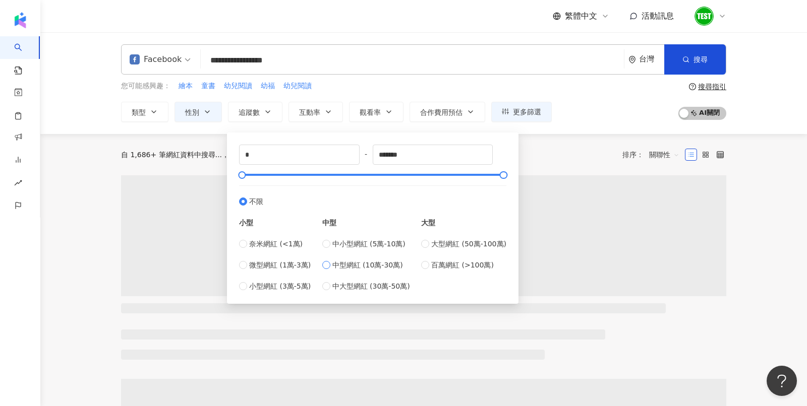
click at [361, 263] on span "中型網紅 (10萬-30萬)" at bounding box center [367, 265] width 71 height 11
type input "******"
click at [538, 154] on div "自 1,686+ 筆網紅資料中搜尋... 條件 ： 關鍵字：童書 OR 互動式繪本 OR 繪本 Facebook 性別：女 重置 排序： 關聯性" at bounding box center [423, 154] width 605 height 17
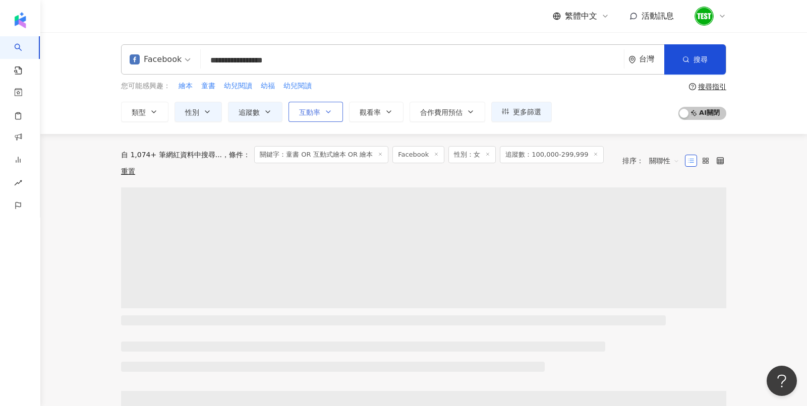
click at [311, 108] on span "互動率" at bounding box center [309, 112] width 21 height 8
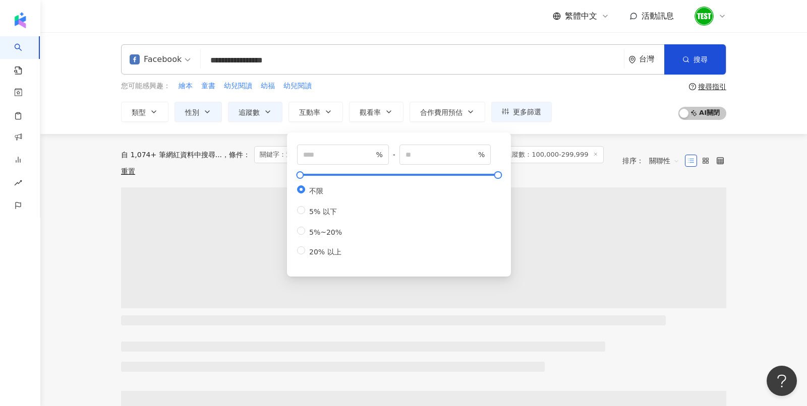
click at [559, 149] on div "自 1,074+ 筆網紅資料中搜尋... 條件 ： 關鍵字：童書 OR 互動式繪本 OR 繪本 Facebook 性別：女 追蹤數：100,000-299,9…" at bounding box center [423, 160] width 605 height 29
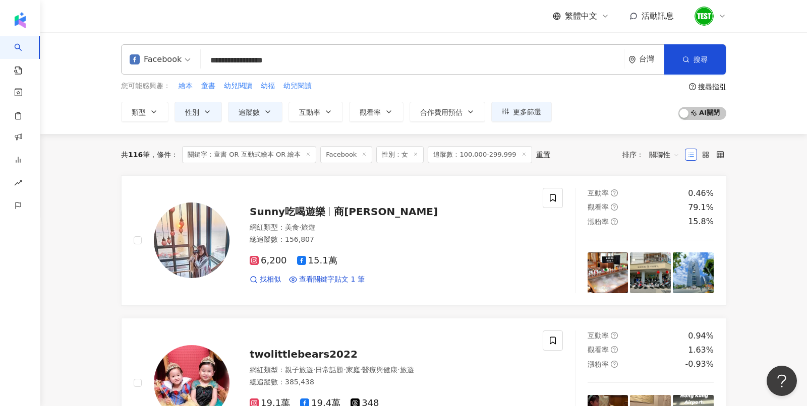
click at [573, 128] on div "**********" at bounding box center [423, 83] width 766 height 102
click at [713, 84] on div "搜尋指引" at bounding box center [712, 87] width 28 height 8
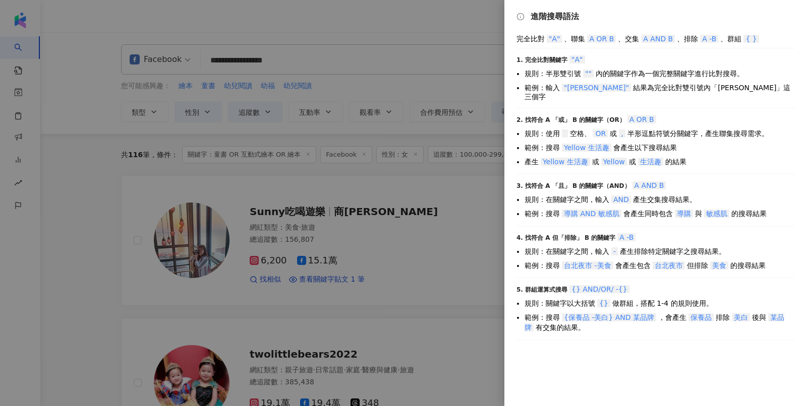
click at [453, 85] on div at bounding box center [403, 203] width 807 height 406
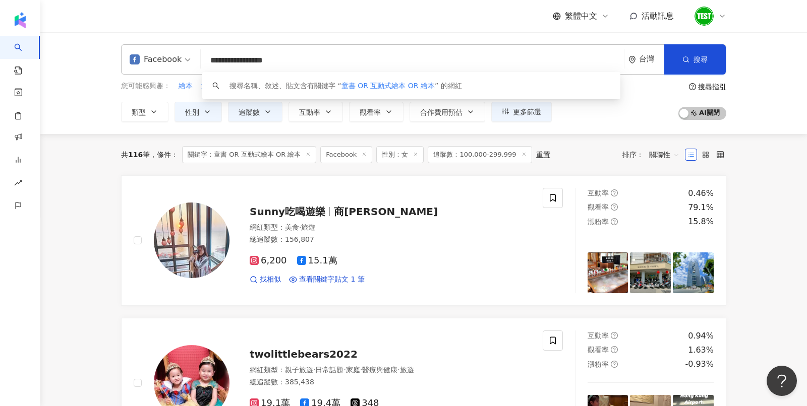
click at [350, 65] on input "**********" at bounding box center [412, 60] width 415 height 19
paste input "*****"
type input "**********"
click at [701, 62] on span "搜尋" at bounding box center [700, 59] width 14 height 8
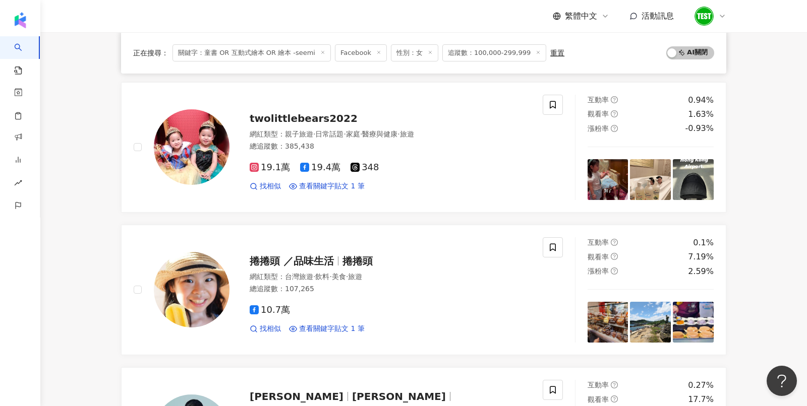
scroll to position [238, 0]
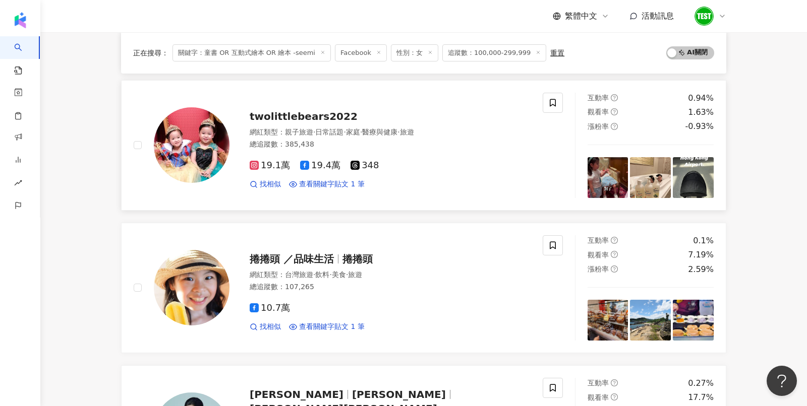
click at [177, 142] on img at bounding box center [192, 145] width 76 height 76
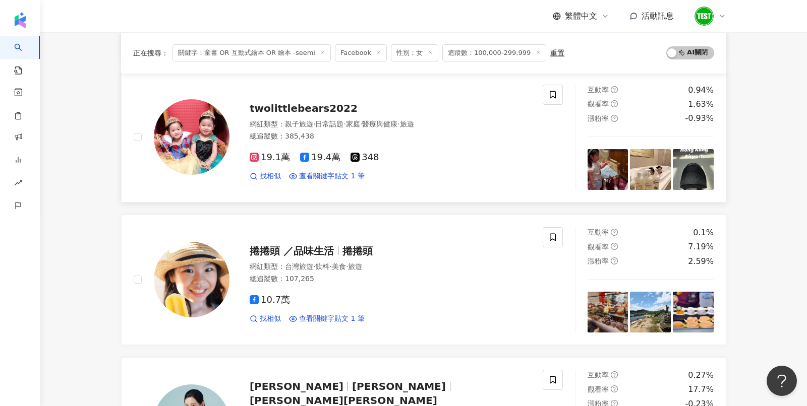
scroll to position [0, 0]
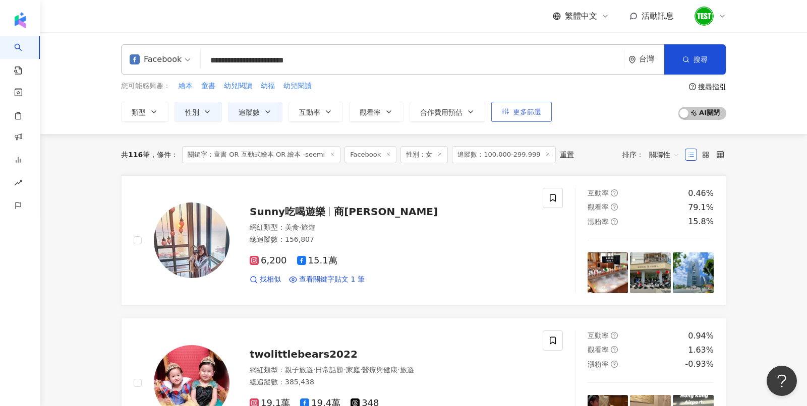
click at [519, 116] on button "更多篩選" at bounding box center [521, 112] width 60 height 20
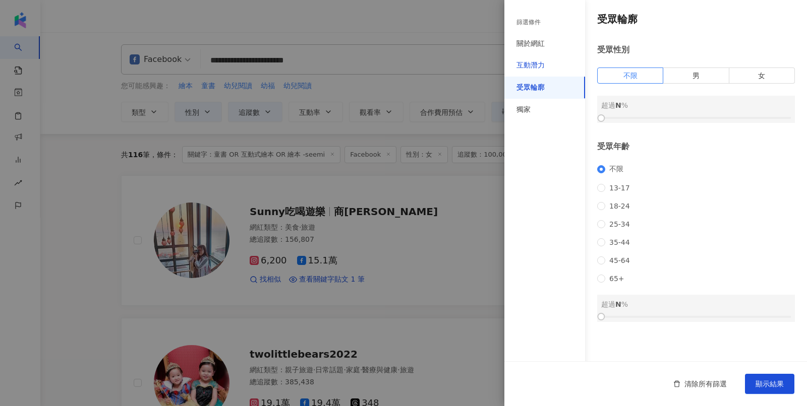
click at [535, 60] on div "互動潛力" at bounding box center [530, 65] width 28 height 10
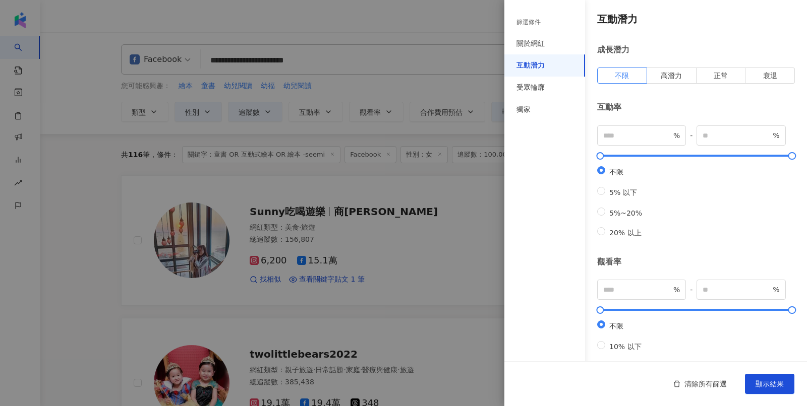
scroll to position [285, 0]
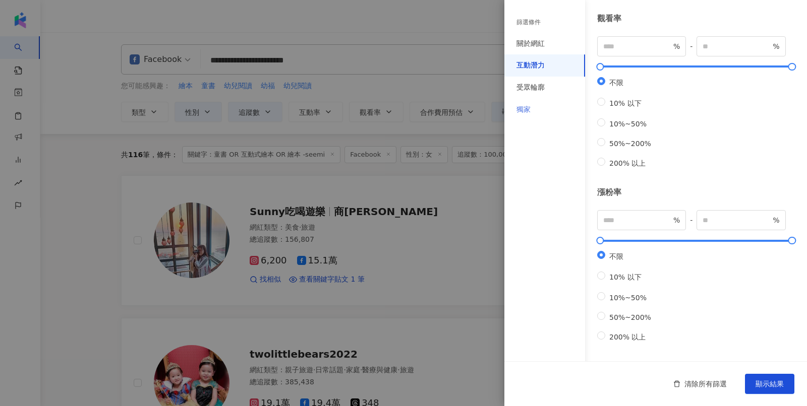
click at [533, 104] on div "獨家" at bounding box center [544, 110] width 81 height 22
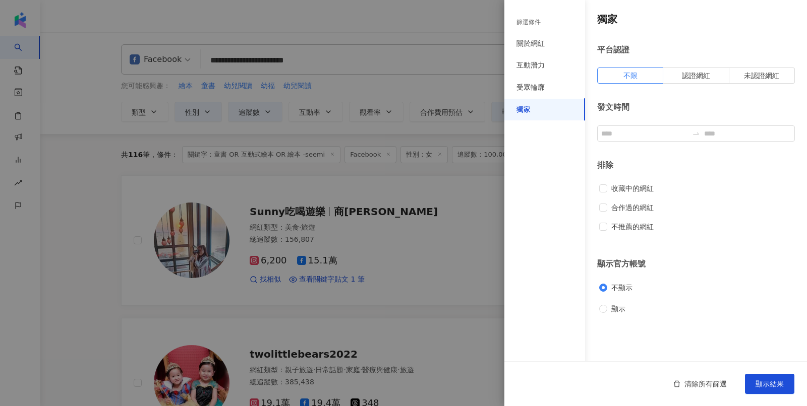
scroll to position [0, 0]
click at [705, 80] on label "認證網紅" at bounding box center [696, 76] width 66 height 16
click at [781, 377] on button "顯示結果" at bounding box center [769, 384] width 49 height 20
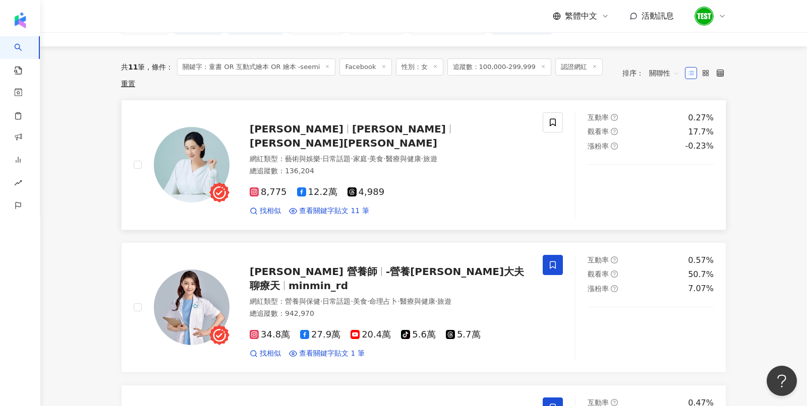
scroll to position [70, 0]
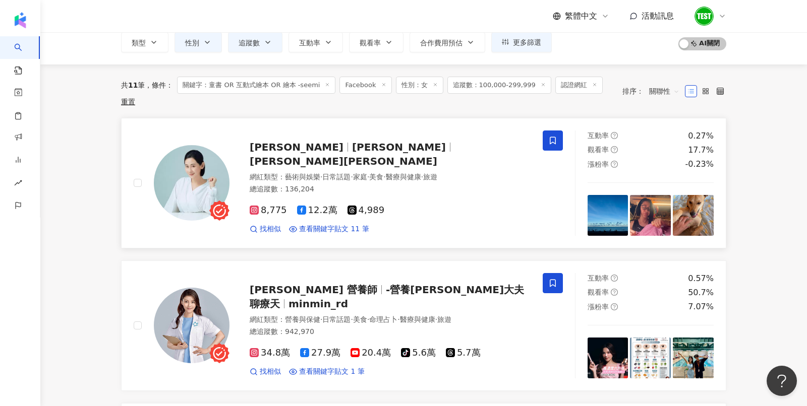
click at [555, 137] on icon at bounding box center [552, 141] width 6 height 8
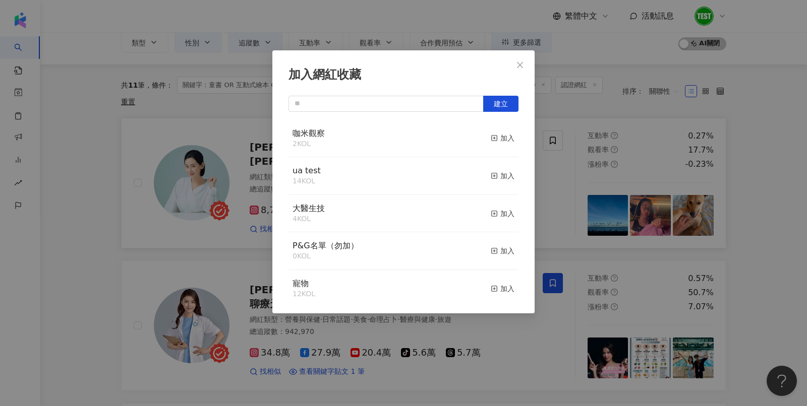
click at [577, 26] on div "加入網紅收藏 建立 咖米觀察 2 KOL 加入 ua test 14 KOL 加入 大醫生技 4 KOL 加入 P&G名單（勿加） 0 KOL 加入 寵物 1…" at bounding box center [403, 203] width 807 height 406
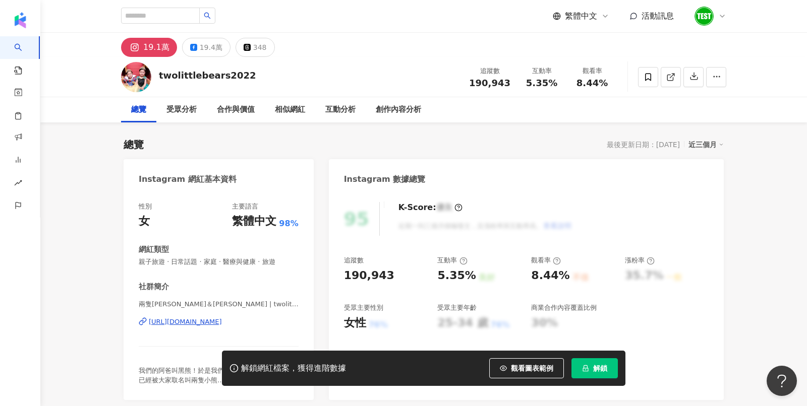
scroll to position [111, 0]
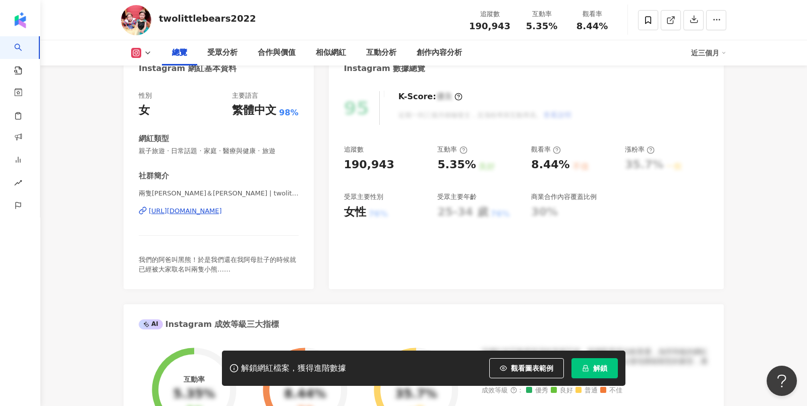
click at [602, 367] on span "解鎖" at bounding box center [600, 368] width 14 height 8
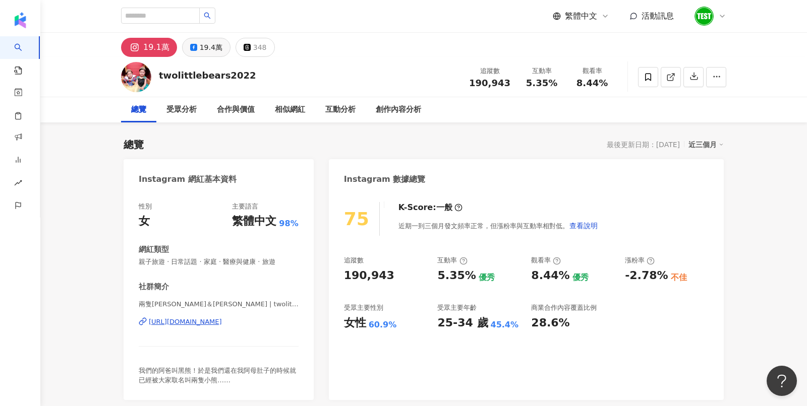
click at [211, 47] on div "19.4萬" at bounding box center [211, 47] width 23 height 14
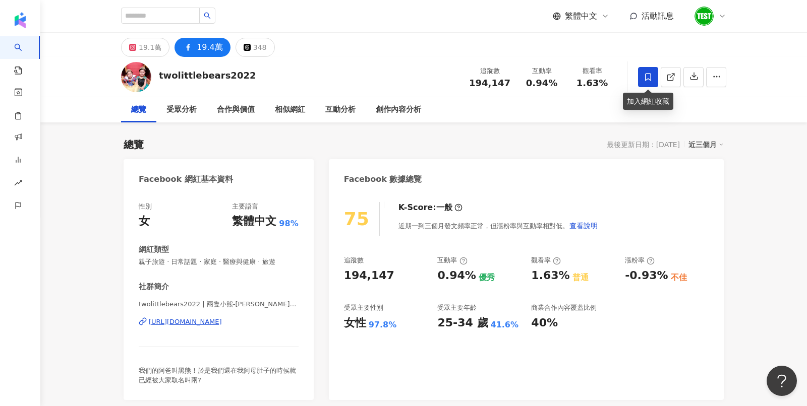
click at [642, 78] on span at bounding box center [648, 77] width 20 height 20
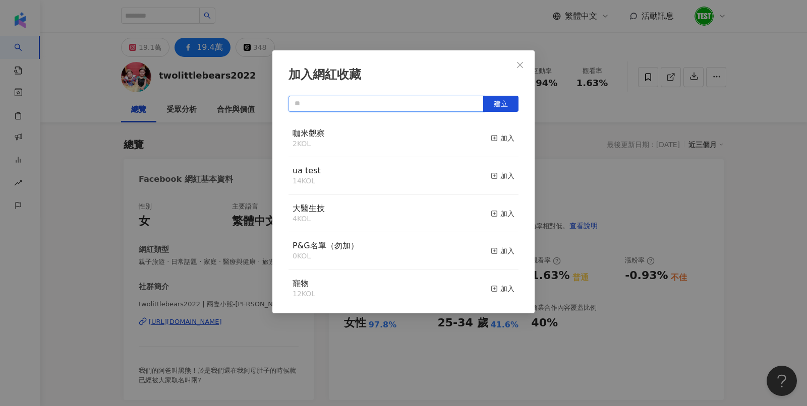
click at [367, 96] on input "text" at bounding box center [385, 104] width 195 height 16
type input "*"
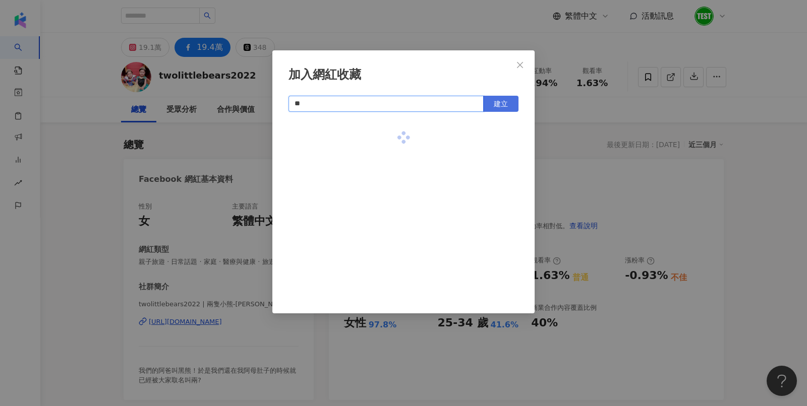
click at [499, 108] on button "建立" at bounding box center [500, 104] width 35 height 16
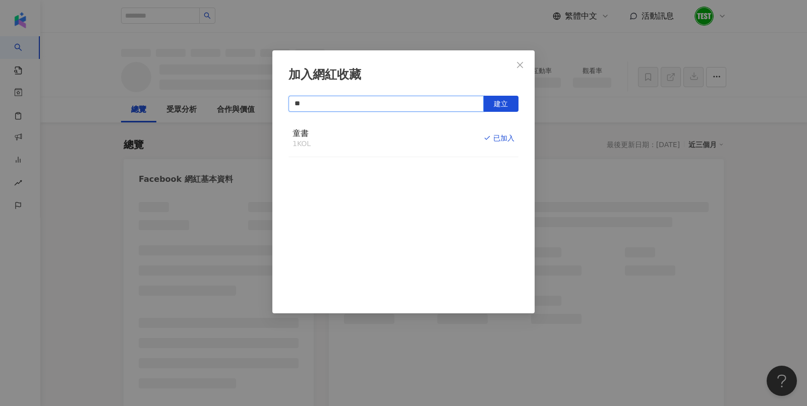
type input "**"
click at [427, 33] on div "加入網紅收藏 ** 建立 童書 1 KOL 已加入" at bounding box center [403, 203] width 807 height 406
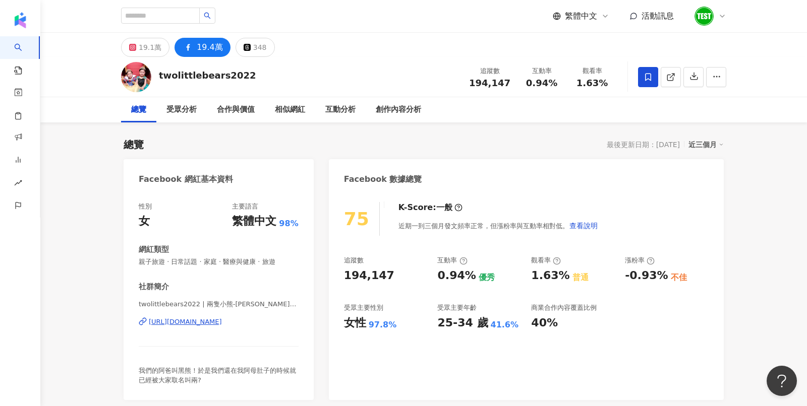
click at [115, 70] on div "加入網紅收藏 ** 建立 童書 1 KOL 已加入" at bounding box center [403, 203] width 807 height 406
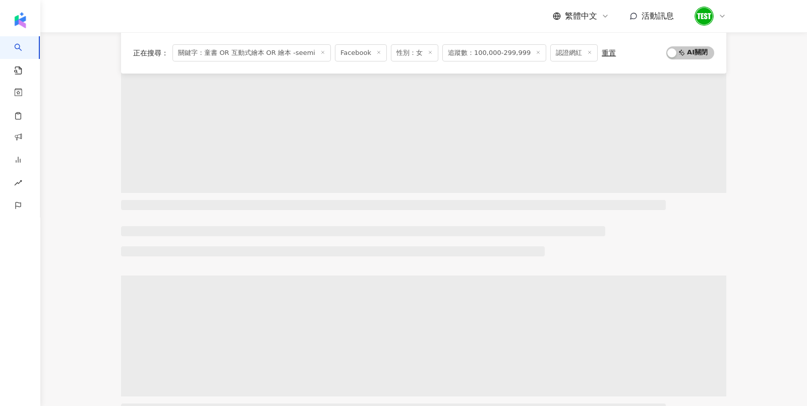
scroll to position [109, 0]
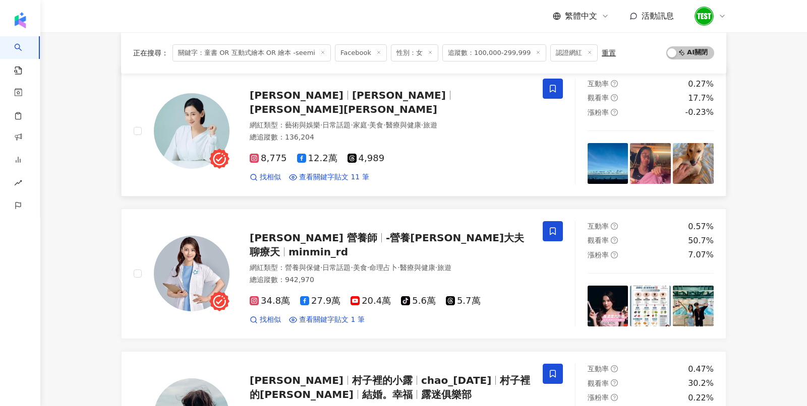
click at [555, 86] on icon at bounding box center [552, 88] width 9 height 9
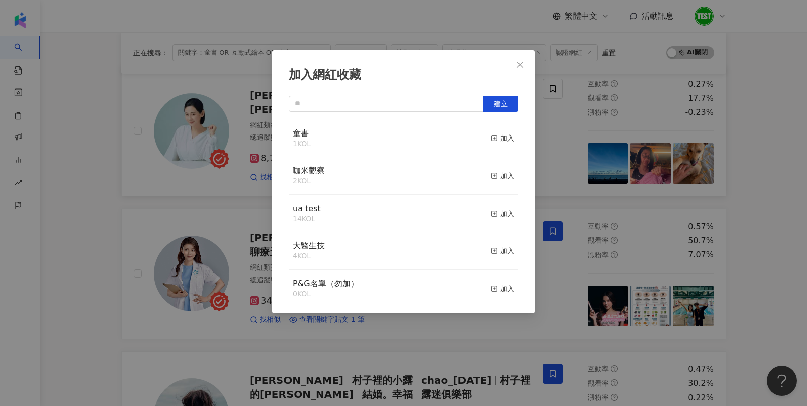
scroll to position [0, 0]
click at [507, 133] on div "加入" at bounding box center [502, 138] width 24 height 11
click at [597, 147] on div "加入網紅收藏 建立" at bounding box center [403, 203] width 807 height 406
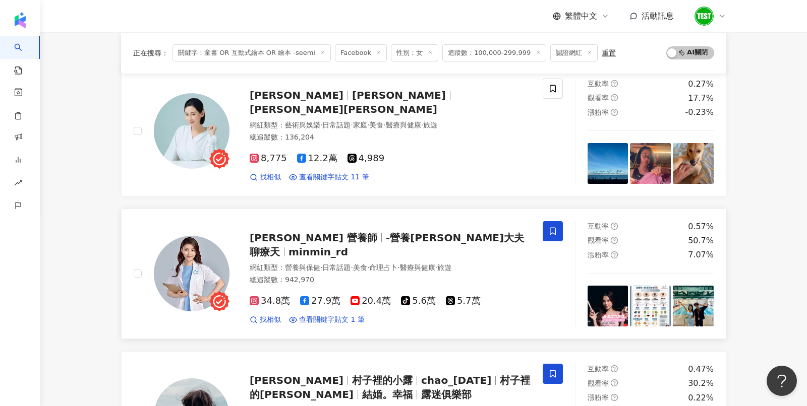
click at [559, 225] on span at bounding box center [552, 231] width 20 height 20
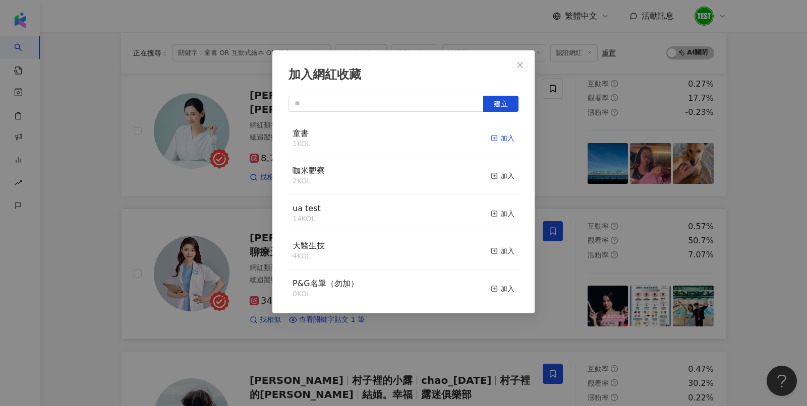
click at [506, 139] on div "加入" at bounding box center [502, 138] width 24 height 11
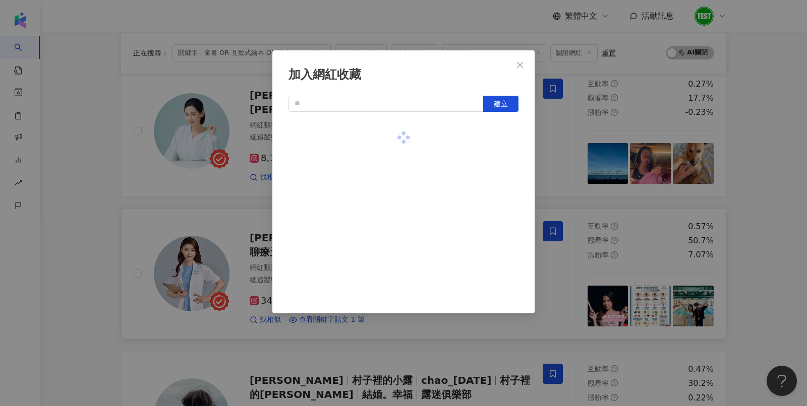
click at [608, 231] on div "加入網紅收藏 建立" at bounding box center [403, 203] width 807 height 406
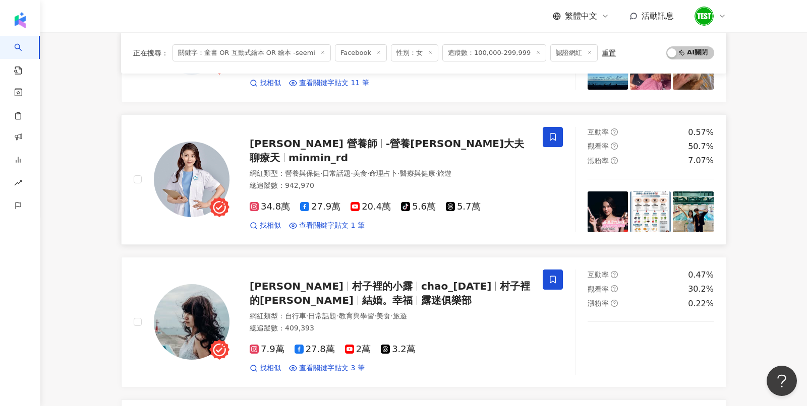
scroll to position [206, 0]
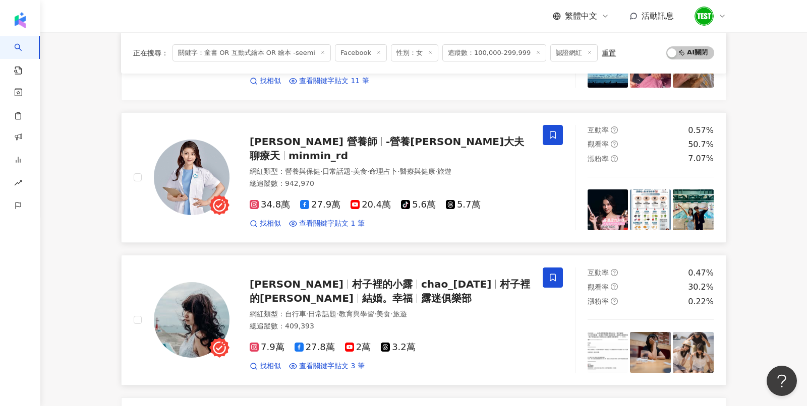
click at [557, 273] on span at bounding box center [552, 278] width 20 height 20
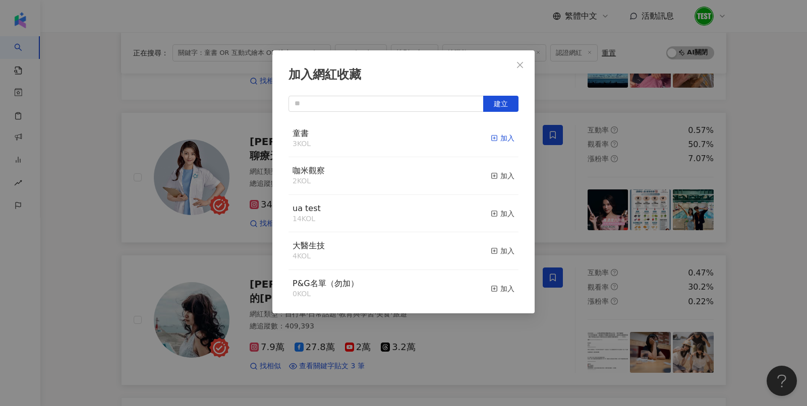
click at [506, 136] on div "加入" at bounding box center [502, 138] width 24 height 11
click at [635, 170] on div "加入網紅收藏 建立" at bounding box center [403, 203] width 807 height 406
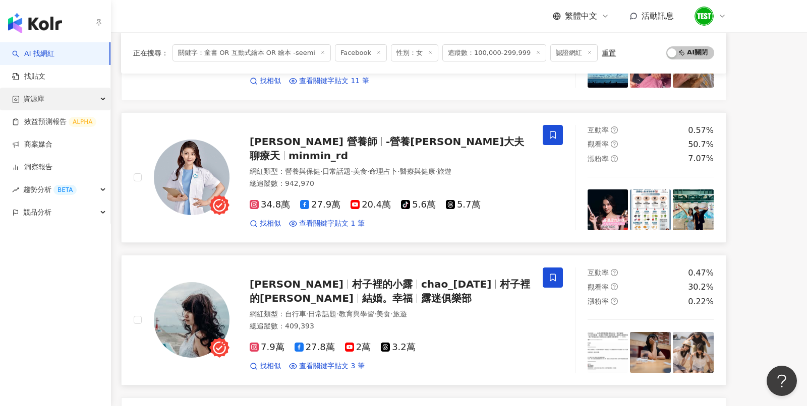
click at [30, 94] on span "資源庫" at bounding box center [33, 99] width 21 height 23
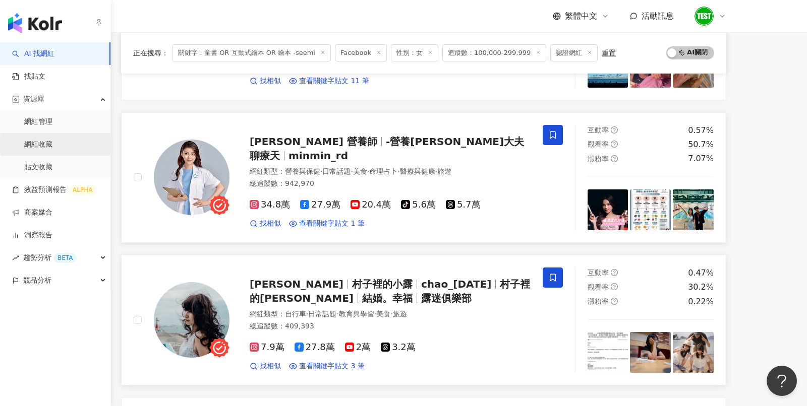
click at [52, 145] on link "網紅收藏" at bounding box center [38, 145] width 28 height 10
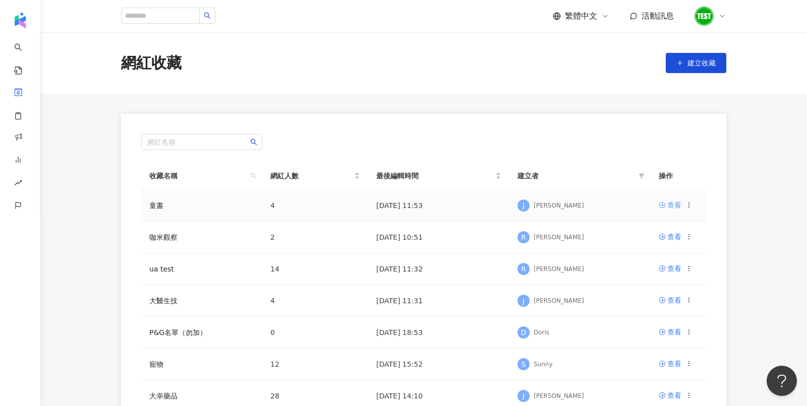
click at [668, 206] on div "查看" at bounding box center [674, 205] width 14 height 11
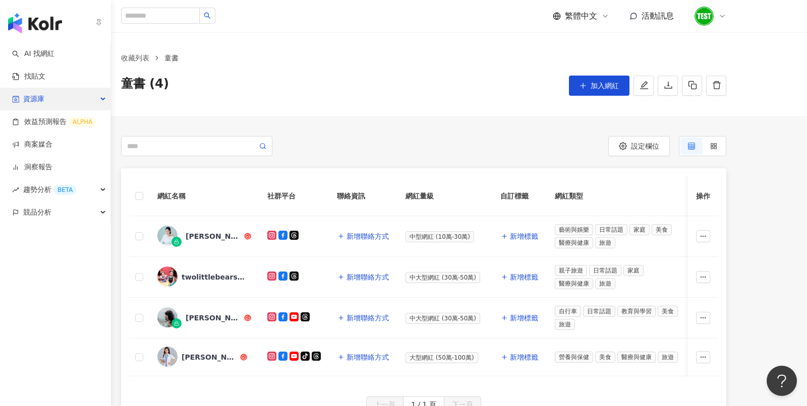
click at [21, 94] on div "資源庫" at bounding box center [55, 99] width 110 height 23
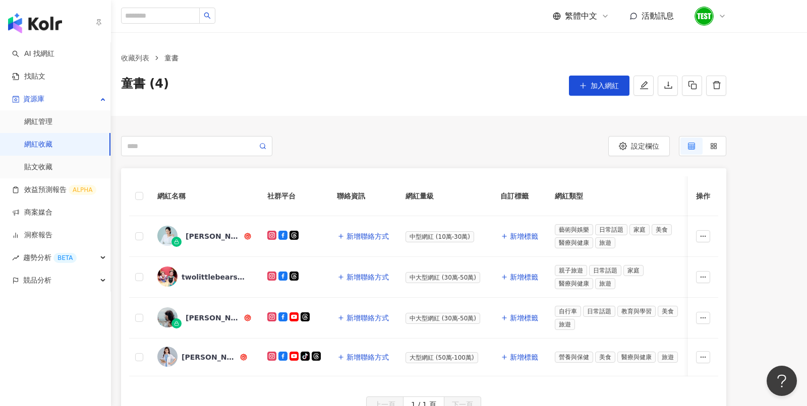
click at [45, 149] on link "網紅收藏" at bounding box center [38, 145] width 28 height 10
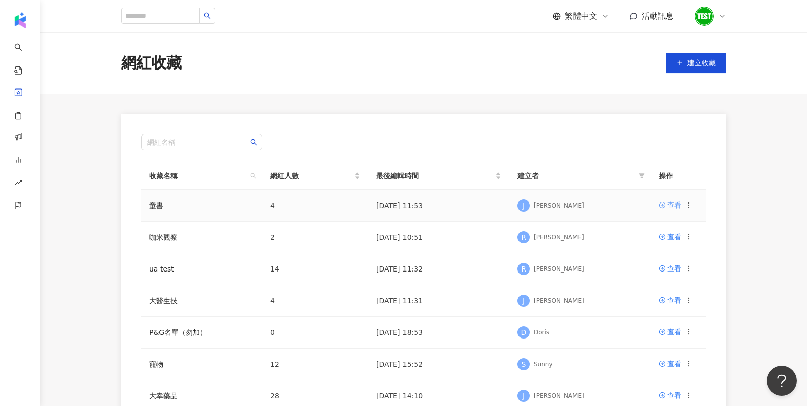
click at [670, 206] on div "查看" at bounding box center [674, 205] width 14 height 11
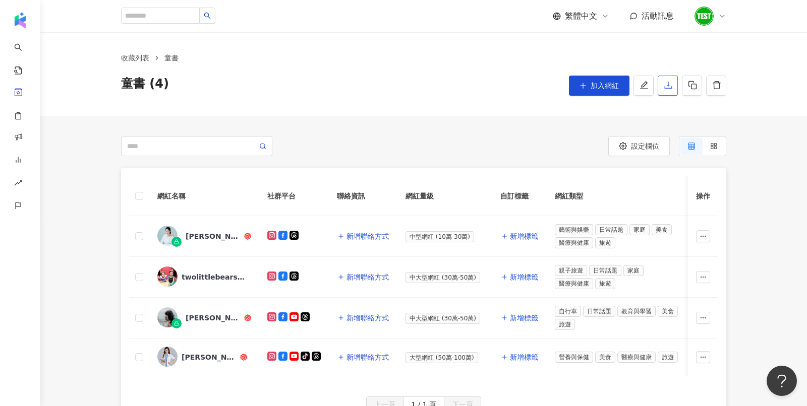
click at [667, 82] on icon "download" at bounding box center [667, 85] width 9 height 9
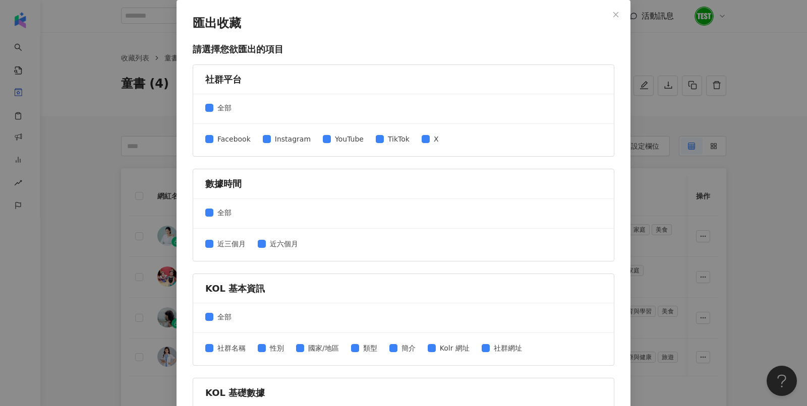
click at [729, 101] on div "匯出收藏 請選擇您欲匯出的項目 社群平台 全部 Facebook Instagram YouTube TikTok X 數據時間 全部 近三個月 近六個月 K…" at bounding box center [403, 203] width 807 height 406
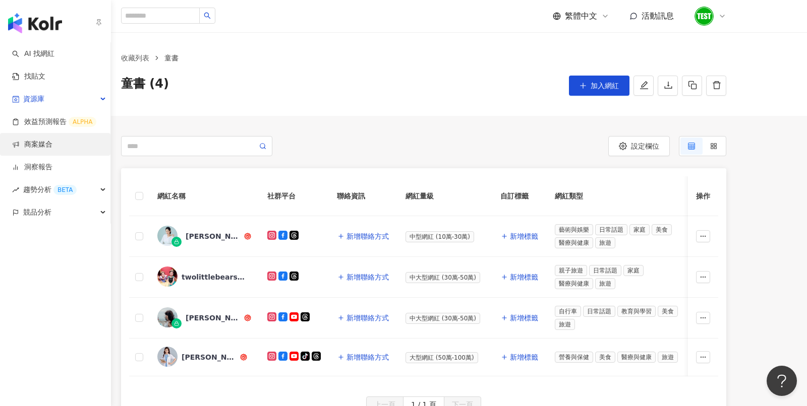
click at [31, 140] on link "商案媒合" at bounding box center [32, 145] width 40 height 10
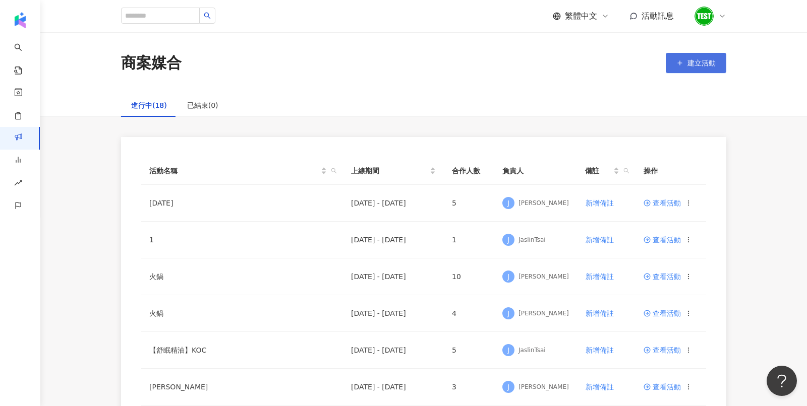
click at [705, 59] on span "建立活動" at bounding box center [701, 63] width 28 height 8
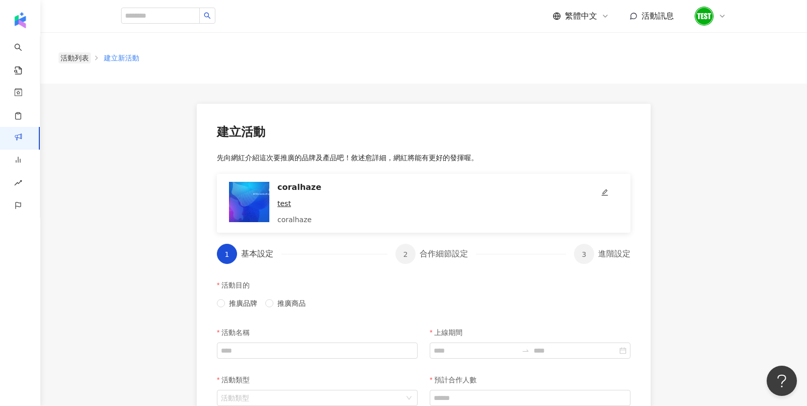
click at [81, 59] on link "活動列表" at bounding box center [74, 57] width 32 height 11
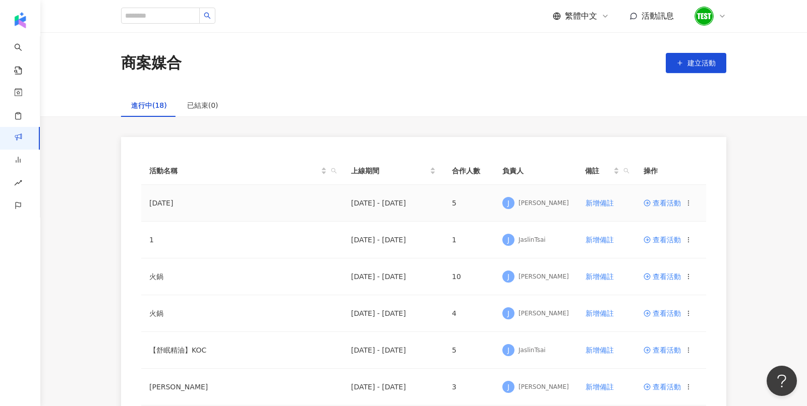
click at [657, 201] on span "查看活動" at bounding box center [661, 203] width 37 height 7
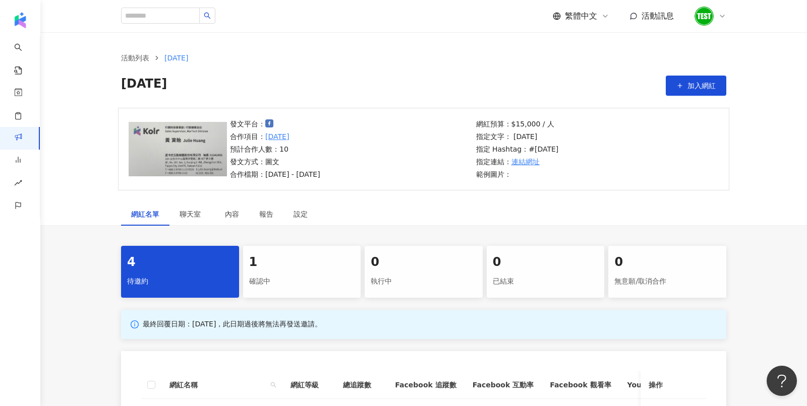
click at [297, 199] on div "發文平台： 合作項目： 中秋節 預計合作人數：10 發文方式：圖文 合作檔期：2025/9/1 - 2025/9/30 網紅預算：$15,000 / 人 指定…" at bounding box center [423, 155] width 766 height 95
click at [302, 209] on div "設定" at bounding box center [300, 214] width 14 height 11
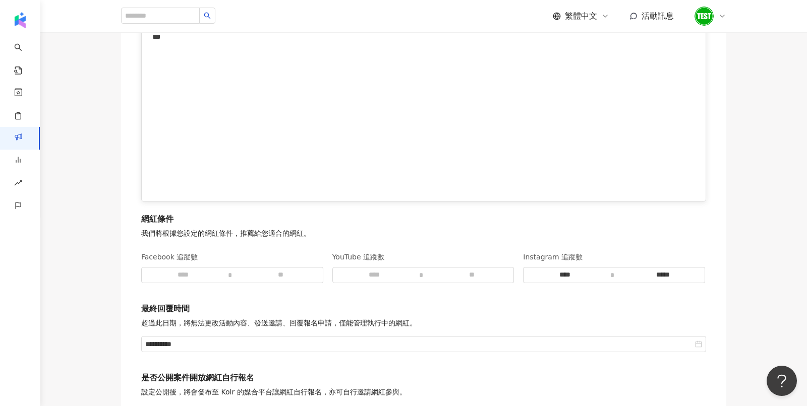
scroll to position [1408, 0]
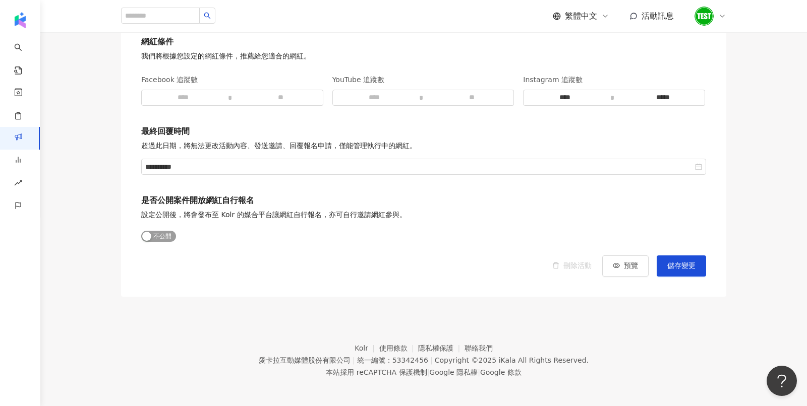
click at [162, 232] on span "公開 不公開" at bounding box center [158, 236] width 35 height 11
click at [163, 231] on span "公開 不公開" at bounding box center [158, 236] width 35 height 11
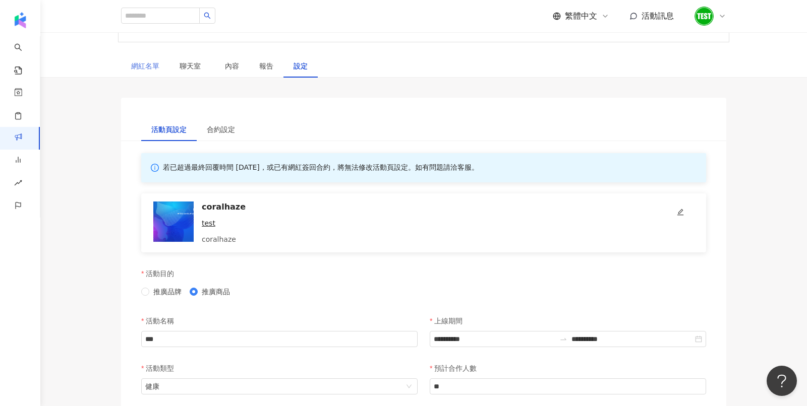
scroll to position [149, 0]
click at [145, 65] on div "網紅名單" at bounding box center [145, 64] width 28 height 11
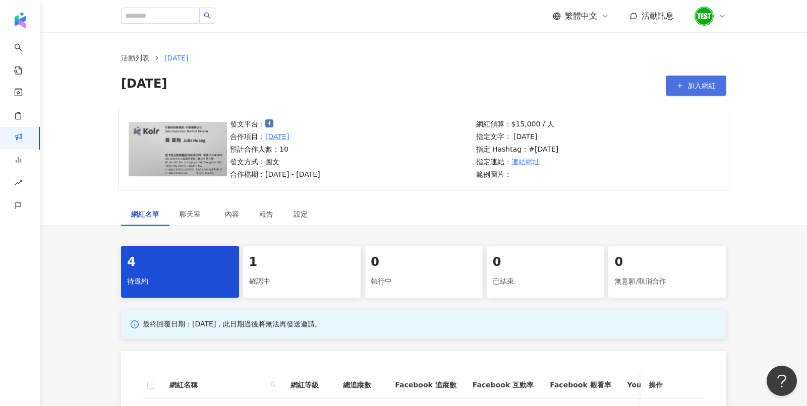
click at [685, 84] on button "加入網紅" at bounding box center [695, 86] width 60 height 20
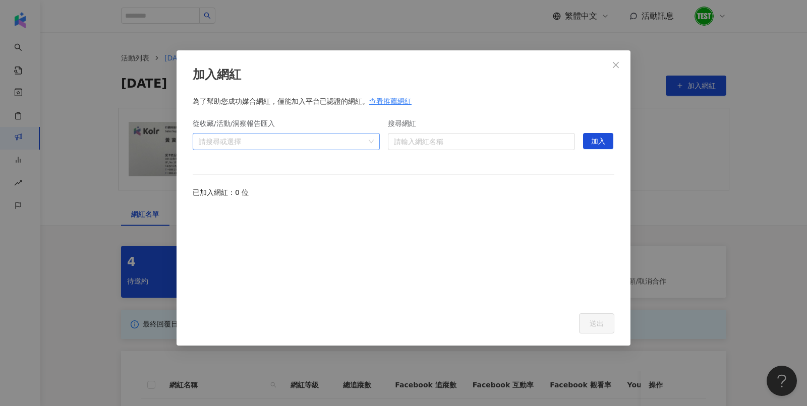
click at [374, 140] on div "請搜尋或選擇" at bounding box center [286, 141] width 187 height 17
click at [198, 163] on span at bounding box center [203, 164] width 16 height 16
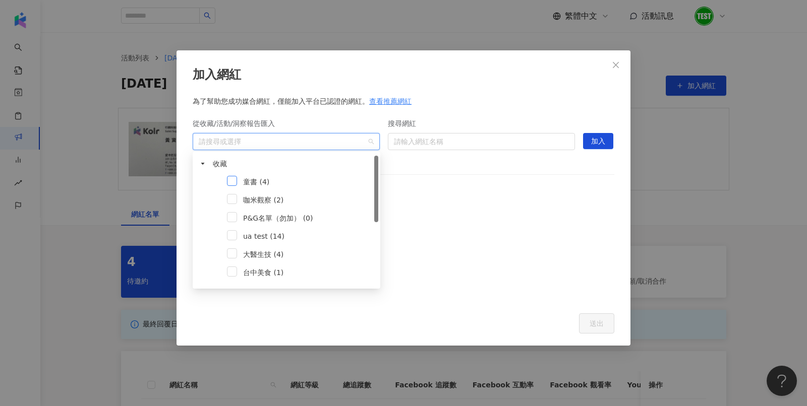
click at [234, 181] on span at bounding box center [232, 181] width 10 height 10
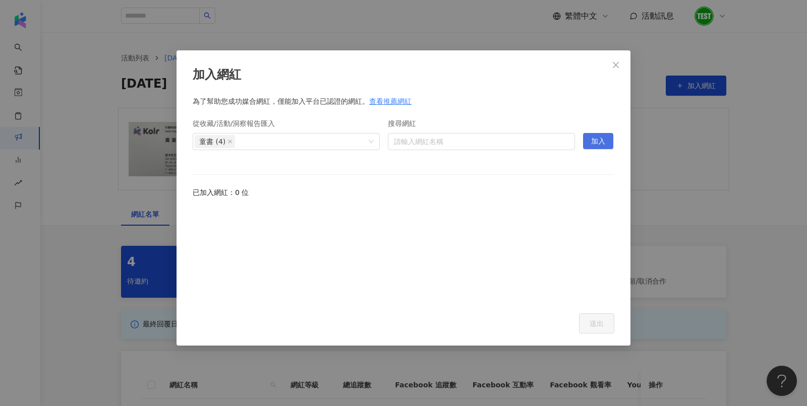
click at [593, 138] on span "加入" at bounding box center [598, 142] width 14 height 16
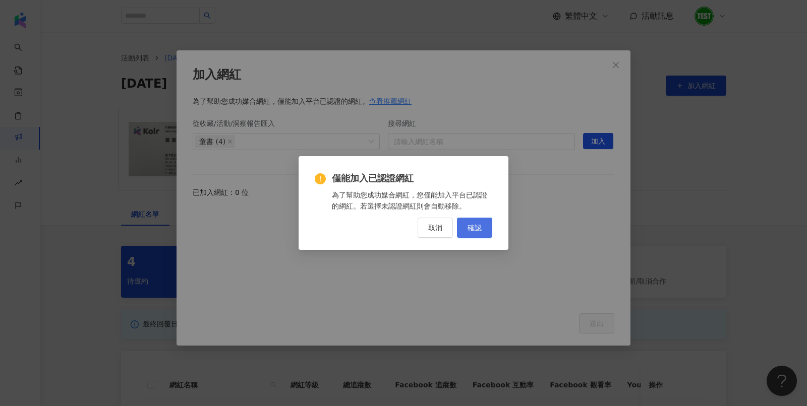
click at [482, 225] on button "確認" at bounding box center [474, 228] width 35 height 20
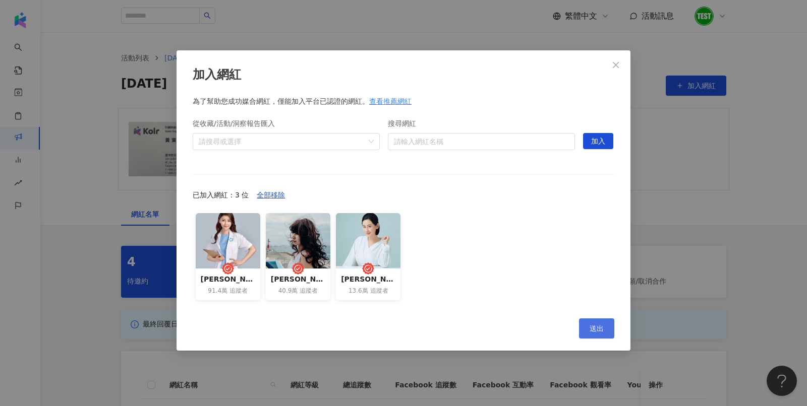
click at [594, 325] on span "送出" at bounding box center [596, 329] width 14 height 8
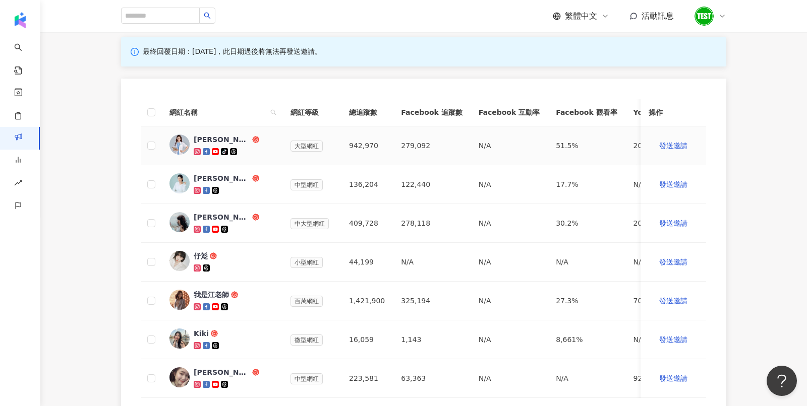
scroll to position [274, 0]
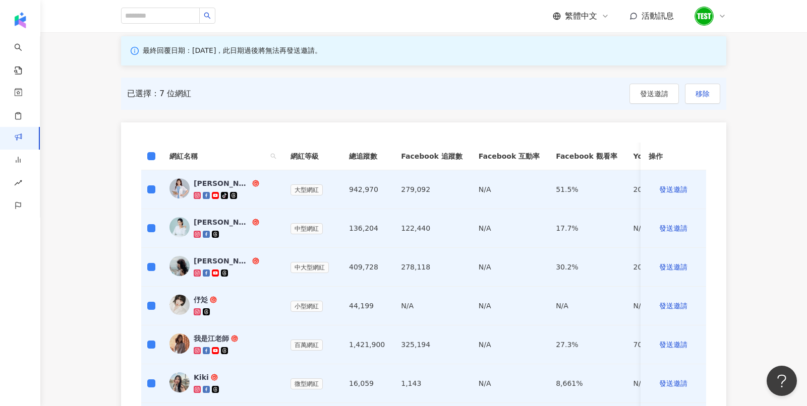
click at [155, 152] on th at bounding box center [151, 157] width 20 height 28
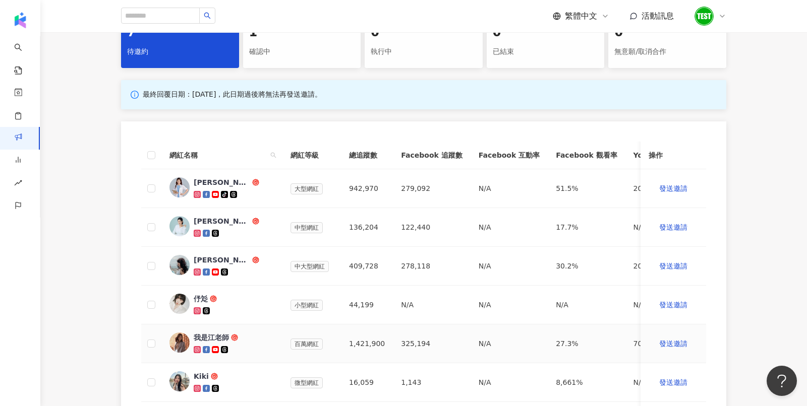
scroll to position [159, 0]
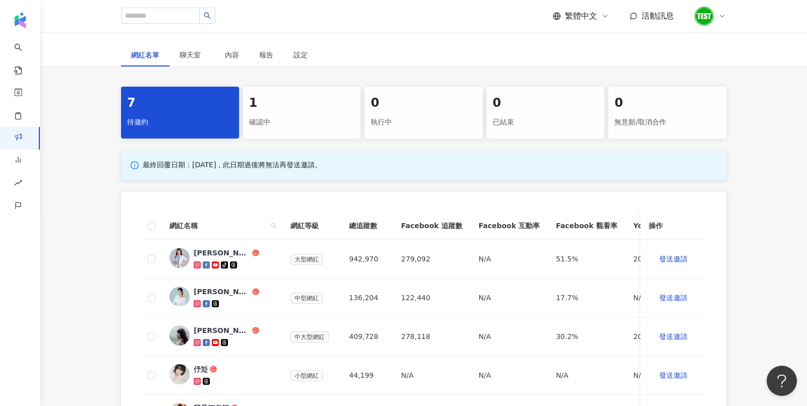
click at [269, 116] on div "確認中" at bounding box center [302, 122] width 106 height 17
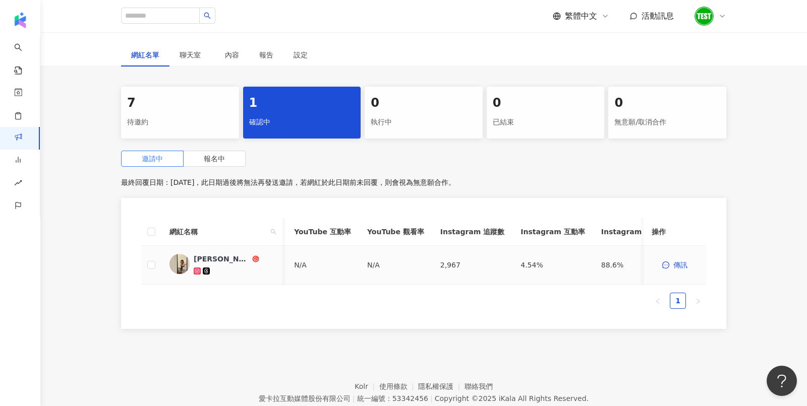
scroll to position [0, 436]
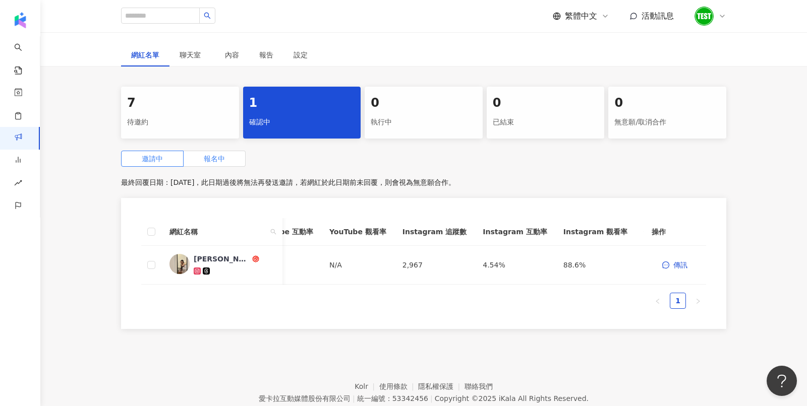
click at [225, 157] on label "報名中" at bounding box center [214, 159] width 62 height 16
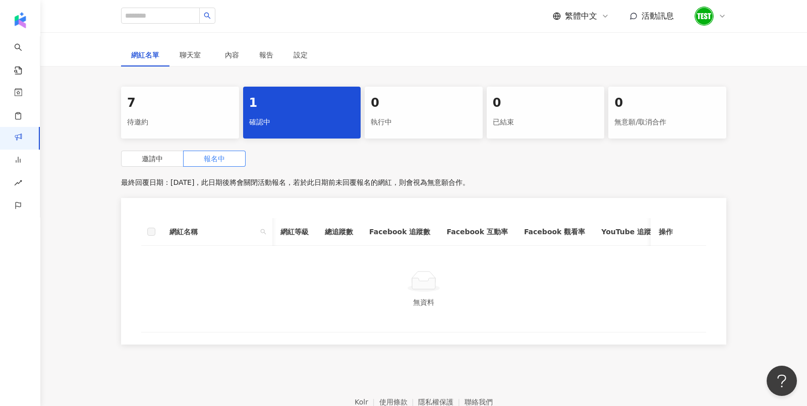
scroll to position [0, 411]
click at [396, 130] on div "執行中" at bounding box center [424, 122] width 106 height 17
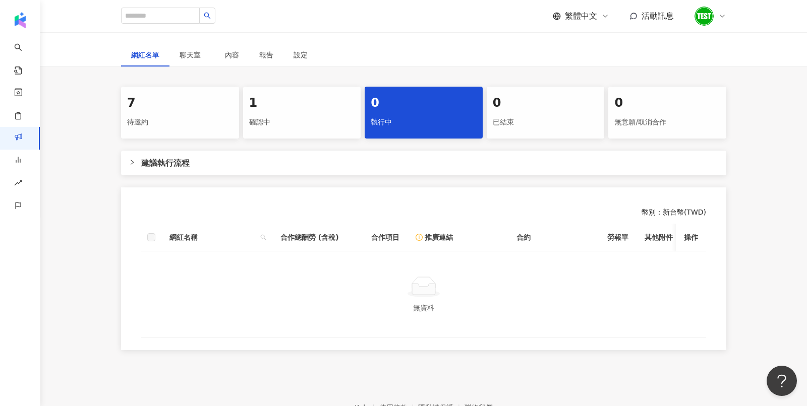
click at [234, 166] on span "建議執行流程" at bounding box center [429, 163] width 577 height 13
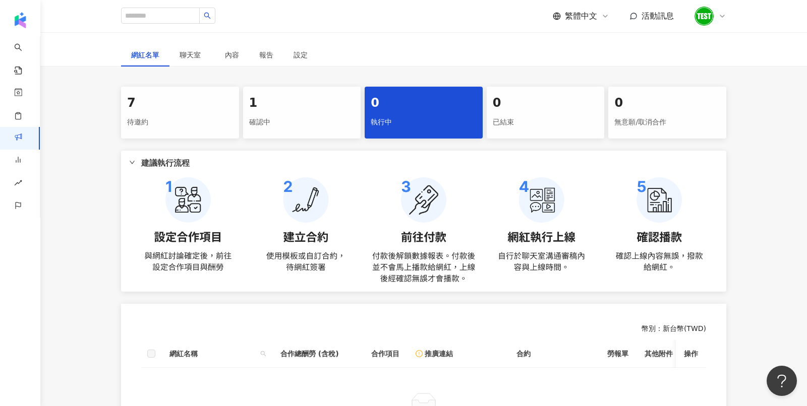
click at [506, 128] on div "已結束" at bounding box center [546, 122] width 106 height 17
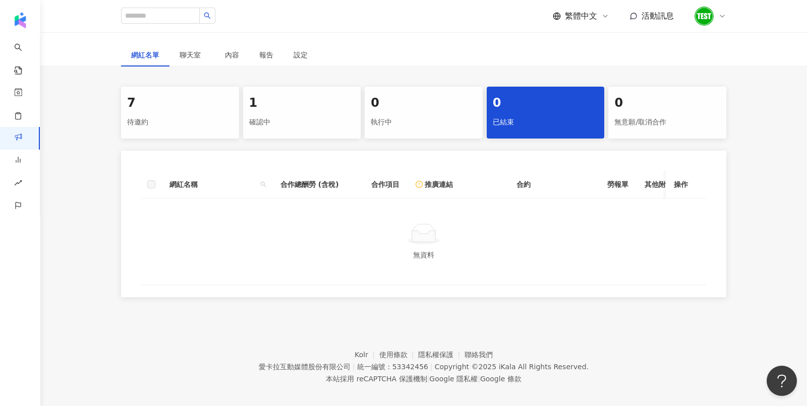
click at [629, 111] on div "0 無意願/取消合作" at bounding box center [667, 113] width 118 height 52
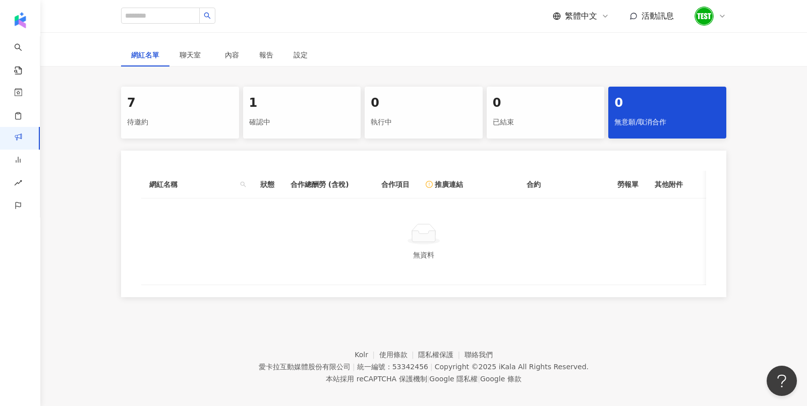
click at [153, 110] on div "7" at bounding box center [180, 103] width 106 height 17
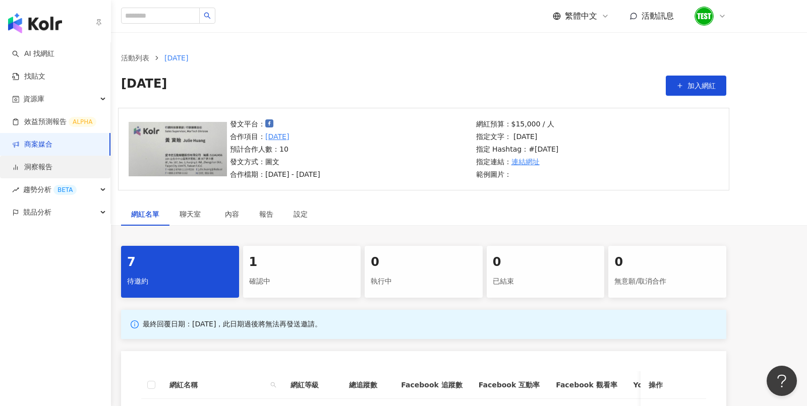
click at [19, 162] on link "洞察報告" at bounding box center [32, 167] width 40 height 10
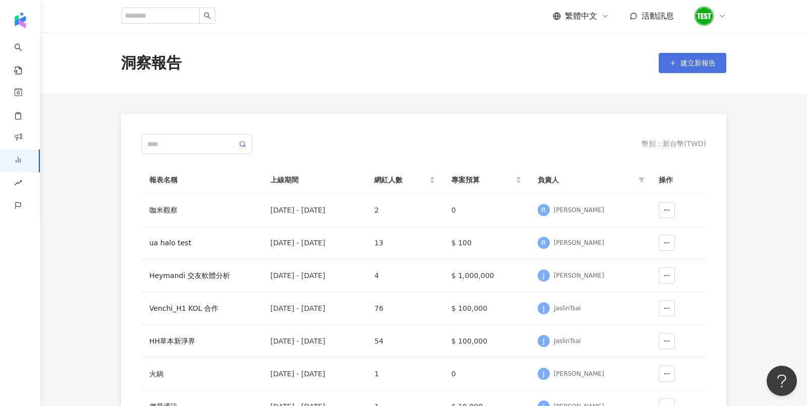
click at [678, 60] on button "建立新報告" at bounding box center [692, 63] width 68 height 20
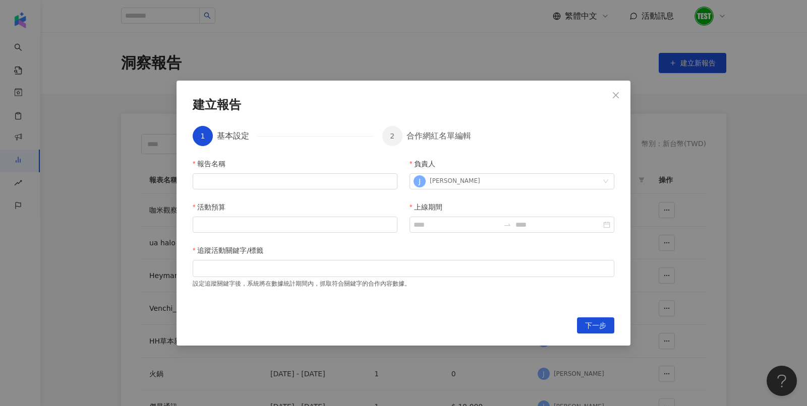
click at [748, 110] on div "建立報告 1 基本設定 2 合作網紅名單編輯 報告名稱 負責人 J Julie 活動預算 上線期間 追蹤活動關鍵字/標籤 設定追蹤關鍵字後，系統將在數據統計期…" at bounding box center [403, 203] width 807 height 406
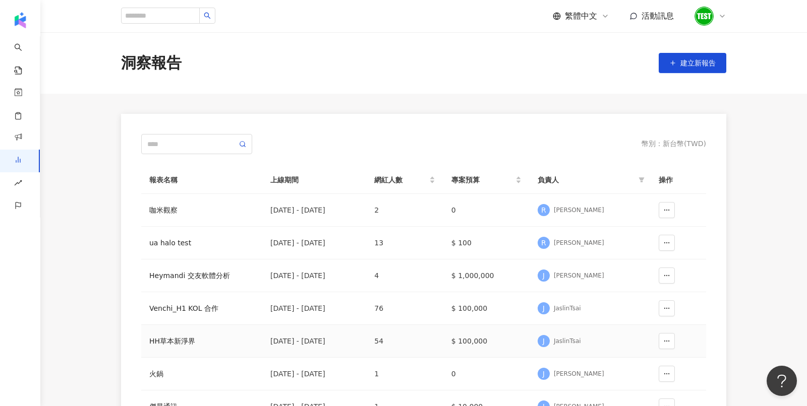
click at [180, 340] on div "HH草本新淨界" at bounding box center [201, 341] width 105 height 11
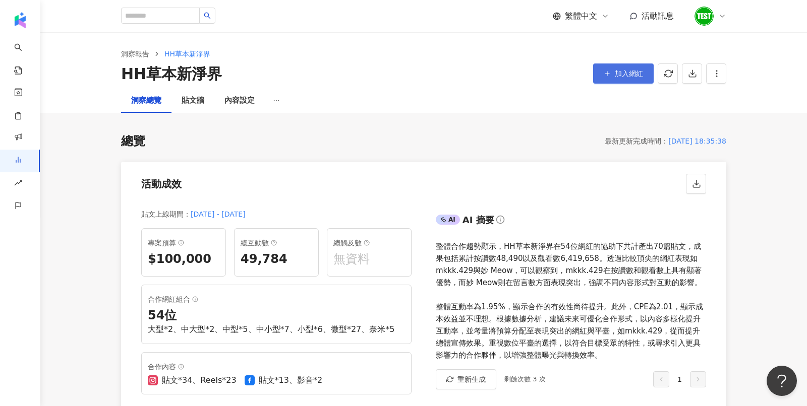
click at [642, 79] on button "加入網紅" at bounding box center [623, 74] width 60 height 20
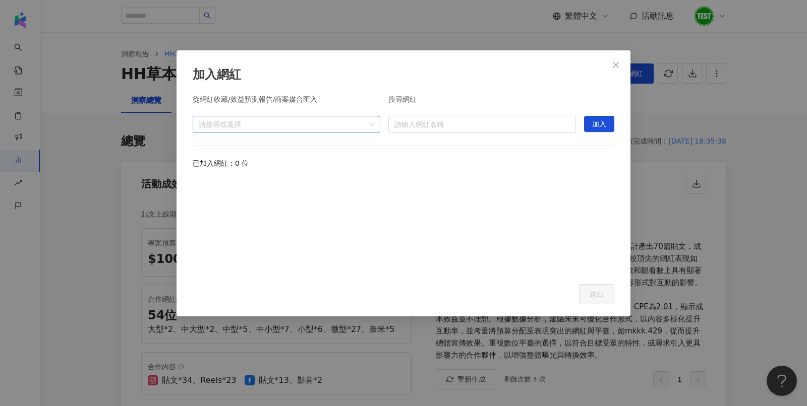
click at [373, 123] on div "請搜尋或選擇" at bounding box center [287, 124] width 188 height 17
click at [199, 145] on span at bounding box center [203, 147] width 16 height 16
click at [206, 142] on span at bounding box center [203, 147] width 16 height 16
click at [489, 173] on div "從網紅收藏/效益預測報告/商案媒合匯入 請搜尋或選擇 搜尋網紅 請輸入網紅名稱 加入 已加入網紅：0 位" at bounding box center [403, 184] width 421 height 176
click at [714, 86] on div "加入網紅 從網紅收藏/效益預測報告/商案媒合匯入 請搜尋或選擇 搜尋網紅 請輸入網紅名稱 加入 已加入網紅：0 位 Cancel 送出" at bounding box center [403, 203] width 807 height 406
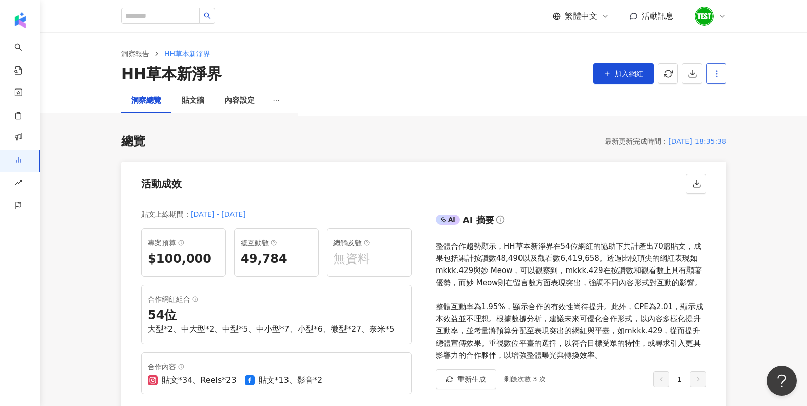
click at [719, 71] on icon "button" at bounding box center [716, 73] width 9 height 9
click at [596, 102] on div "洞察總覽 貼文牆 內容設定" at bounding box center [423, 101] width 645 height 24
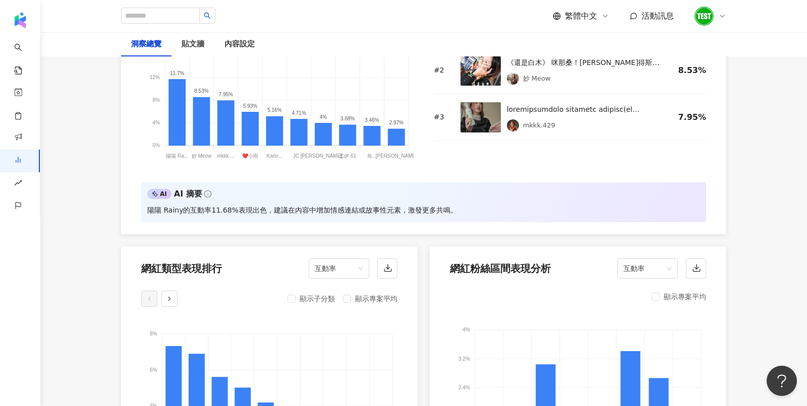
scroll to position [732, 0]
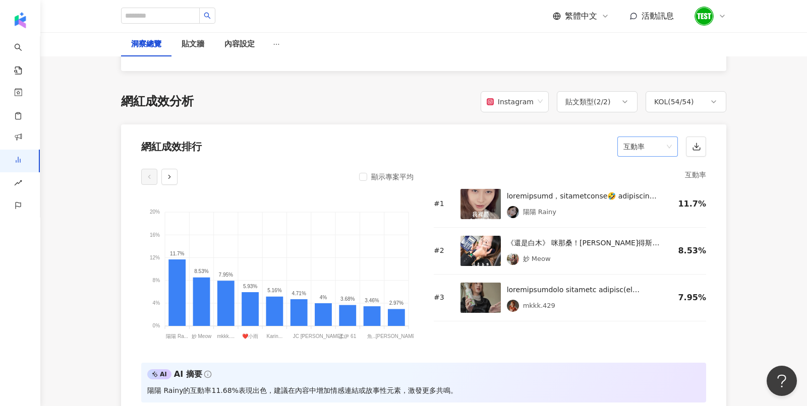
click at [637, 148] on span "互動率" at bounding box center [647, 146] width 48 height 19
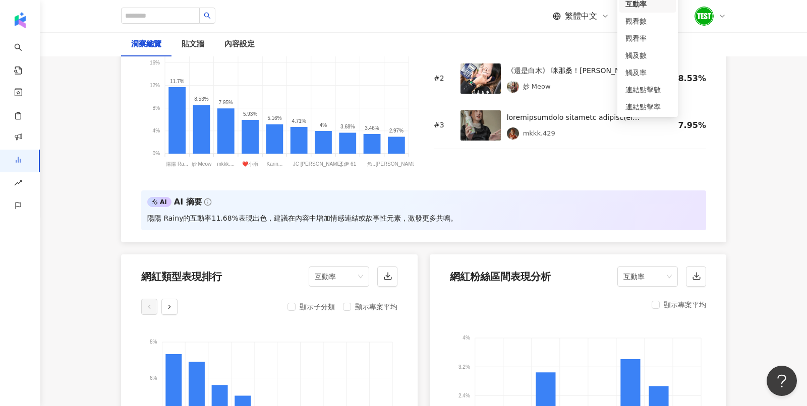
scroll to position [906, 0]
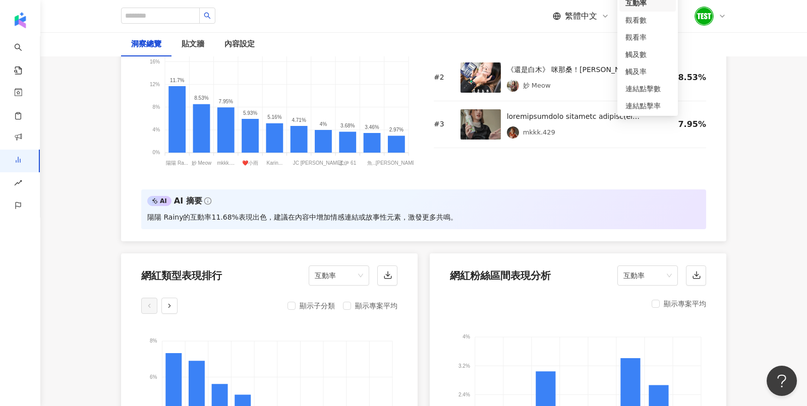
click at [564, 152] on div "互動率 # 1 陽陽 Rainy 11.7% # 2 《還是白木》 咪那桑！白木妙得斯～ 有一說一呀⋯上班族真的好累😨 我就算用演的也覺得壓力好大伊呀呀呀呀呀…" at bounding box center [570, 86] width 272 height 182
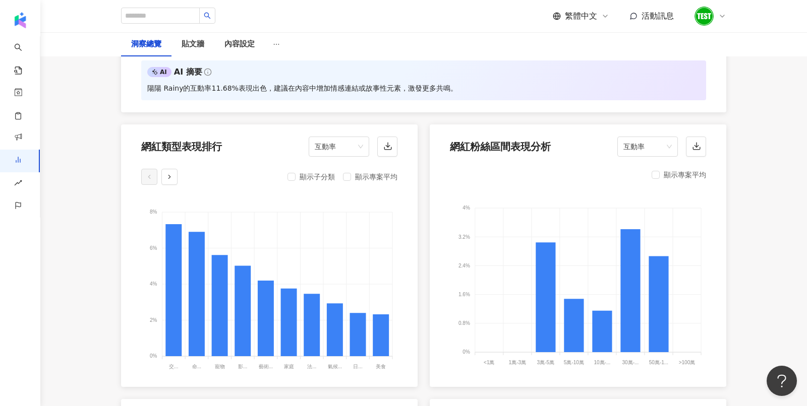
scroll to position [1034, 0]
click at [316, 148] on span "互動率" at bounding box center [339, 147] width 48 height 19
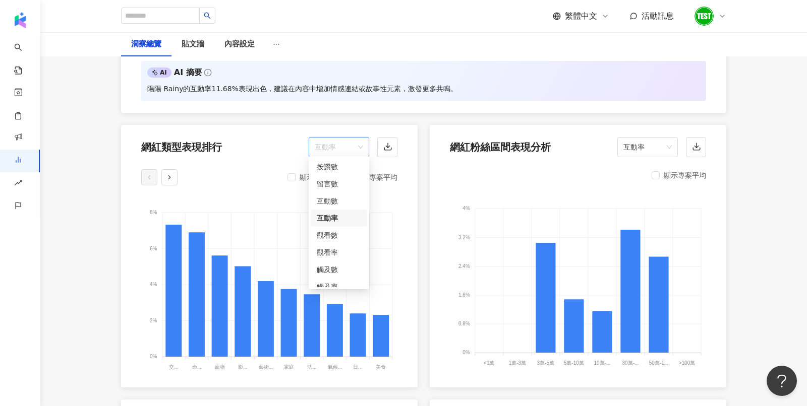
click at [259, 183] on div "顯示子分類 顯示專案平均 8% 8% 6% 6% 4% 4% 2% 2% 0% 0% 交... 交通工具 命... 命理占卜 寵物 寵物 影... 影視娛樂 …" at bounding box center [269, 275] width 296 height 224
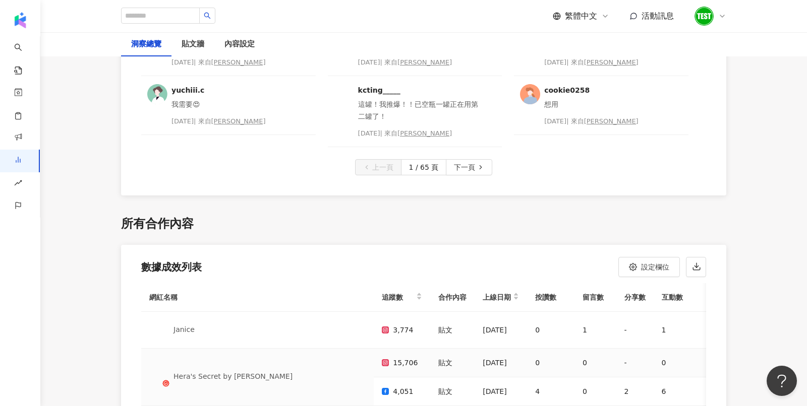
scroll to position [2945, 0]
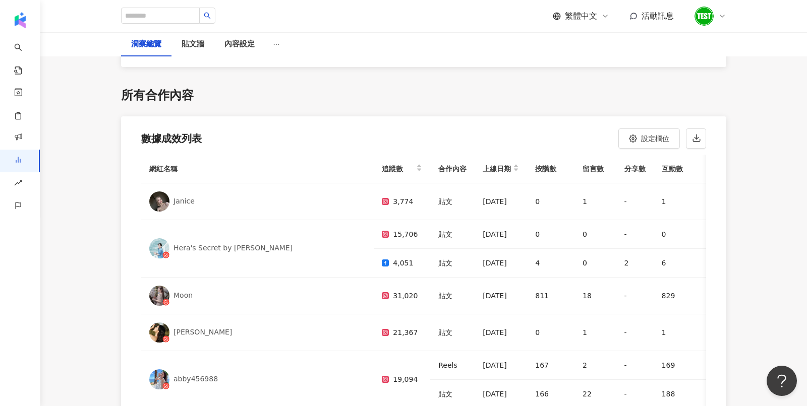
click at [688, 143] on div "數據成效列表 設定欄位" at bounding box center [423, 135] width 605 height 38
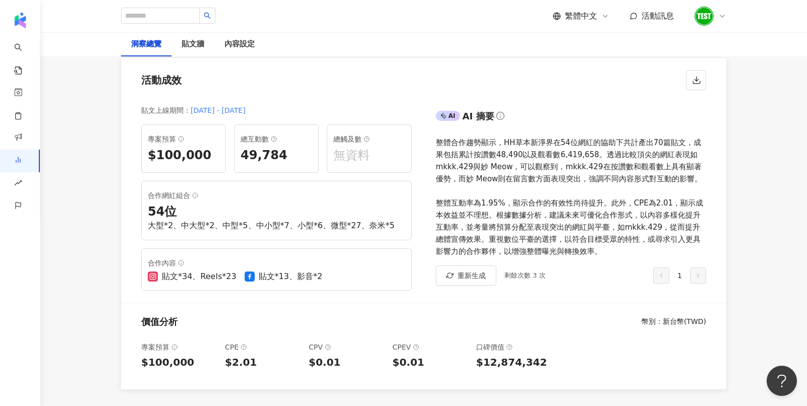
scroll to position [0, 0]
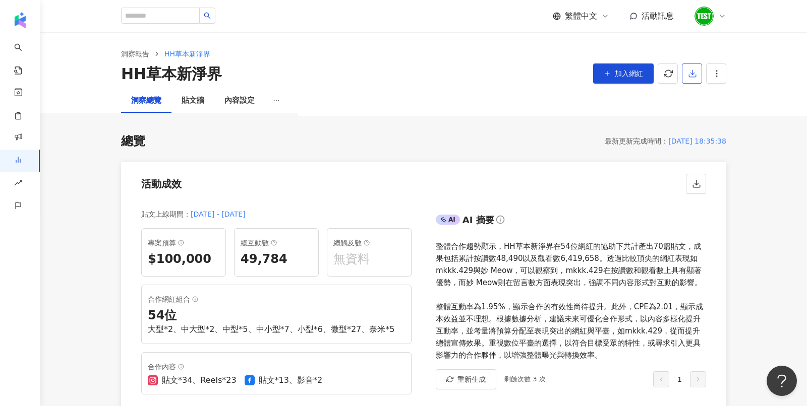
click at [687, 79] on button "button" at bounding box center [692, 74] width 20 height 20
click at [701, 100] on span "匯出 PPT" at bounding box center [707, 97] width 35 height 11
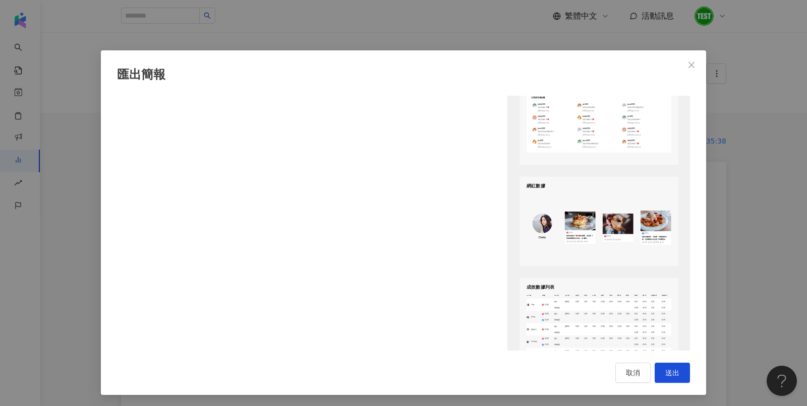
scroll to position [1303, 0]
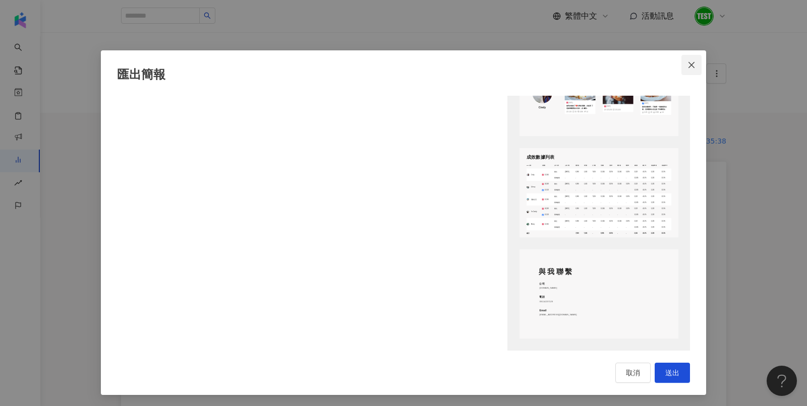
click at [688, 61] on icon "close" at bounding box center [691, 65] width 8 height 8
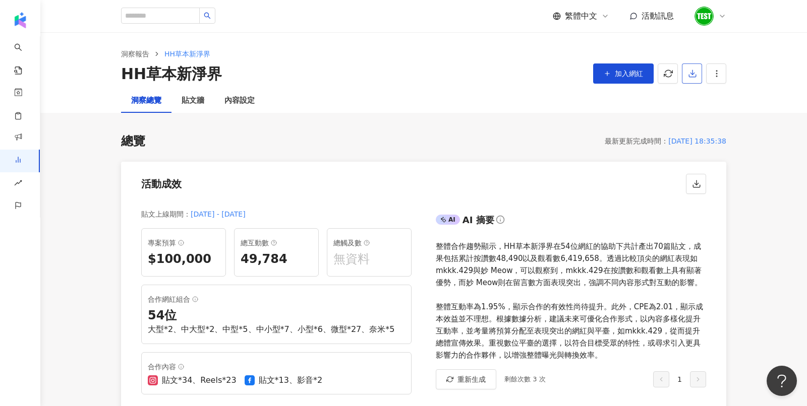
click at [697, 80] on button "button" at bounding box center [692, 74] width 20 height 20
click at [706, 93] on span "匯出 PPT" at bounding box center [707, 97] width 35 height 11
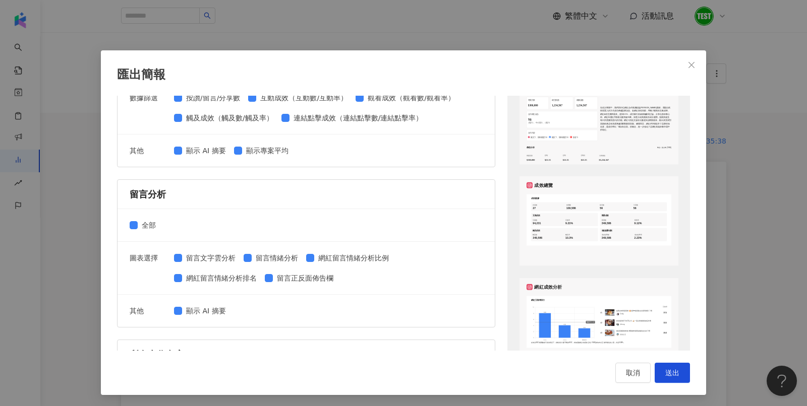
scroll to position [0, 0]
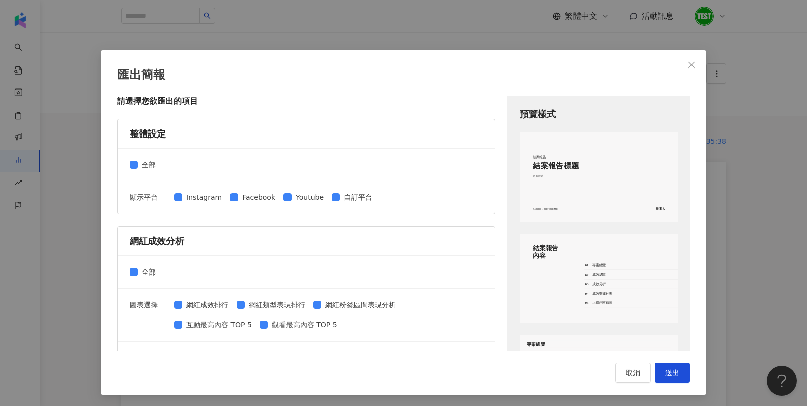
click at [753, 108] on div "匯出簡報 請選擇您欲匯出的項目 整體設定 全部 顯示平台 Instagram Facebook Youtube 自訂平台 網紅成效分析 全部 圖表選擇 網紅成…" at bounding box center [403, 203] width 807 height 406
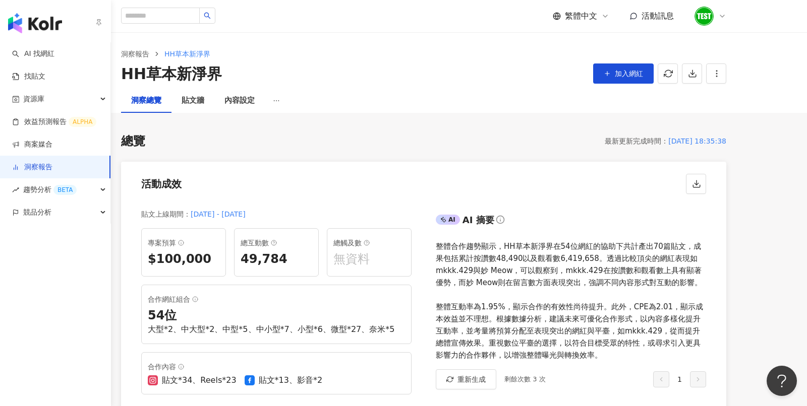
click at [40, 20] on img "button" at bounding box center [35, 23] width 54 height 20
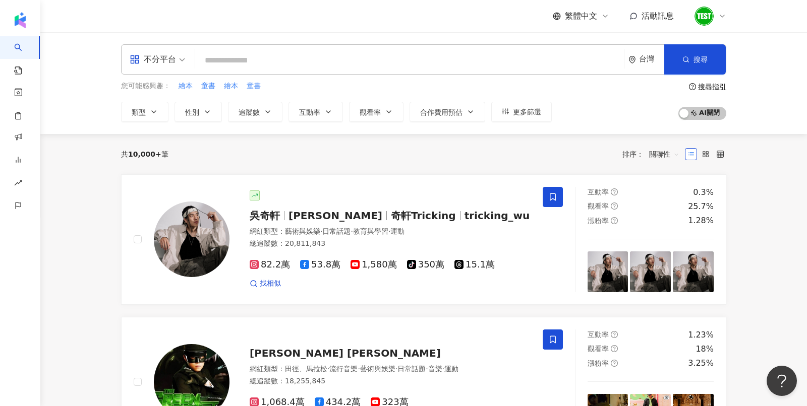
click at [209, 37] on div "不分平台 台灣 搜尋 您可能感興趣： 繪本 童書 繪本 童書 類型 性別 追蹤數 互動率 觀看率 合作費用預估 更多篩選 搜尋指引 AI 開啟 AI 關閉" at bounding box center [423, 83] width 766 height 102
click at [164, 107] on button "類型" at bounding box center [144, 112] width 47 height 20
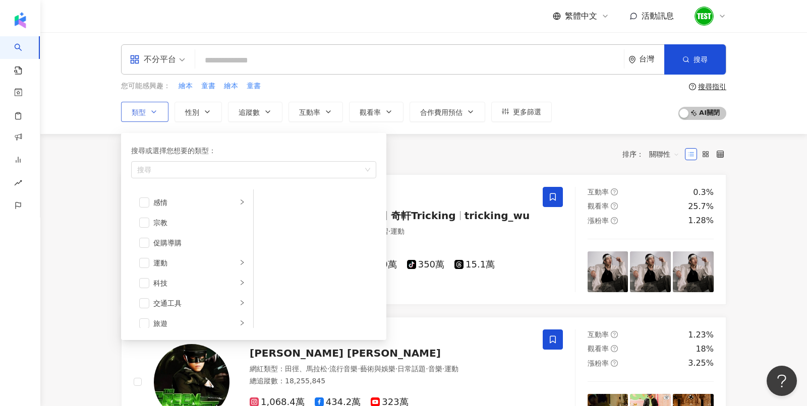
scroll to position [349, 0]
click at [146, 218] on span "button" at bounding box center [144, 216] width 10 height 10
click at [170, 168] on icon "close" at bounding box center [170, 170] width 4 height 4
click at [442, 152] on div "共 10,000+ 筆 排序： 關聯性" at bounding box center [423, 154] width 605 height 16
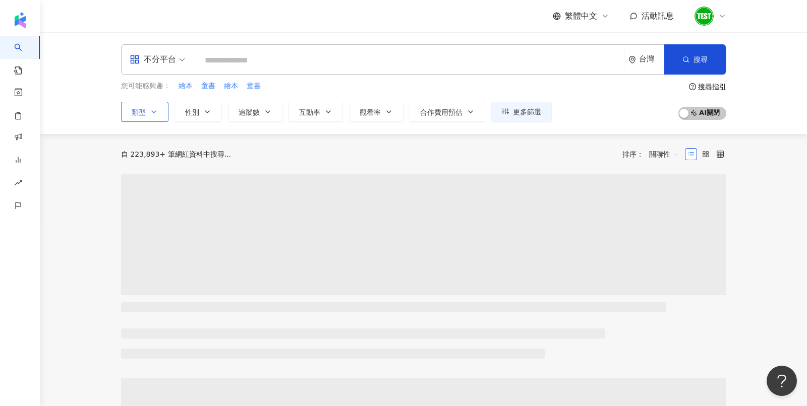
click at [290, 57] on input "search" at bounding box center [409, 60] width 420 height 19
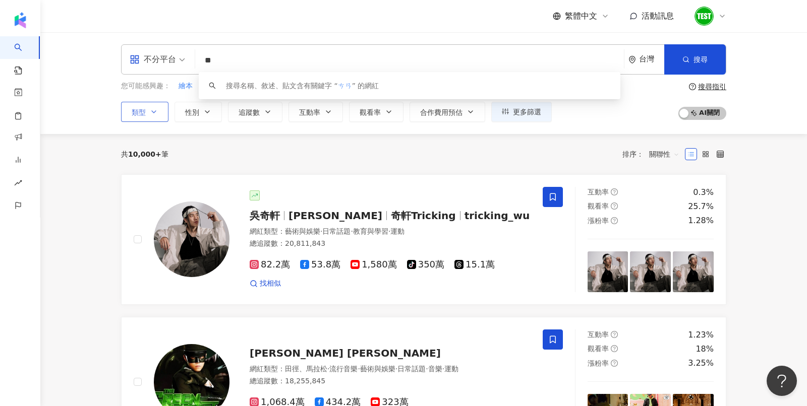
type input "*"
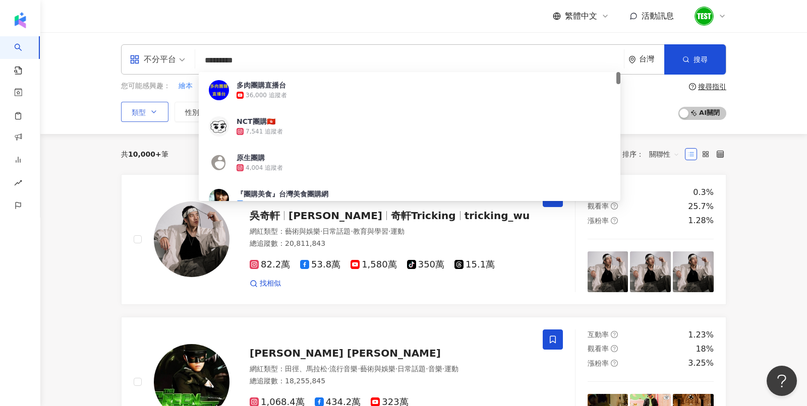
type input "*********"
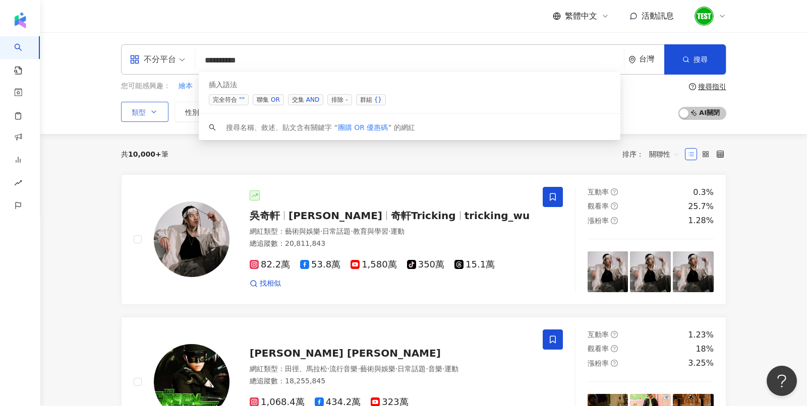
drag, startPoint x: 273, startPoint y: 52, endPoint x: 199, endPoint y: 56, distance: 74.2
click at [199, 56] on input "*********" at bounding box center [409, 60] width 420 height 19
drag, startPoint x: 276, startPoint y: 60, endPoint x: 208, endPoint y: 59, distance: 67.6
click at [208, 59] on input "*********" at bounding box center [409, 60] width 420 height 19
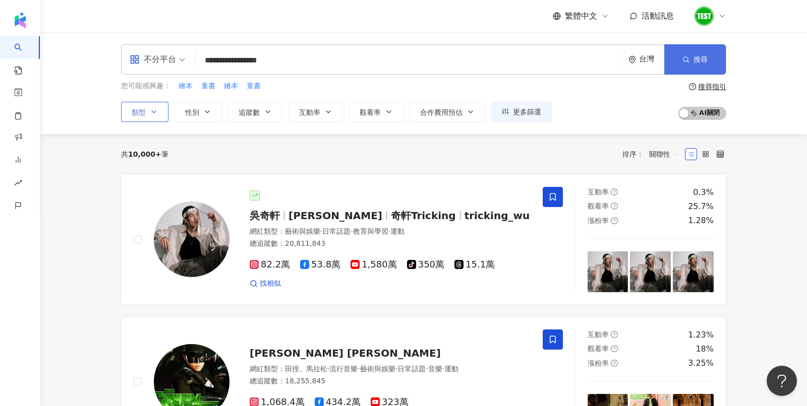
click at [674, 63] on button "搜尋" at bounding box center [695, 59] width 62 height 30
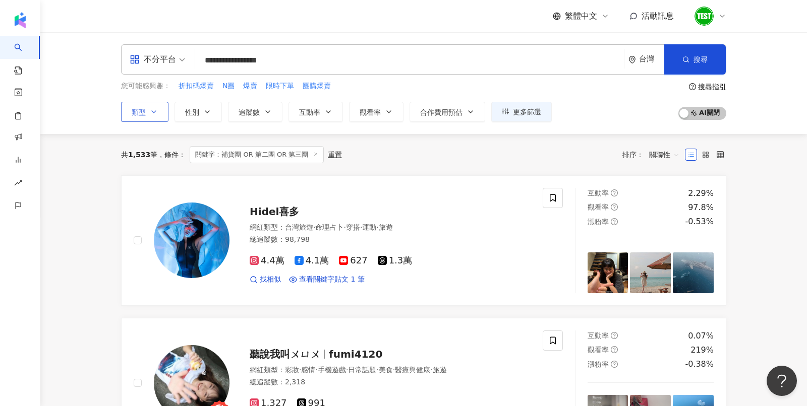
click at [661, 151] on span "關聯性" at bounding box center [664, 155] width 30 height 16
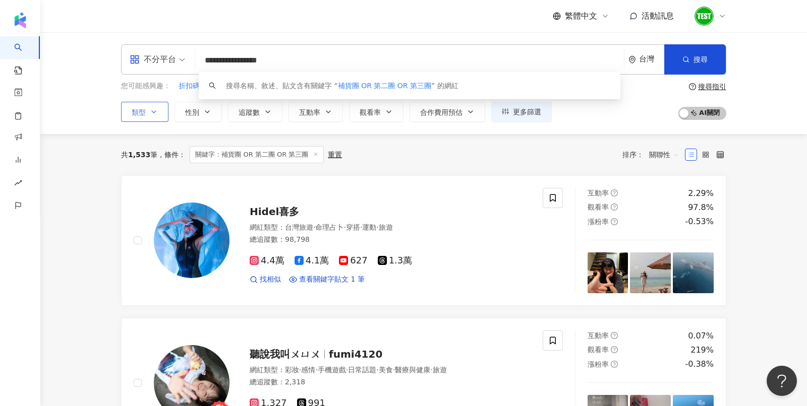
drag, startPoint x: 230, startPoint y: 62, endPoint x: 314, endPoint y: 66, distance: 83.3
click at [314, 66] on input "**********" at bounding box center [409, 60] width 420 height 19
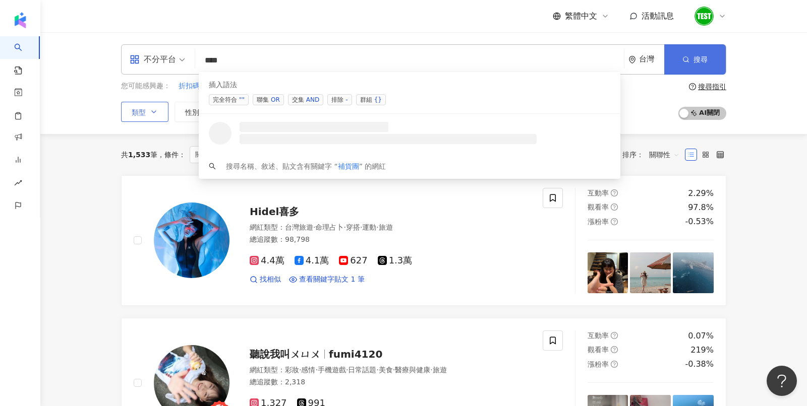
type input "***"
click at [703, 47] on button "搜尋" at bounding box center [695, 59] width 62 height 30
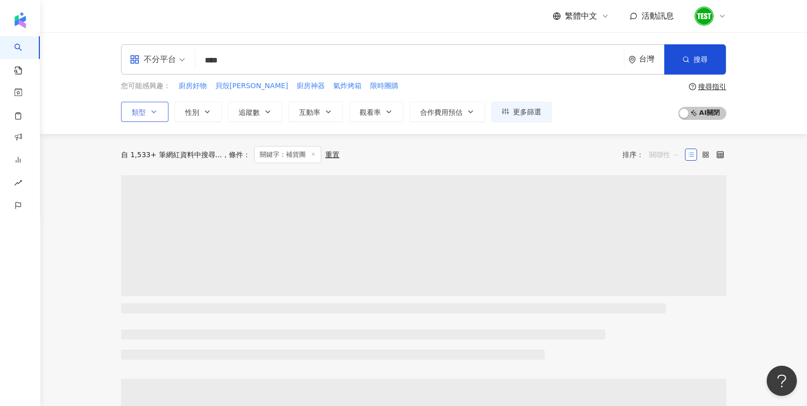
click at [661, 159] on span "關聯性" at bounding box center [664, 155] width 30 height 16
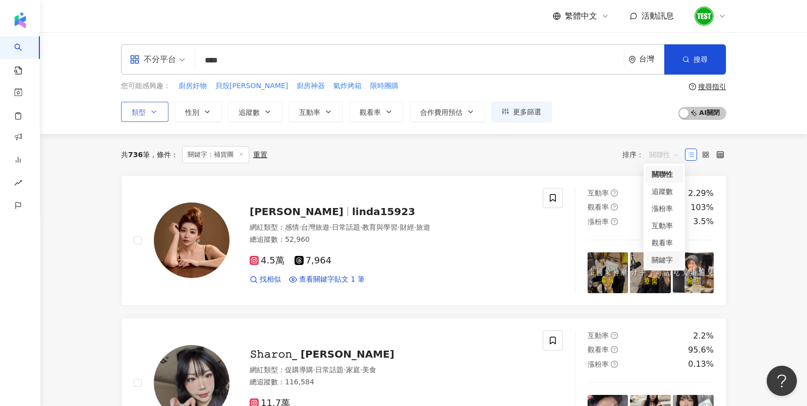
click at [661, 267] on div "關鍵字" at bounding box center [663, 260] width 37 height 17
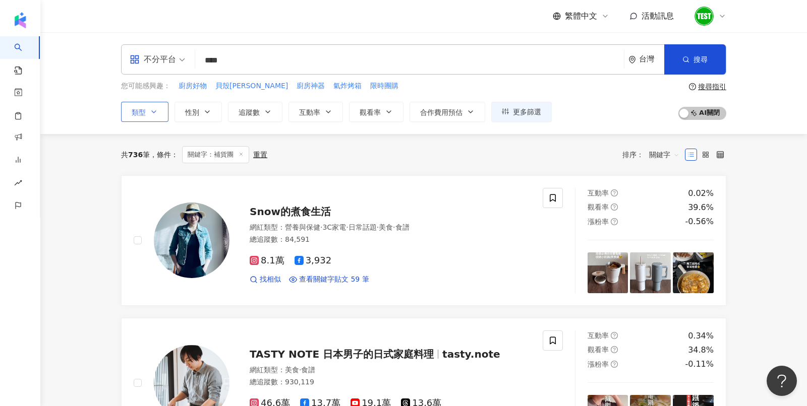
click at [162, 109] on button "類型" at bounding box center [144, 112] width 47 height 20
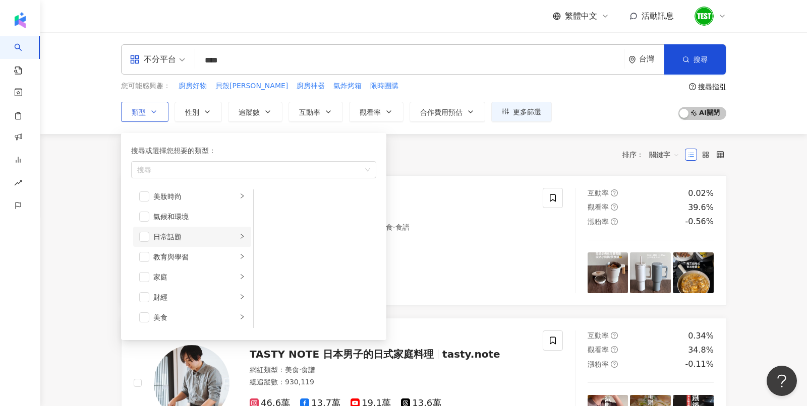
scroll to position [55, 0]
click at [145, 242] on span "button" at bounding box center [144, 247] width 10 height 10
click at [144, 225] on span "button" at bounding box center [144, 227] width 10 height 10
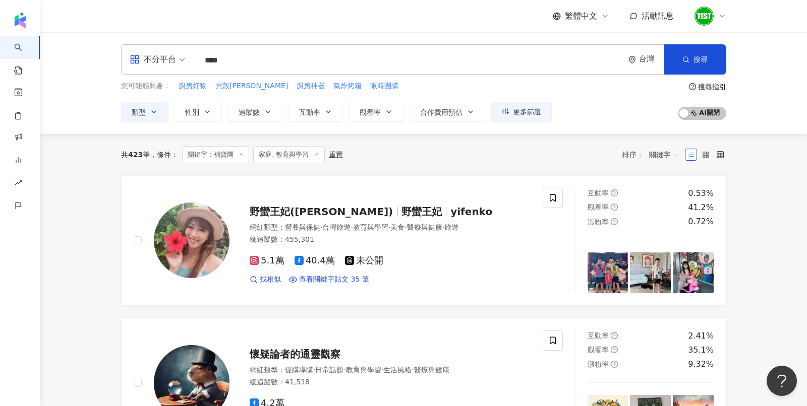
click at [718, 84] on div "搜尋指引" at bounding box center [712, 87] width 28 height 8
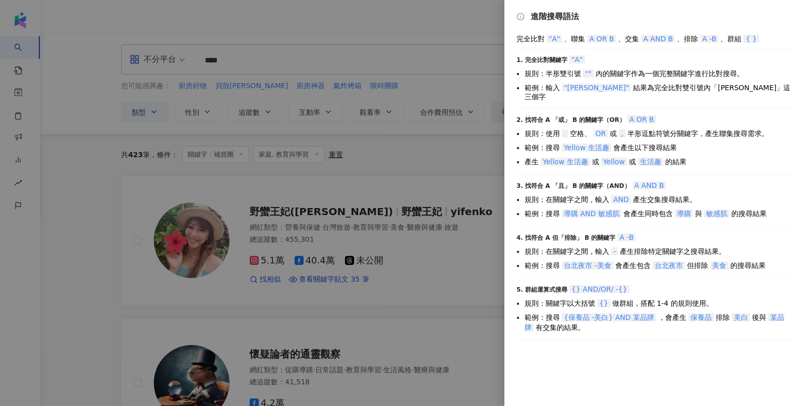
click at [429, 154] on div at bounding box center [403, 203] width 807 height 406
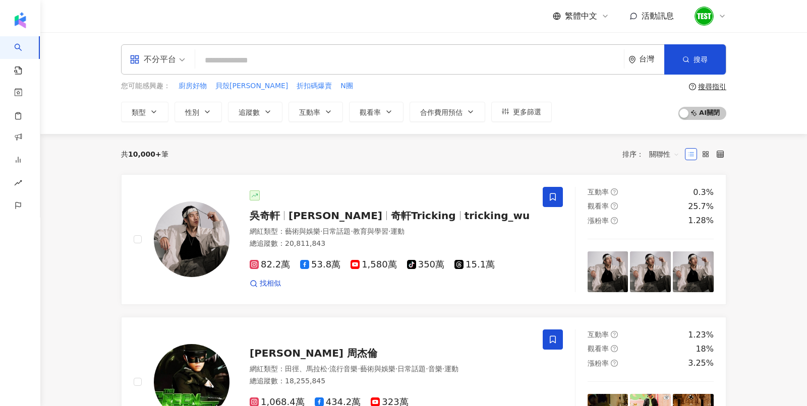
click at [722, 21] on div at bounding box center [710, 16] width 32 height 20
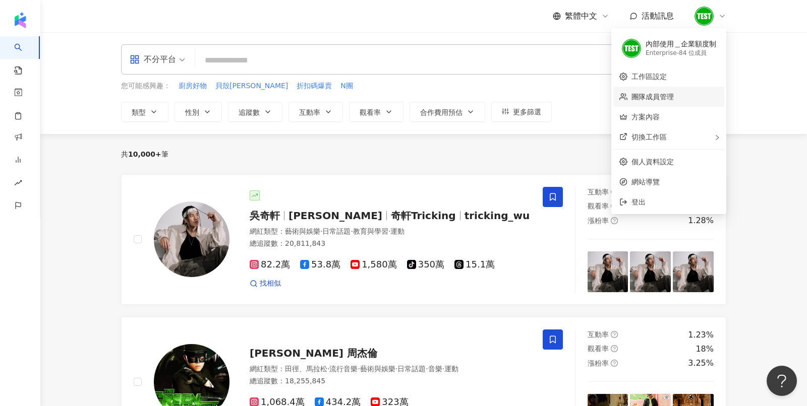
click at [664, 94] on link "團隊成員管理" at bounding box center [652, 97] width 42 height 8
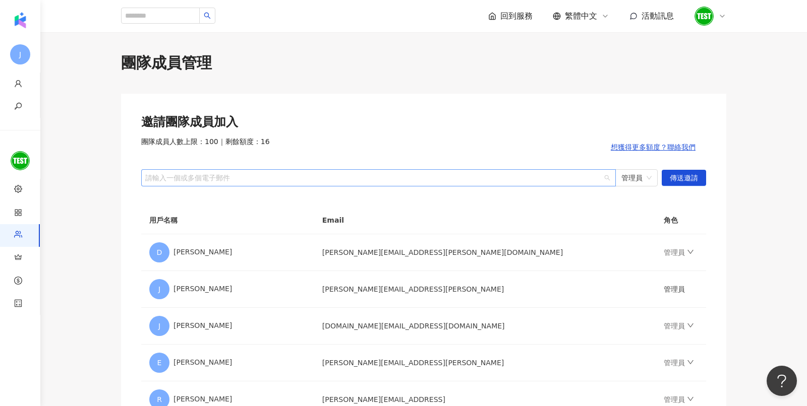
click at [273, 179] on div at bounding box center [373, 178] width 460 height 8
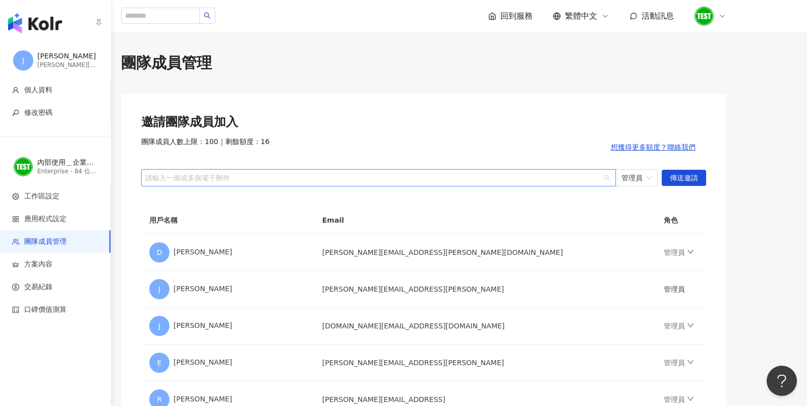
click at [35, 21] on img "button" at bounding box center [35, 23] width 54 height 20
